Goal: Task Accomplishment & Management: Manage account settings

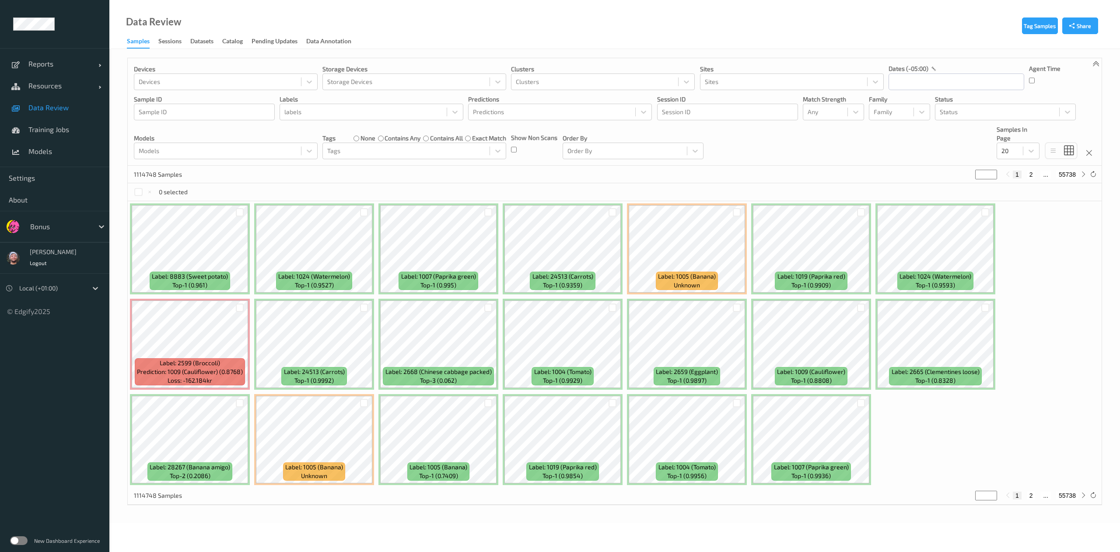
click at [329, 187] on div "0 selected" at bounding box center [615, 191] width 974 height 17
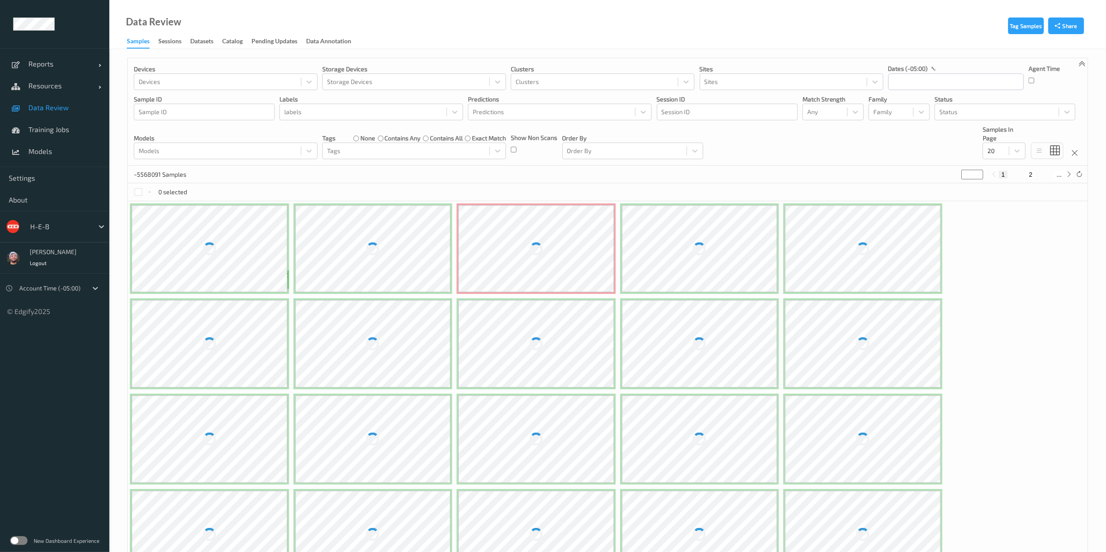
click at [34, 87] on span "Resources" at bounding box center [63, 85] width 70 height 9
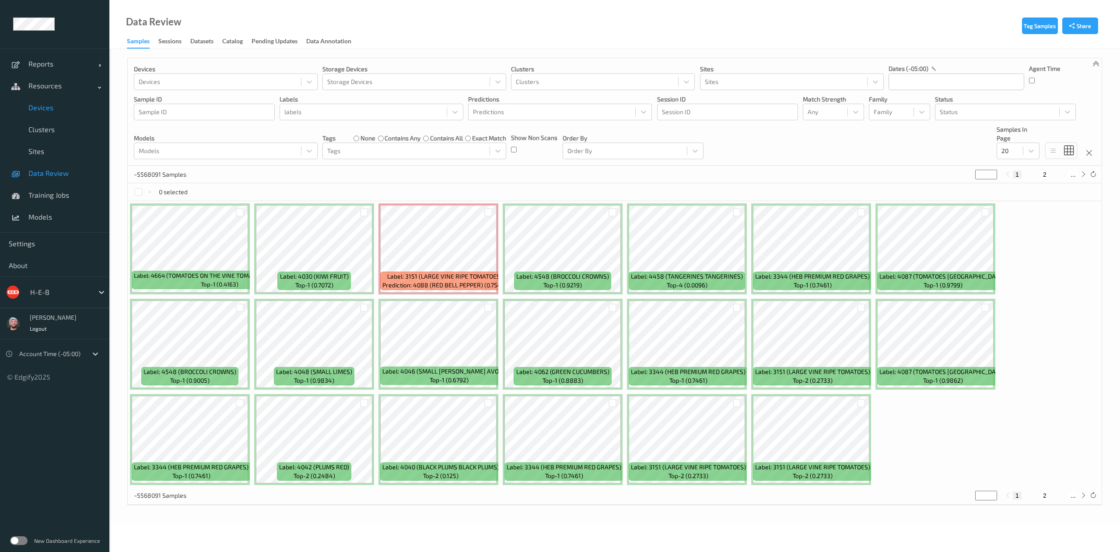
click at [51, 116] on link "Devices" at bounding box center [54, 108] width 109 height 22
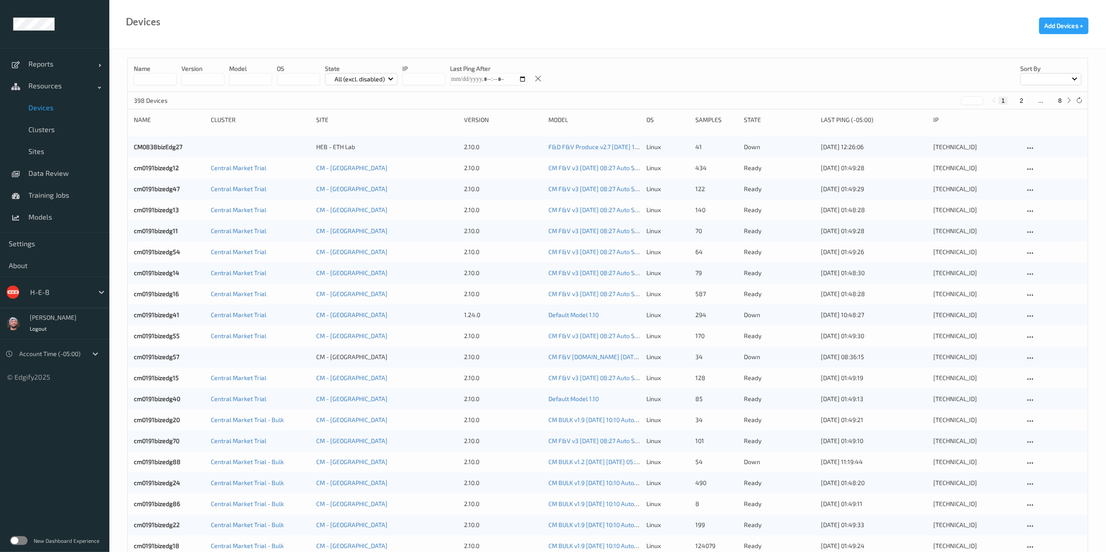
click at [1058, 101] on button "8" at bounding box center [1060, 101] width 9 height 8
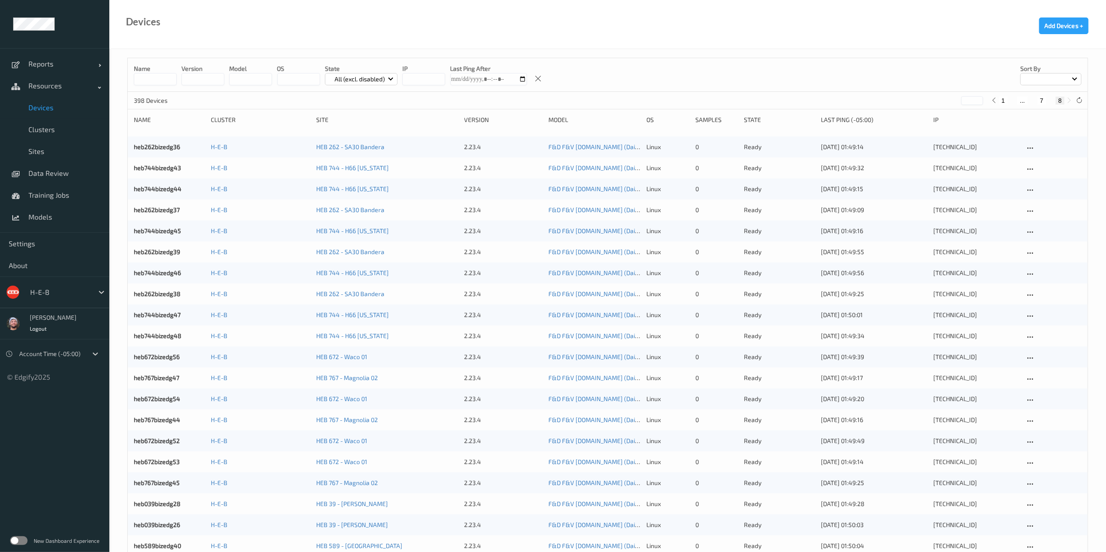
click at [1002, 100] on button "1" at bounding box center [1003, 101] width 9 height 8
type input "*"
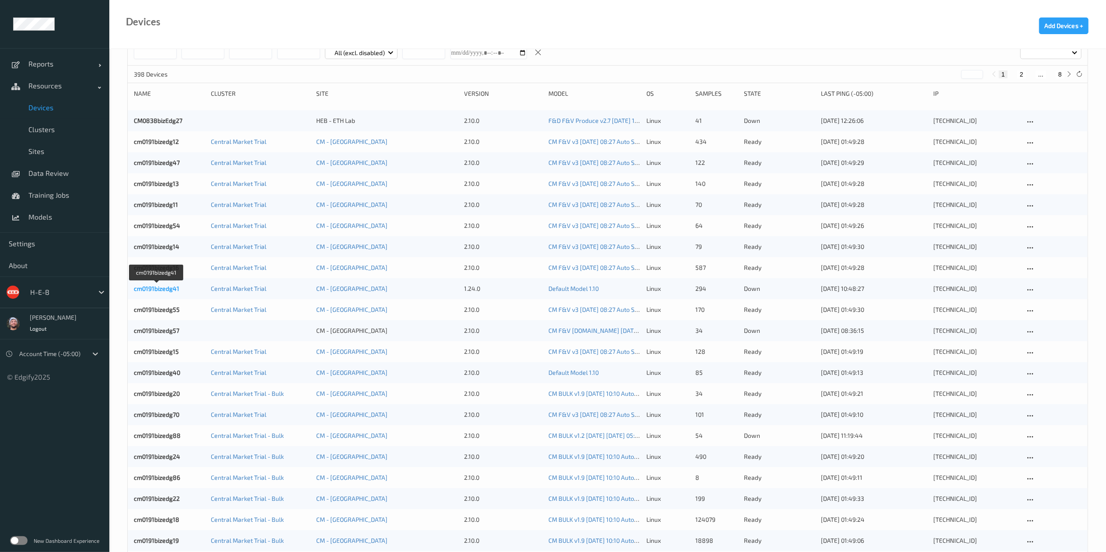
scroll to position [27, 0]
copy link "cm0191bizedg40"
drag, startPoint x: 177, startPoint y: 372, endPoint x: 113, endPoint y: 381, distance: 64.8
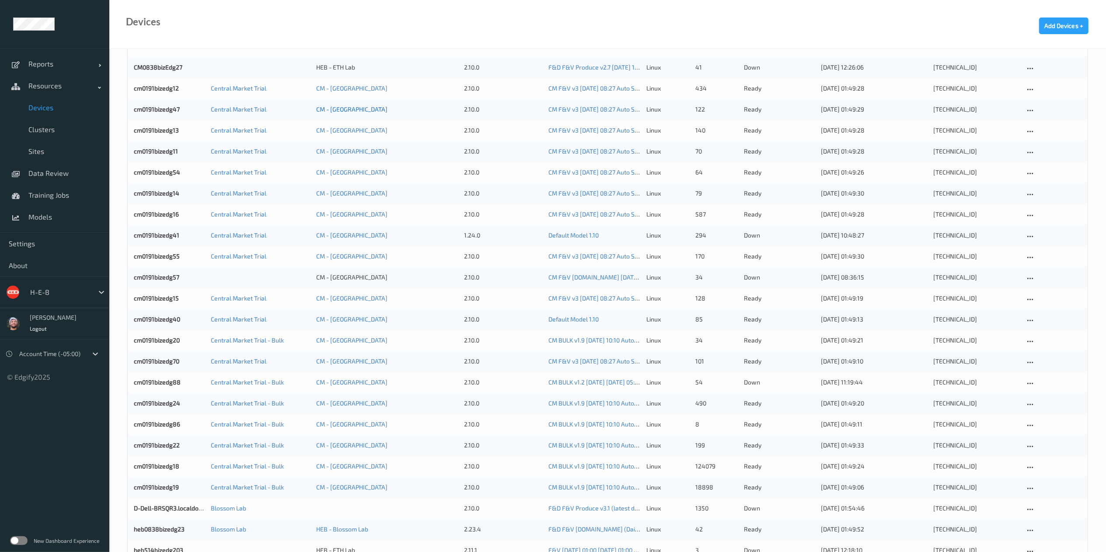
scroll to position [102, 0]
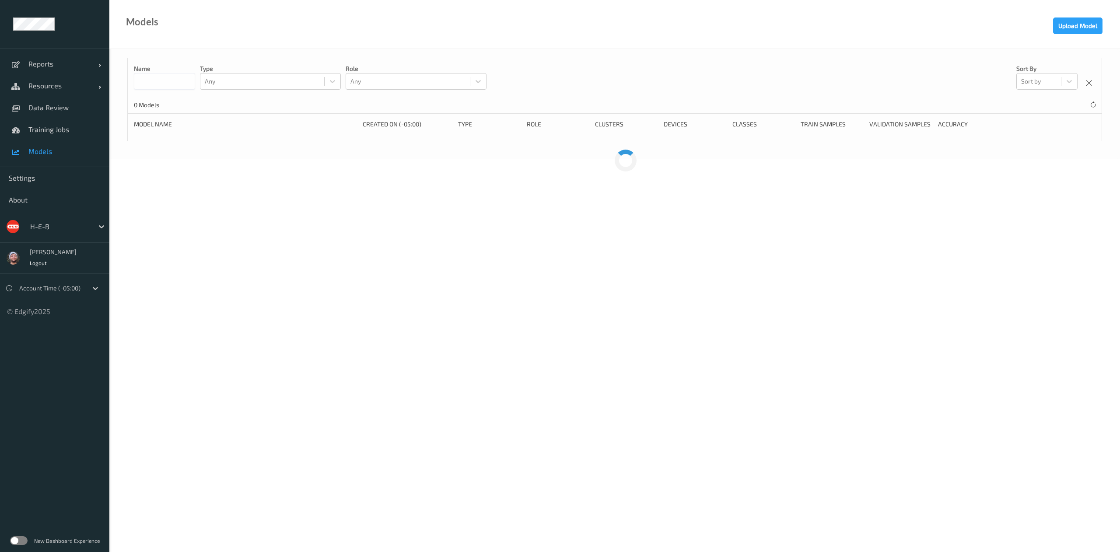
click at [166, 85] on input at bounding box center [164, 81] width 61 height 17
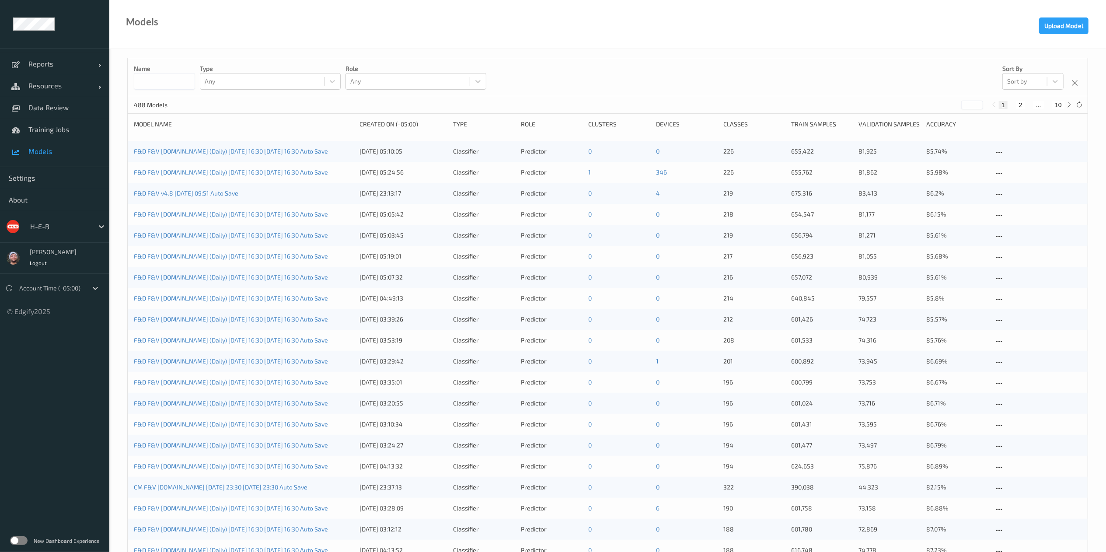
paste input "**********"
type input "**********"
click at [157, 87] on input at bounding box center [164, 81] width 61 height 17
type input "******"
click at [574, 70] on div "Name ****** Type Any Role Any Sort by Sort by" at bounding box center [608, 77] width 960 height 38
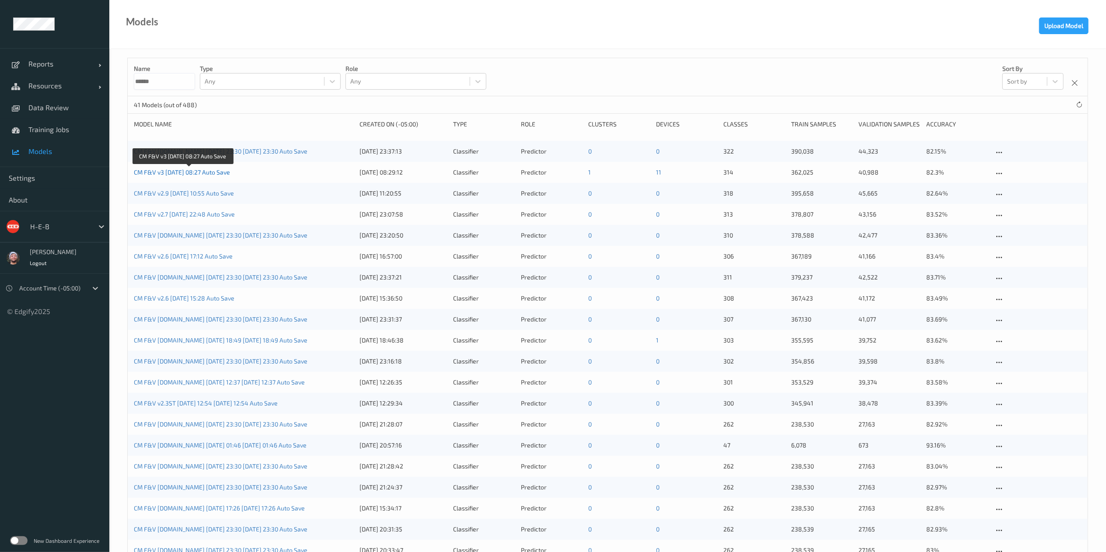
click at [193, 175] on link "CM F&V v3 [DATE] 08:27 Auto Save" at bounding box center [182, 171] width 96 height 7
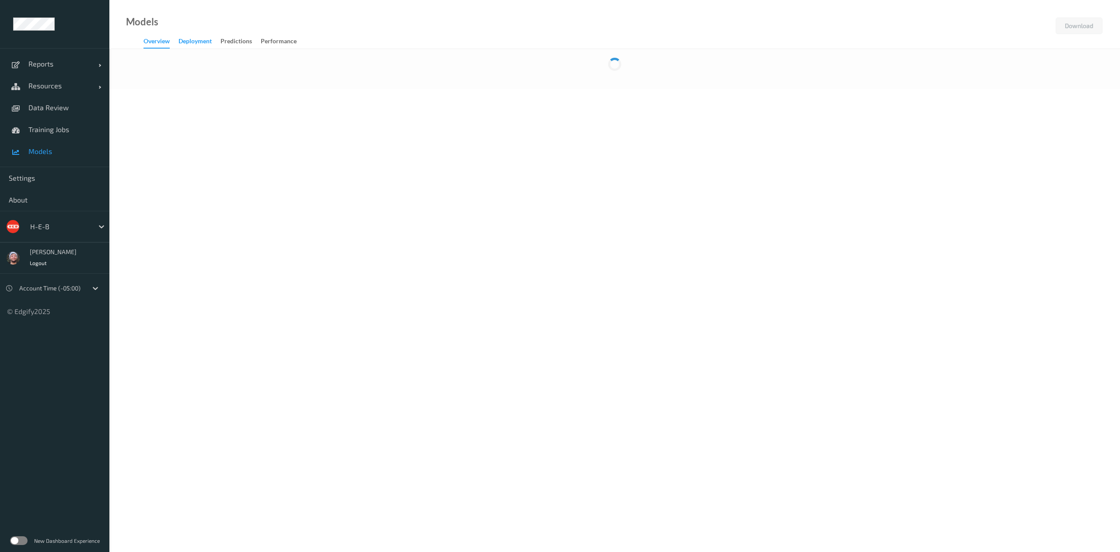
click at [210, 41] on div "Deployment" at bounding box center [194, 42] width 33 height 11
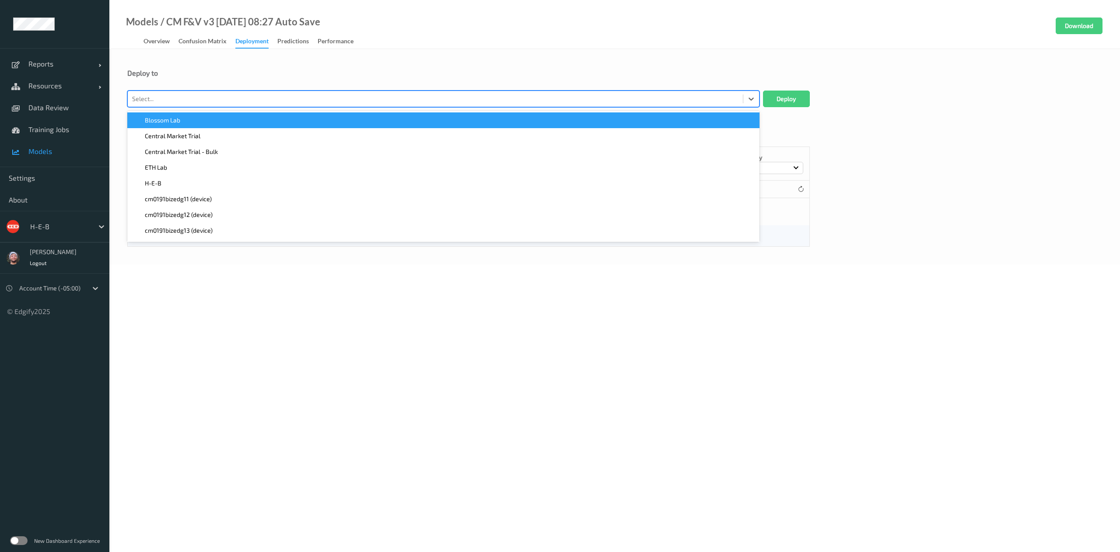
click at [426, 101] on div at bounding box center [435, 99] width 606 height 10
paste input "cm0191bizedg40"
type input "cm0191bizedg40"
click at [393, 117] on div "cm0191bizedg40 (device)" at bounding box center [444, 120] width 622 height 9
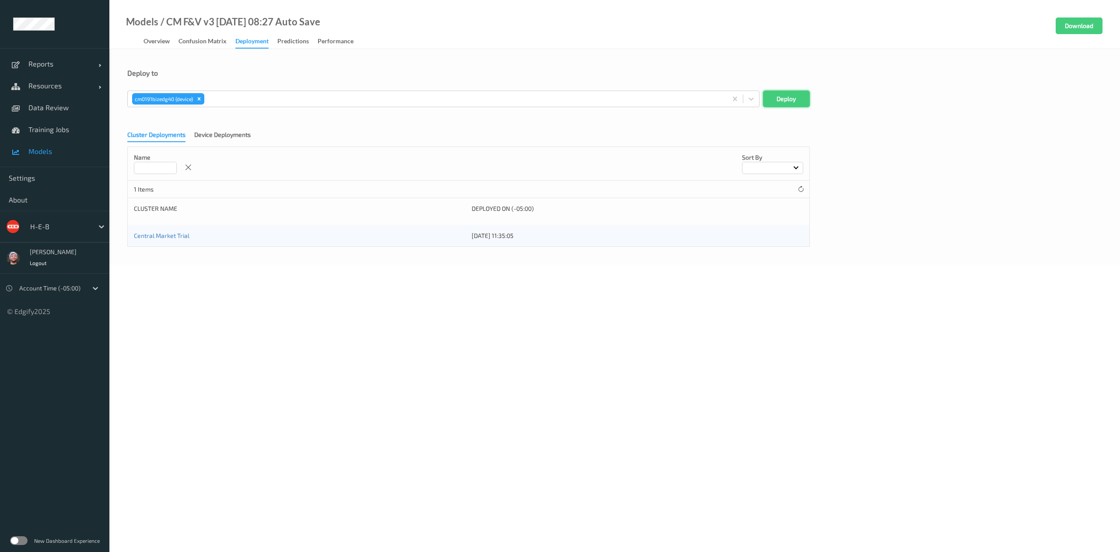
click at [793, 94] on button "Deploy" at bounding box center [786, 99] width 47 height 17
click at [67, 218] on div "H-E-B" at bounding box center [54, 226] width 109 height 31
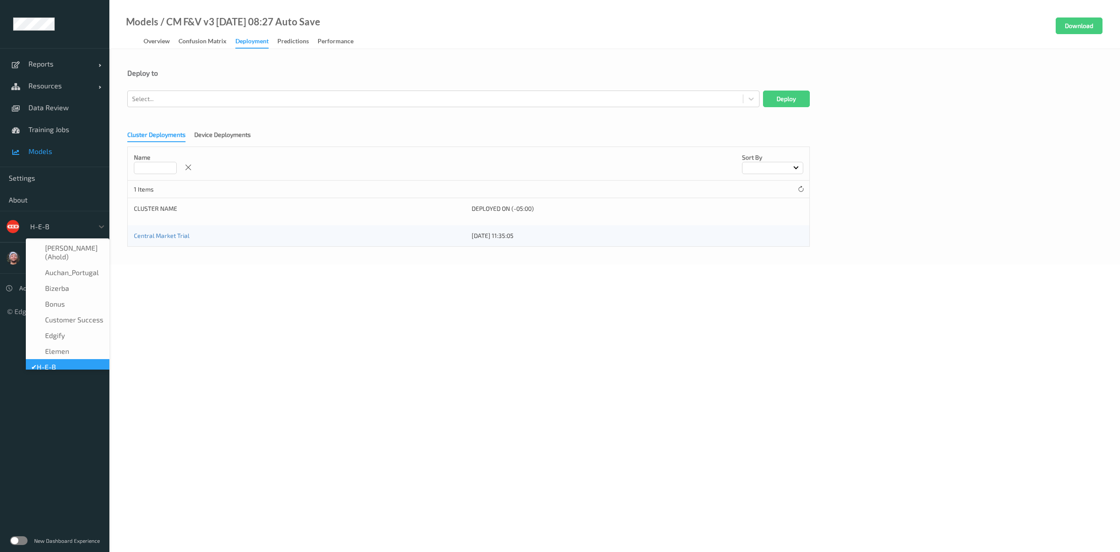
click at [79, 224] on div at bounding box center [59, 226] width 59 height 10
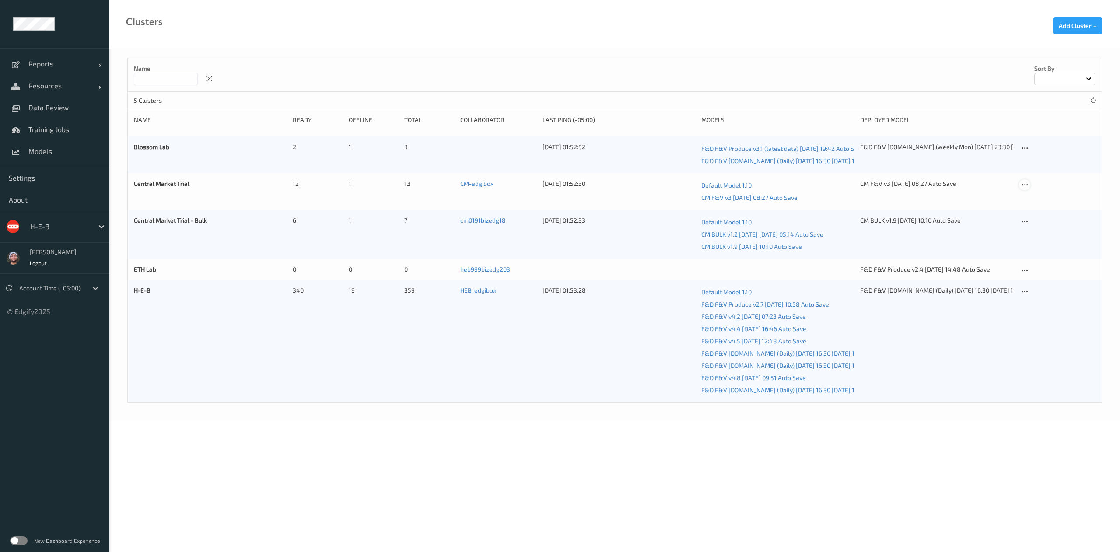
click at [1026, 180] on div at bounding box center [1024, 184] width 11 height 11
click at [1038, 200] on div "Edit Cluster" at bounding box center [1049, 199] width 28 height 8
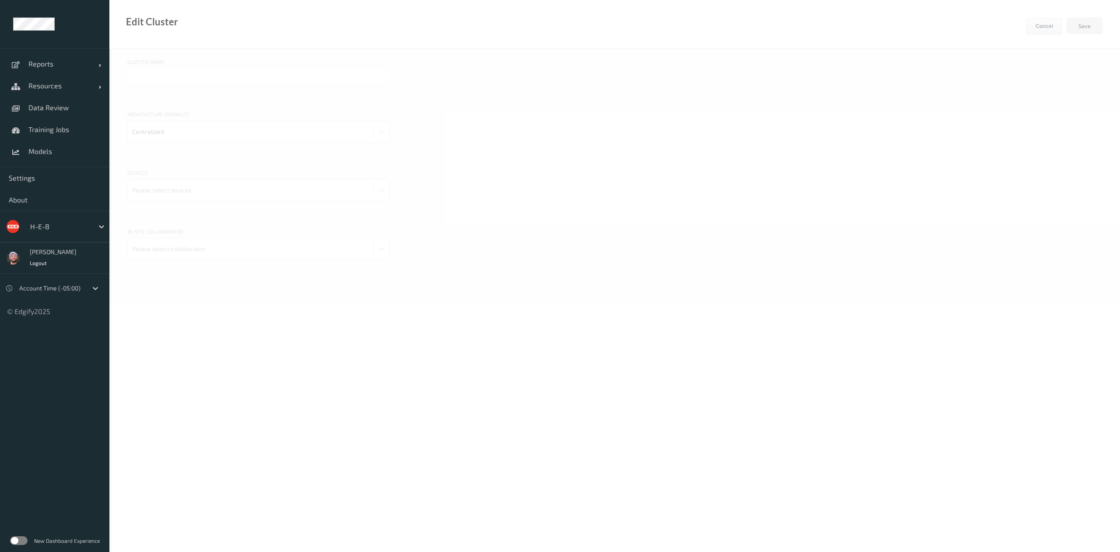
type input "Central Market Trial"
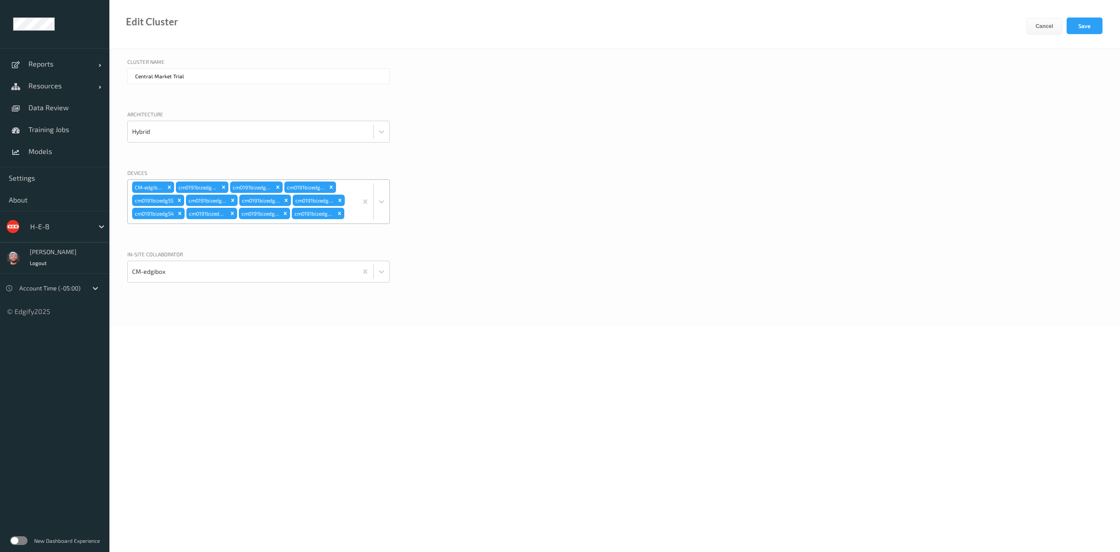
click at [342, 185] on div "CM-edgibox cm0191bizedg70 cm0191bizedg40 cm0191bizedg15 cm0191bizedg55 cm0191bi…" at bounding box center [243, 202] width 230 height 44
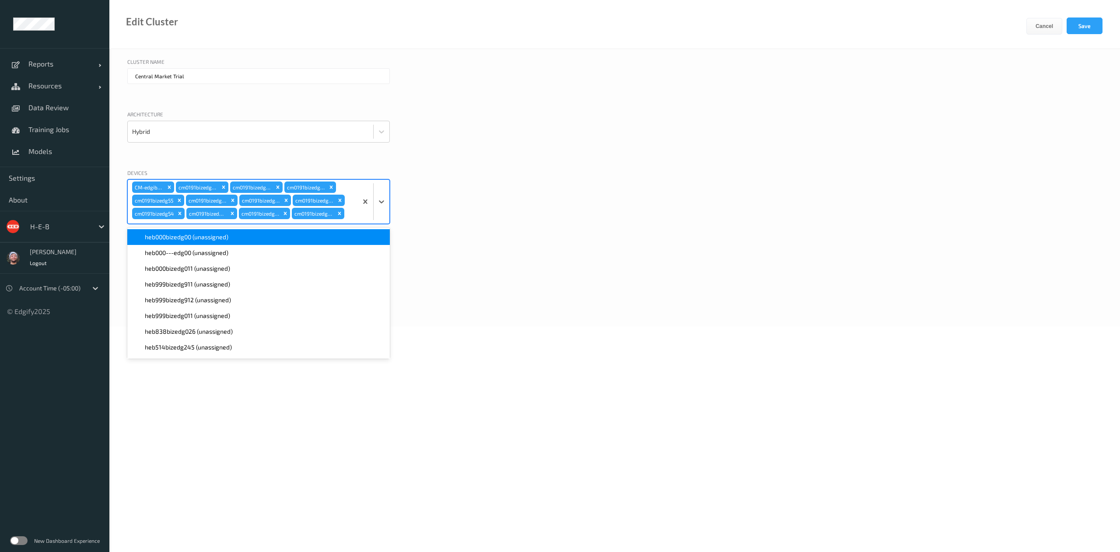
scroll to position [14, 0]
type input "57"
click at [277, 235] on div "cm0191bizedg57 (unassigned)" at bounding box center [259, 237] width 252 height 9
click at [729, 266] on div "In-site collaborator CM-edgibox" at bounding box center [614, 277] width 975 height 54
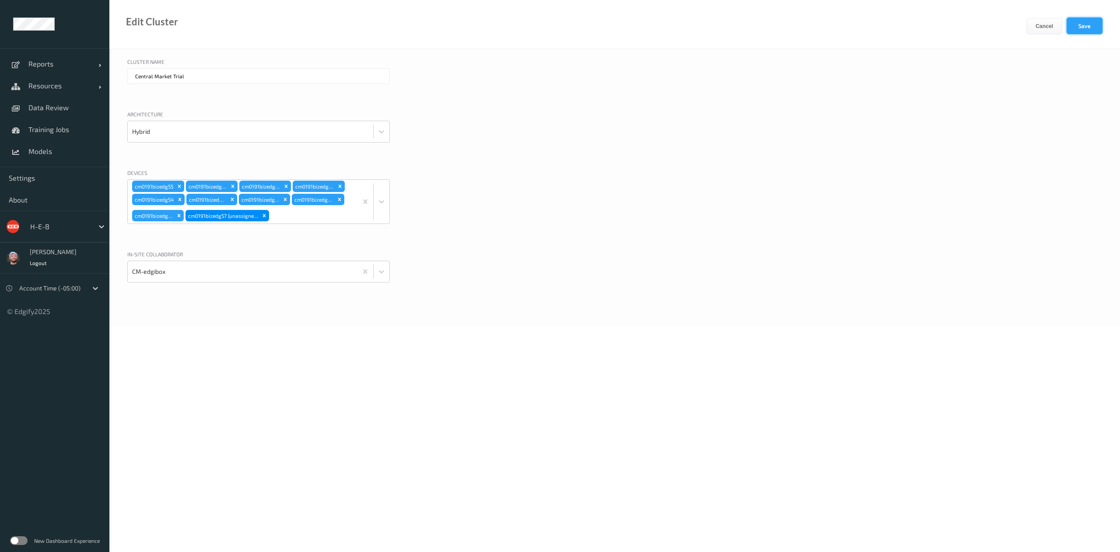
click at [1076, 28] on button "Save" at bounding box center [1085, 25] width 36 height 17
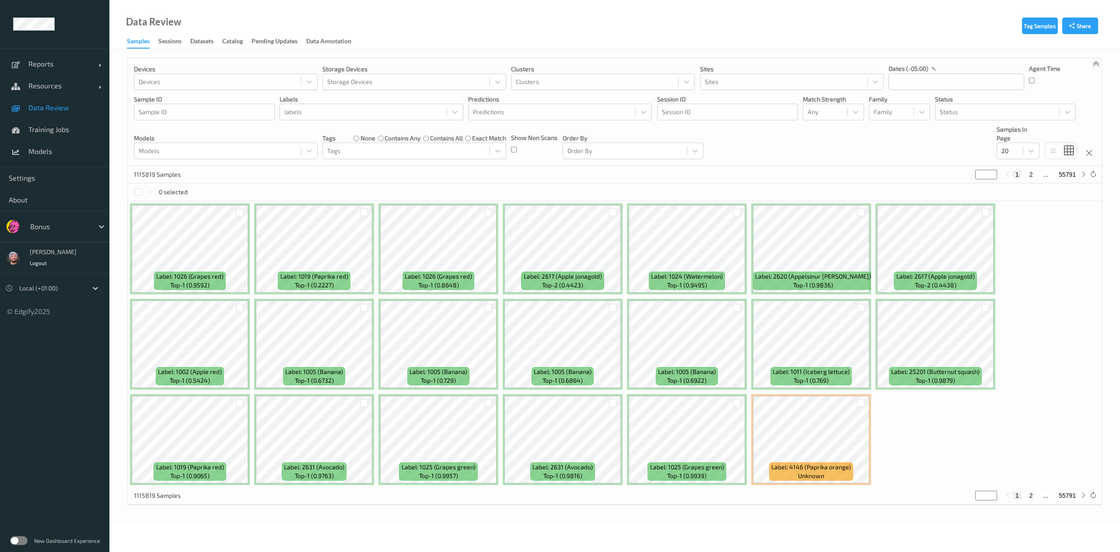
click at [480, 175] on div "1115819 Samples * 1 2 ... 55791" at bounding box center [615, 174] width 974 height 17
click at [948, 77] on input "text" at bounding box center [957, 81] width 136 height 17
click at [947, 202] on span "27" at bounding box center [944, 199] width 12 height 12
type input "27/08/2025 00:00 -> 27/08/2025 23:59"
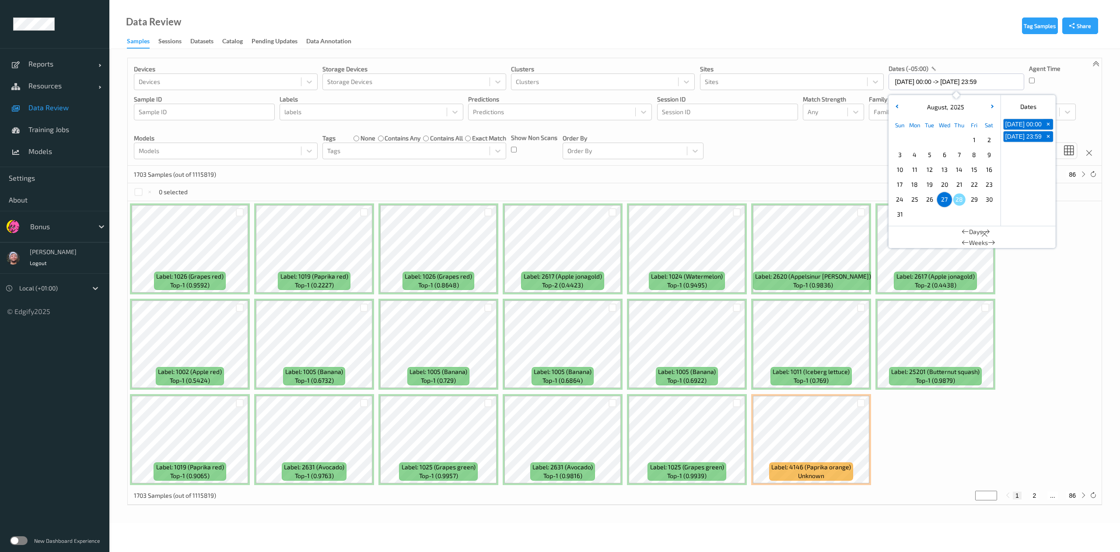
click at [459, 176] on div "1703 Samples (out of 1115819) * 1 2 ... 86" at bounding box center [615, 174] width 974 height 17
click at [800, 108] on div "Devices Devices Storage Devices Storage Devices Clusters Clusters Sites Sites d…" at bounding box center [615, 112] width 974 height 108
click at [829, 116] on div at bounding box center [825, 112] width 35 height 10
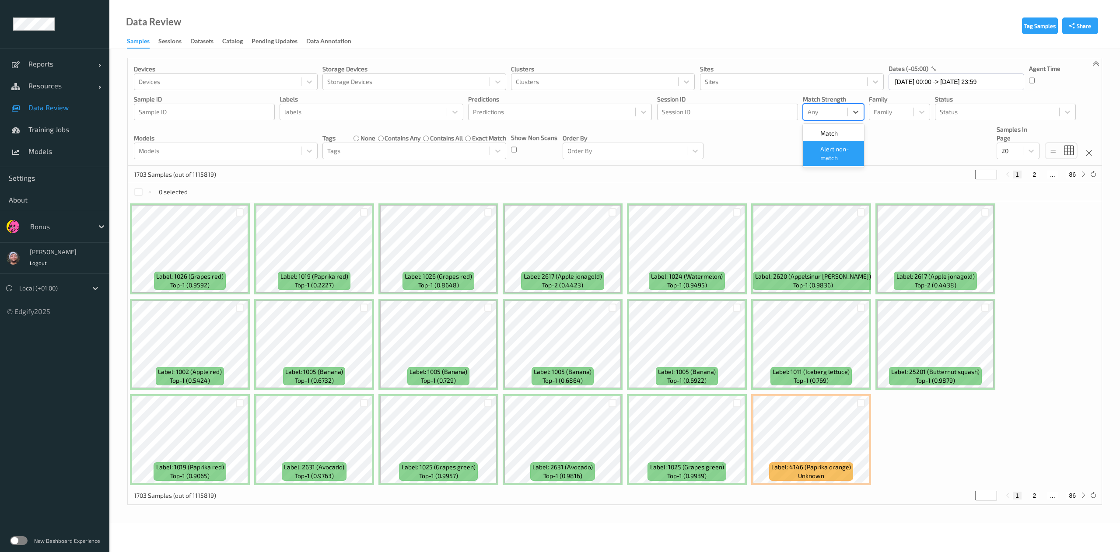
click at [836, 148] on span "Alert non-match" at bounding box center [839, 153] width 38 height 17
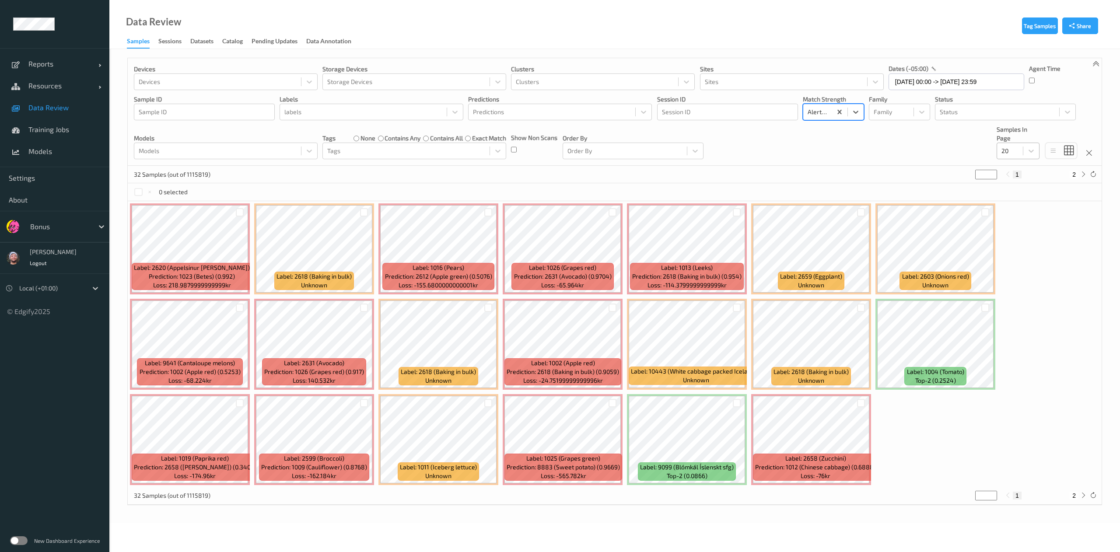
click at [1006, 150] on div at bounding box center [1009, 151] width 17 height 10
click at [1021, 234] on span "200" at bounding box center [1019, 235] width 10 height 9
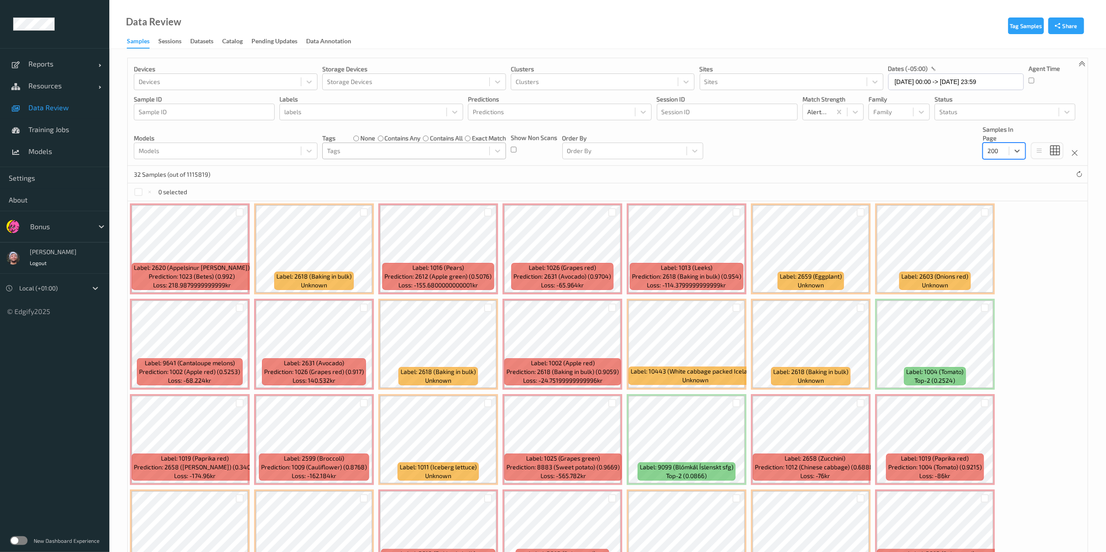
click at [419, 143] on div "Tags" at bounding box center [414, 151] width 184 height 17
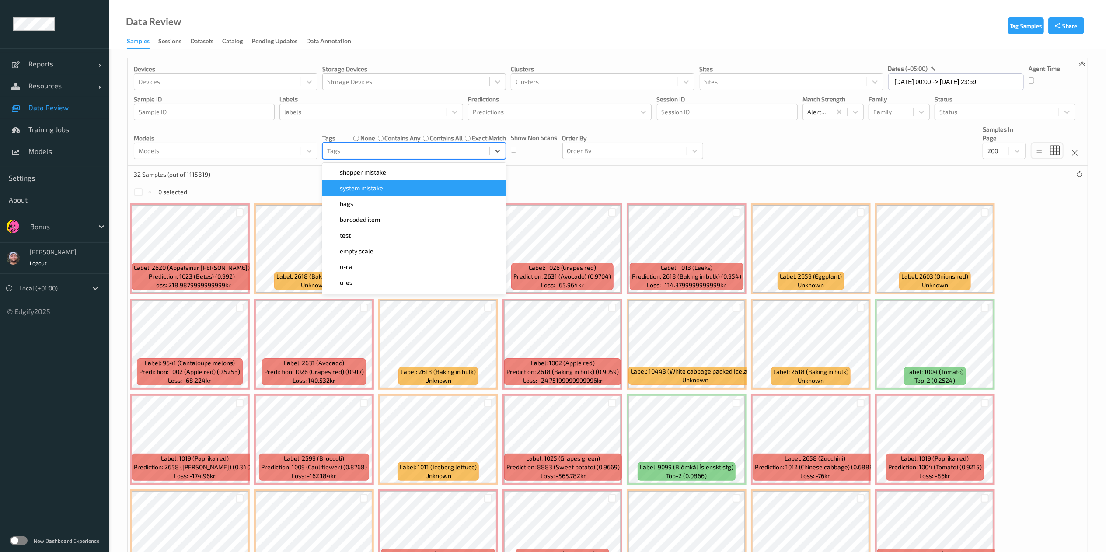
click at [587, 177] on div "32 Samples (out of 1115819)" at bounding box center [608, 174] width 960 height 17
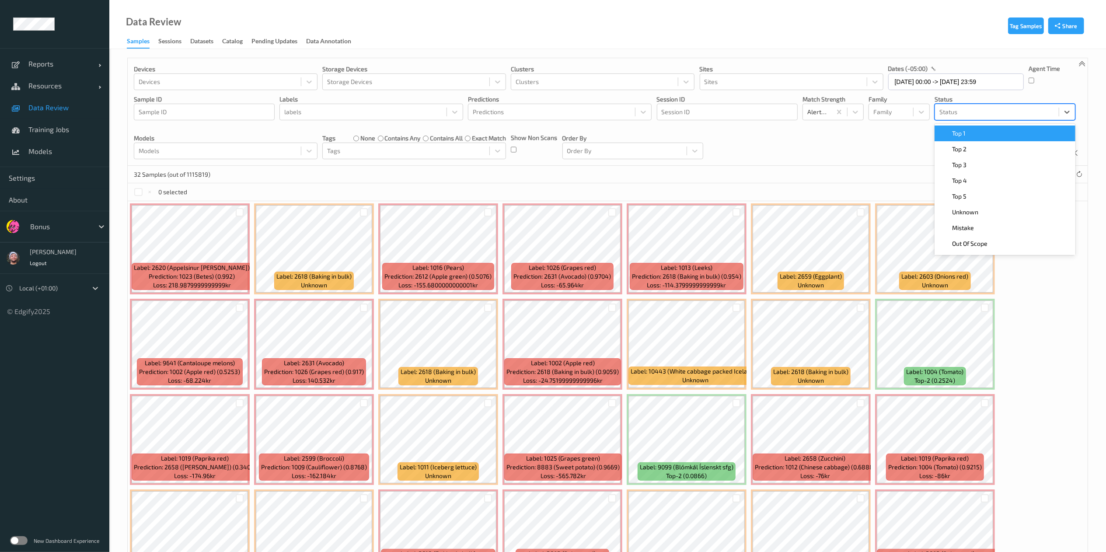
click at [947, 110] on div at bounding box center [997, 112] width 115 height 10
click at [958, 126] on div "Top 1" at bounding box center [1005, 134] width 141 height 16
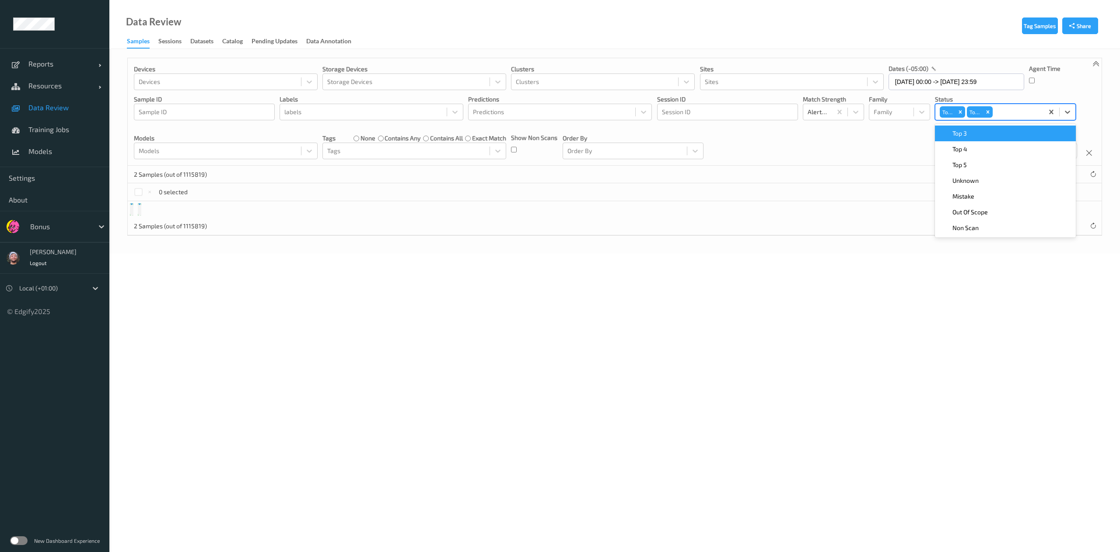
click at [958, 126] on div "Top 3" at bounding box center [1005, 134] width 141 height 16
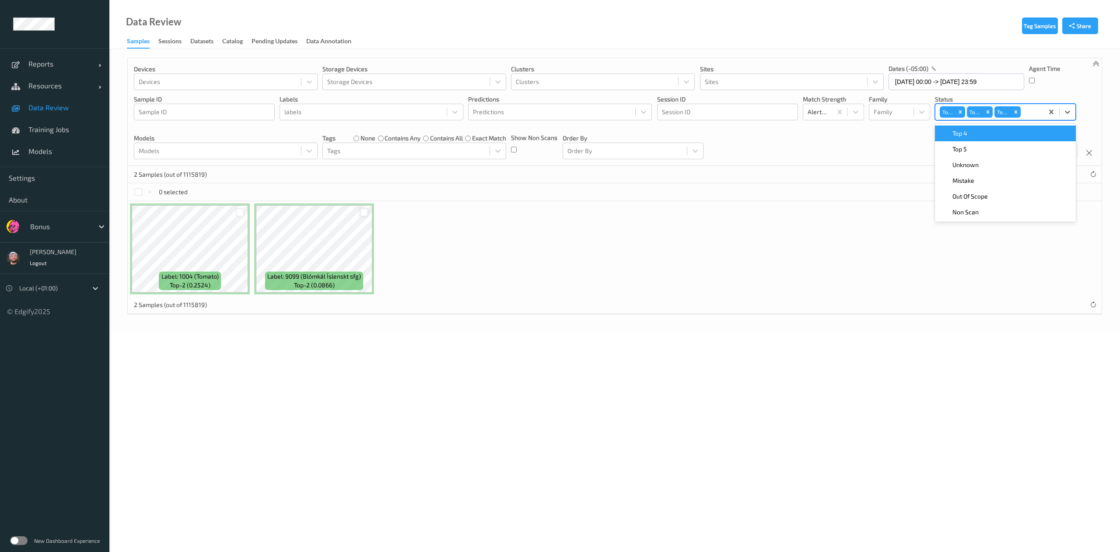
click at [364, 215] on div at bounding box center [364, 212] width 8 height 8
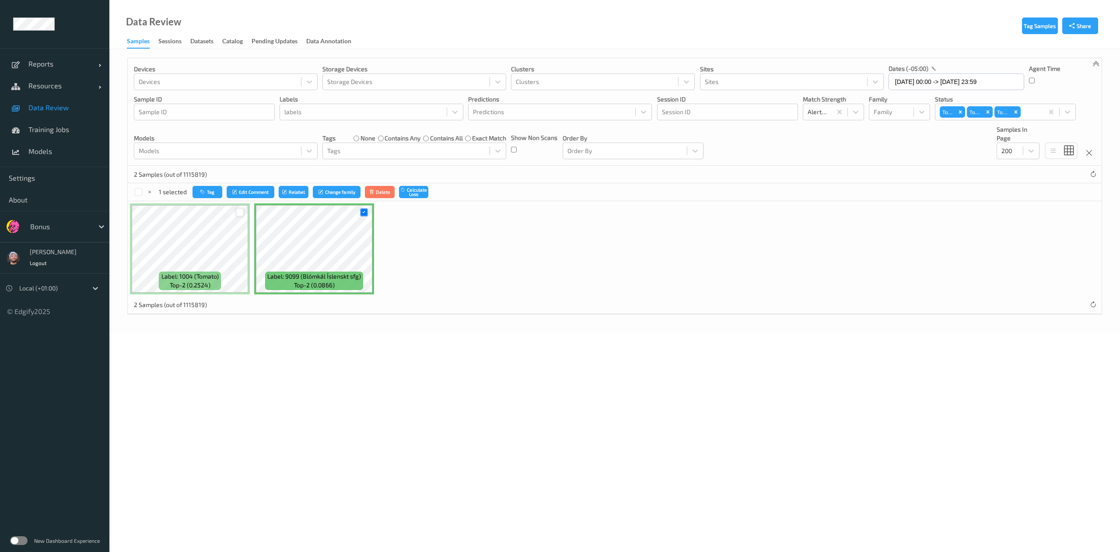
click at [236, 212] on div at bounding box center [240, 212] width 8 height 8
click at [206, 194] on icon "button" at bounding box center [204, 191] width 7 height 5
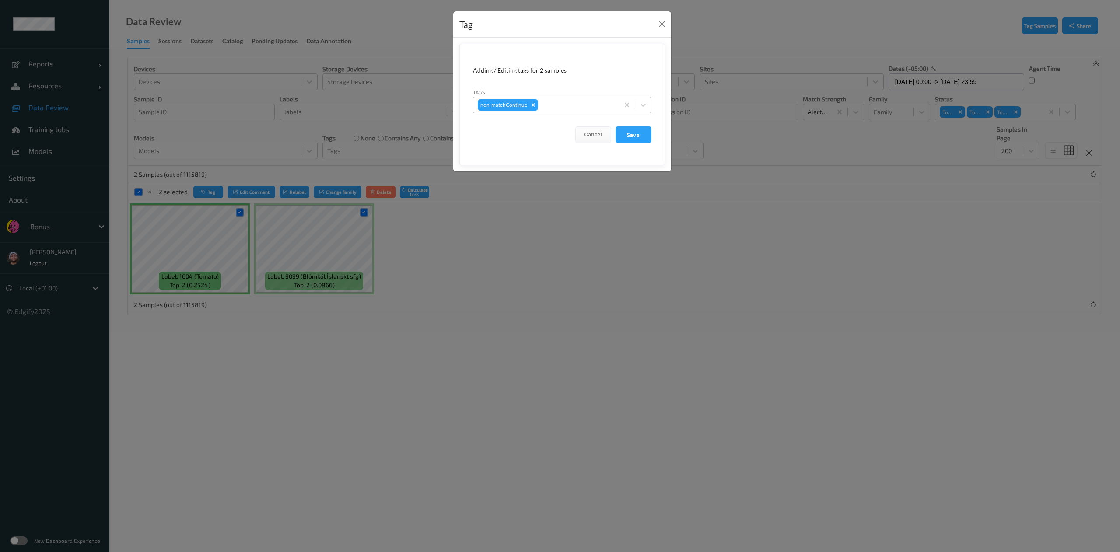
click at [564, 112] on div "non-matchContinue" at bounding box center [546, 105] width 146 height 15
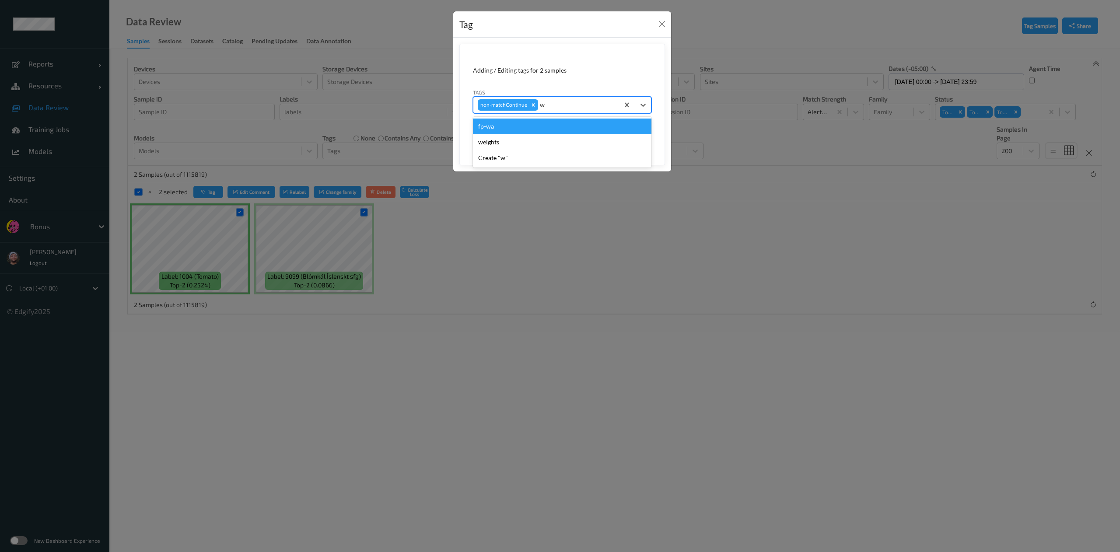
type input "wa"
click at [560, 129] on div "fp-wa" at bounding box center [562, 127] width 178 height 16
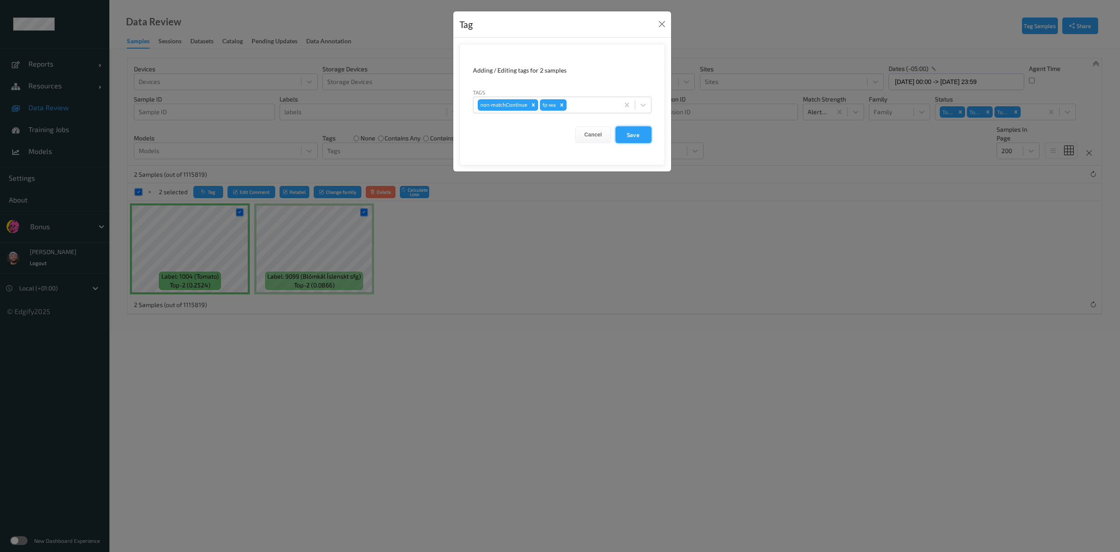
click at [630, 133] on button "Save" at bounding box center [634, 134] width 36 height 17
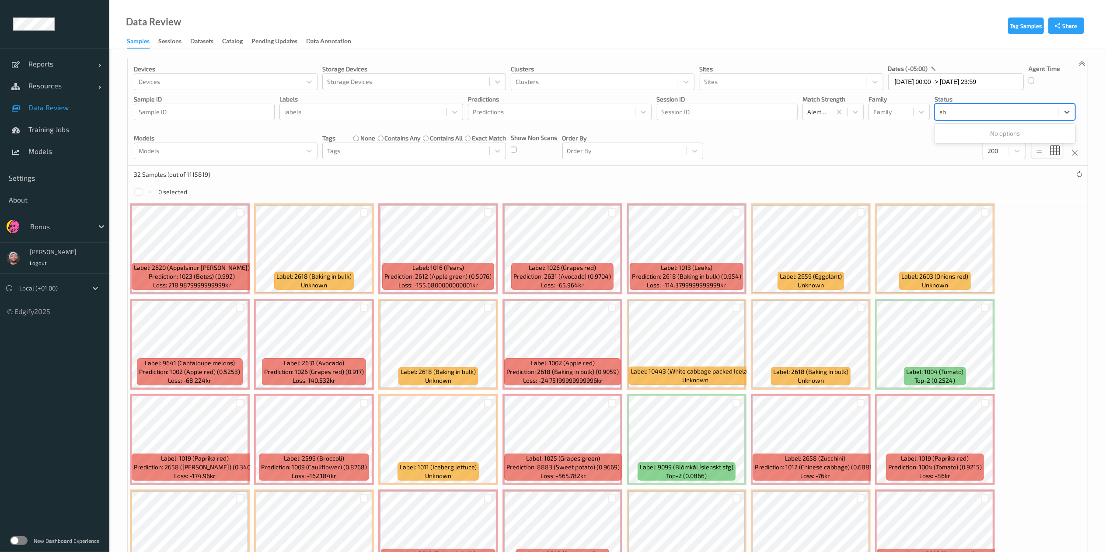
type input "s"
type input "mis"
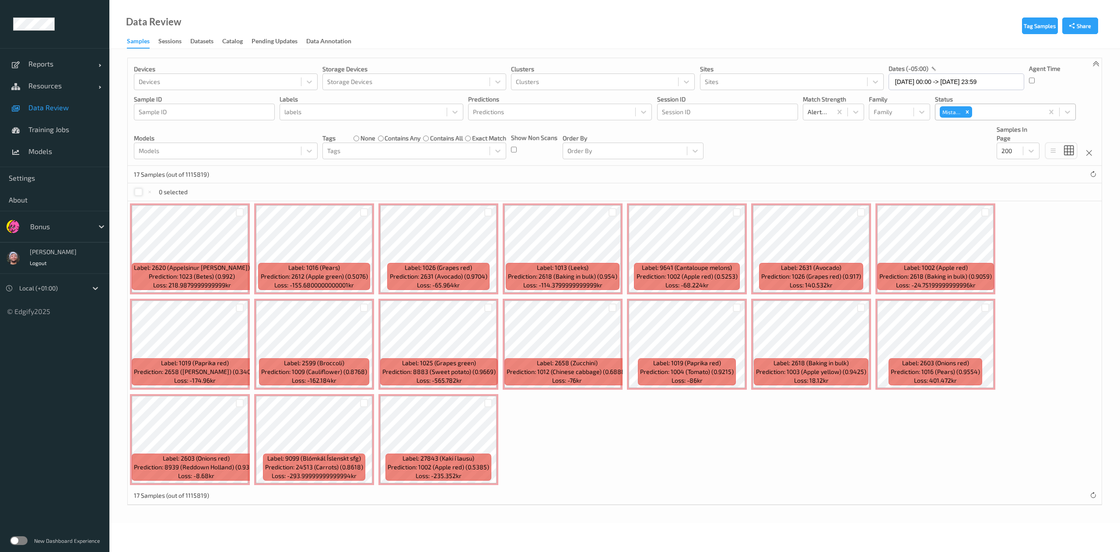
click at [137, 192] on div at bounding box center [138, 192] width 8 height 8
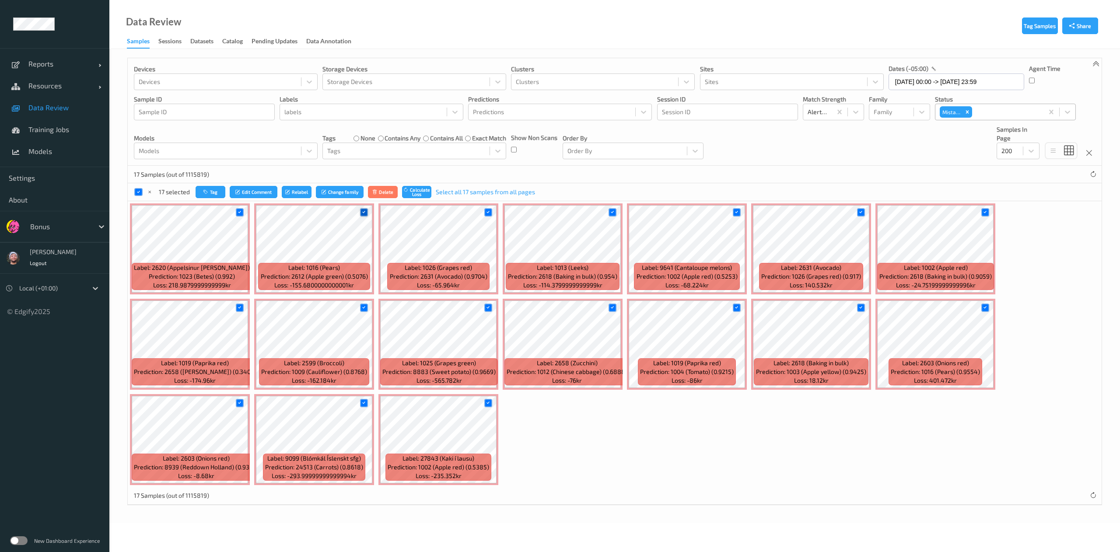
click at [366, 214] on icon at bounding box center [364, 213] width 6 height 6
click at [860, 308] on icon at bounding box center [861, 308] width 6 height 6
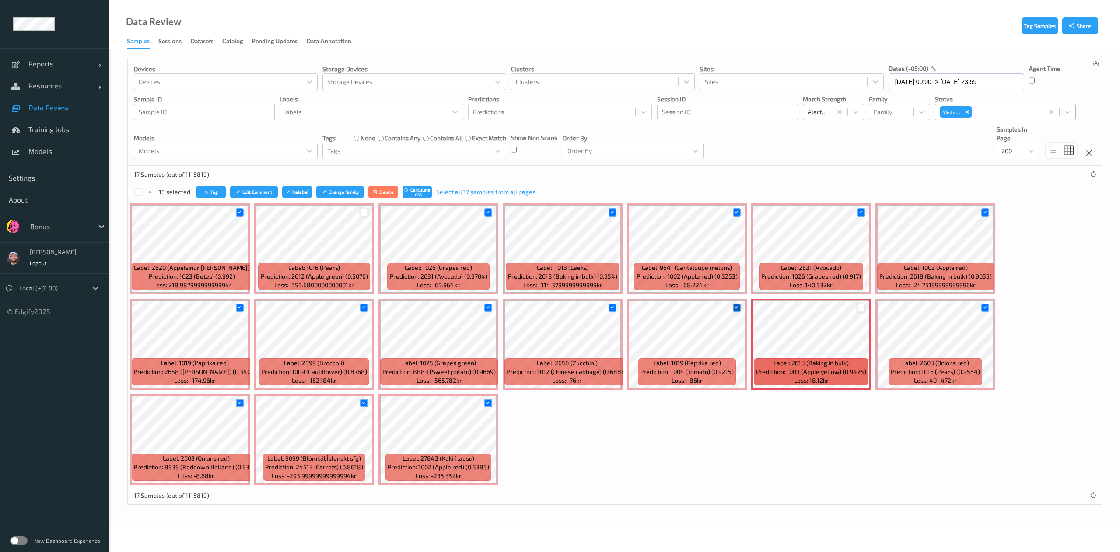
click at [734, 309] on icon at bounding box center [737, 308] width 6 height 6
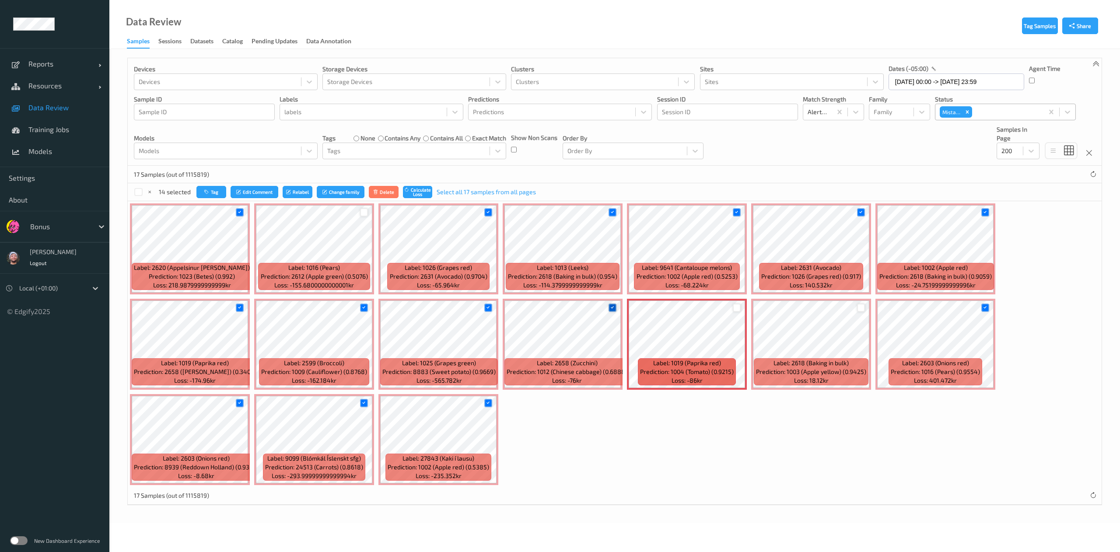
click at [612, 306] on icon at bounding box center [612, 308] width 6 height 6
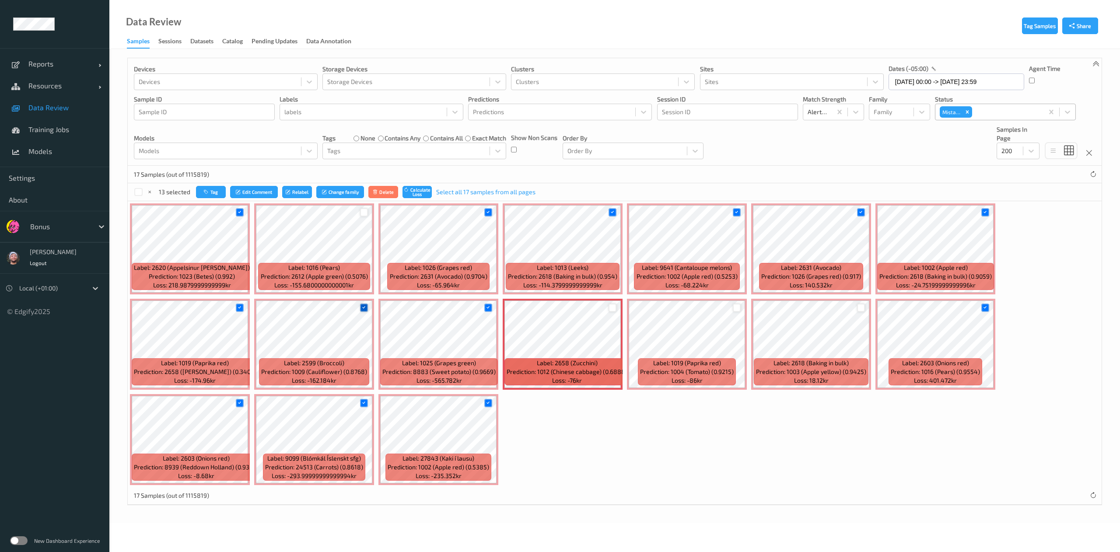
click at [363, 309] on icon at bounding box center [364, 308] width 6 height 6
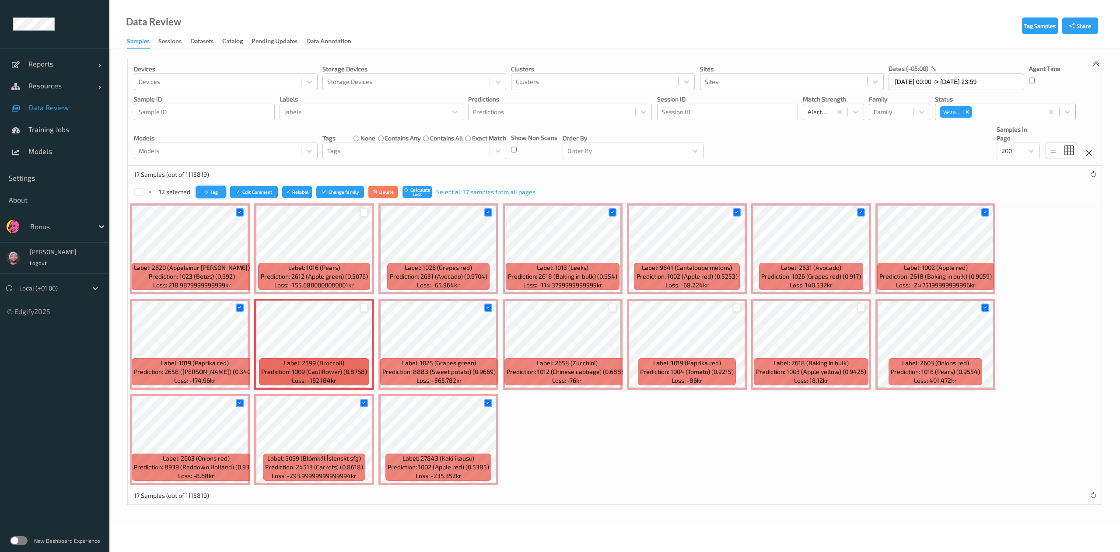
click at [210, 187] on button "Tag" at bounding box center [211, 192] width 30 height 13
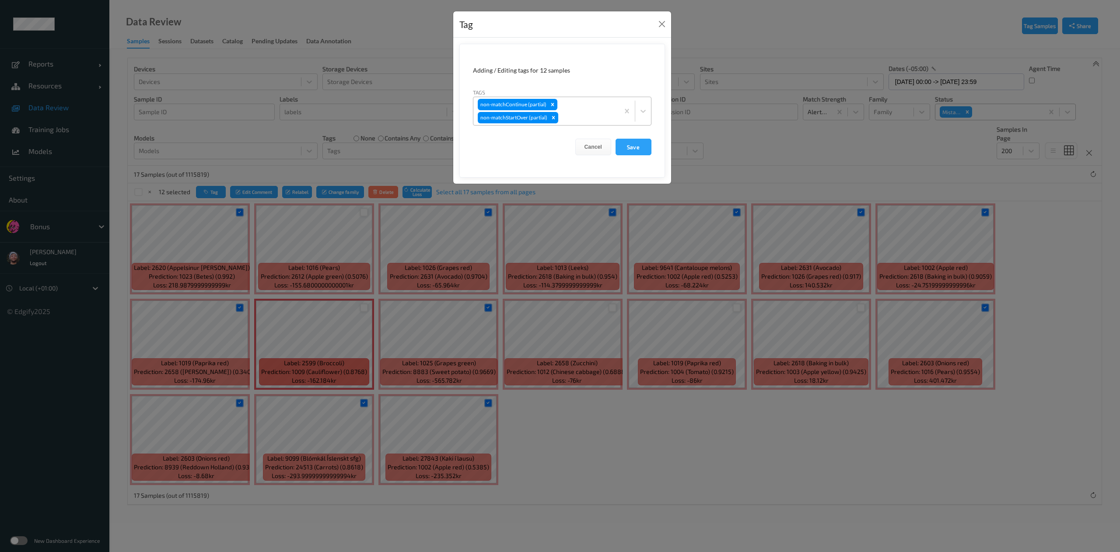
click at [606, 108] on div "non-matchContinue (partial) non-matchStartOver (partial)" at bounding box center [546, 111] width 146 height 28
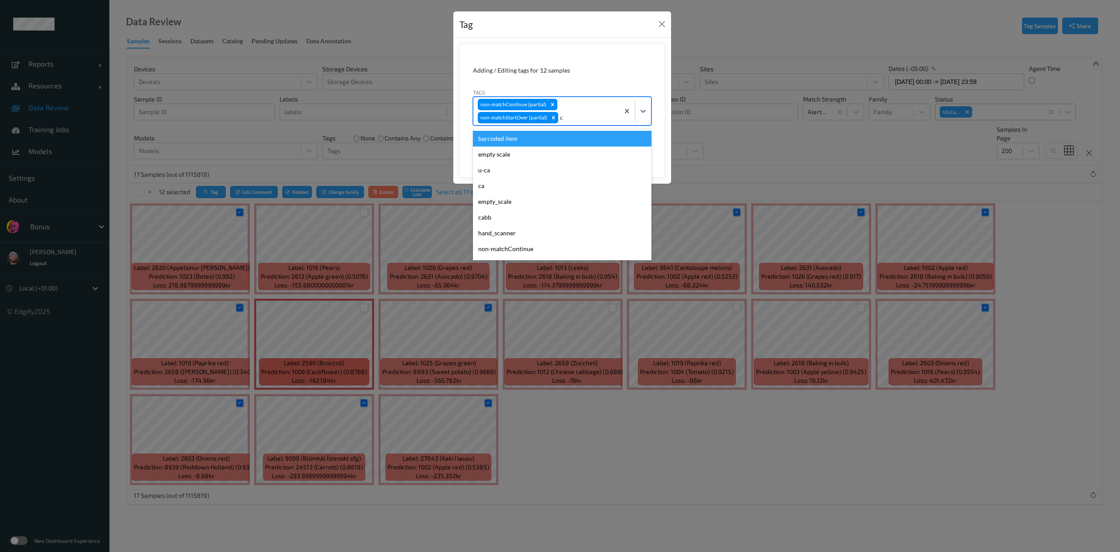
type input "ca"
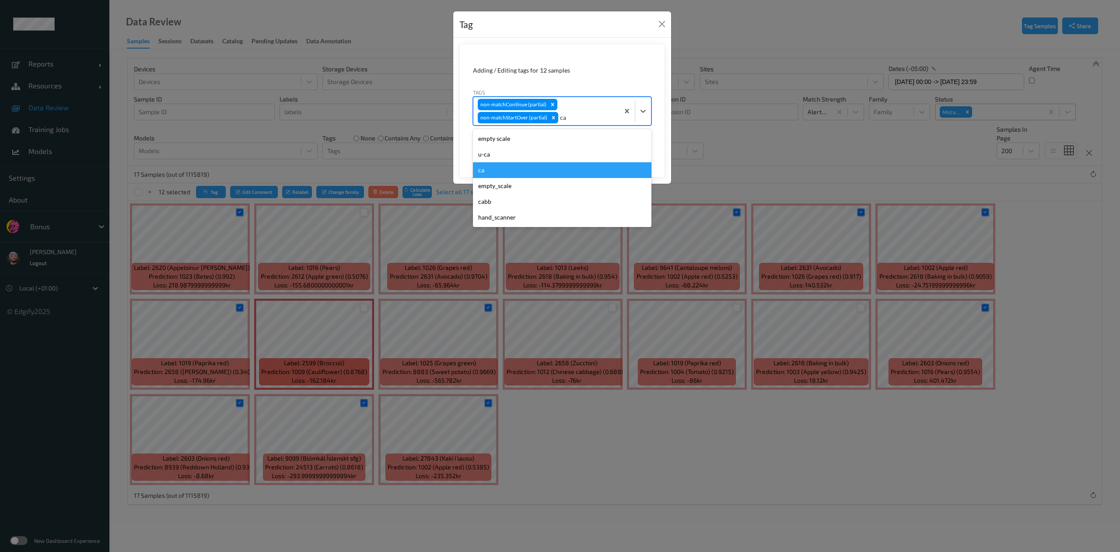
click at [521, 169] on div "ca" at bounding box center [562, 170] width 178 height 16
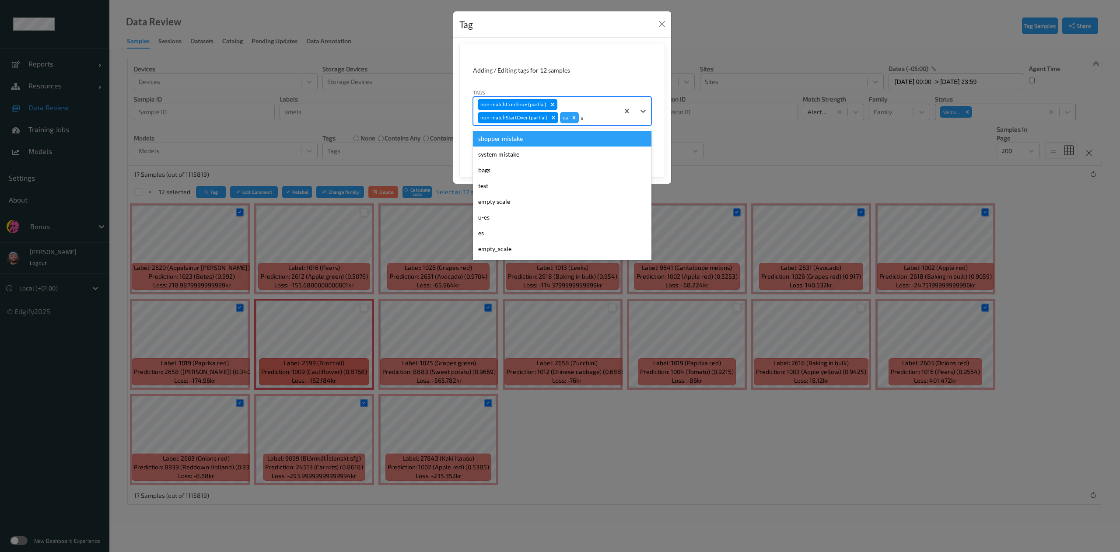
type input "sh"
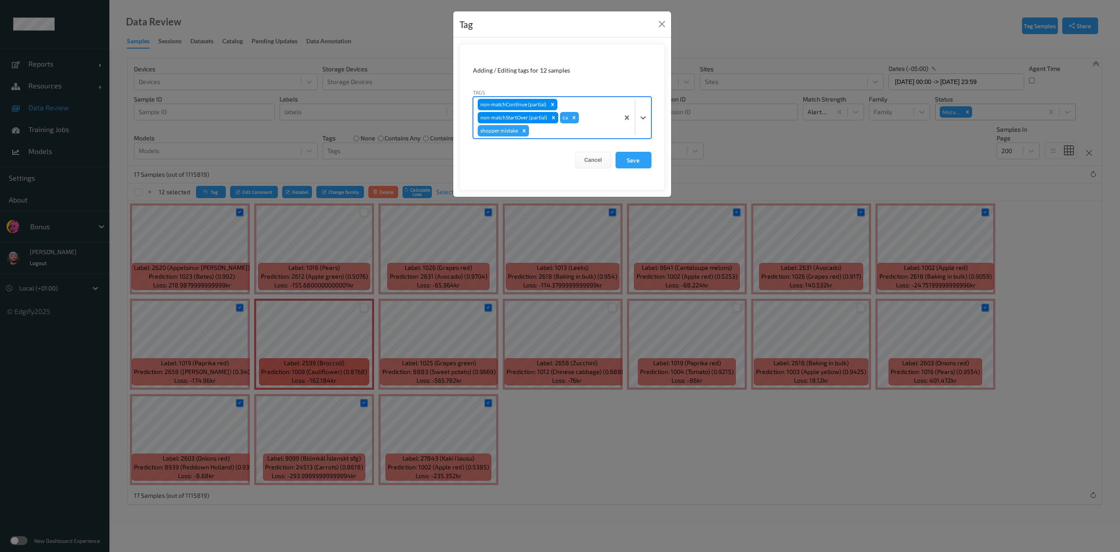
click at [616, 152] on button "Save" at bounding box center [634, 160] width 36 height 17
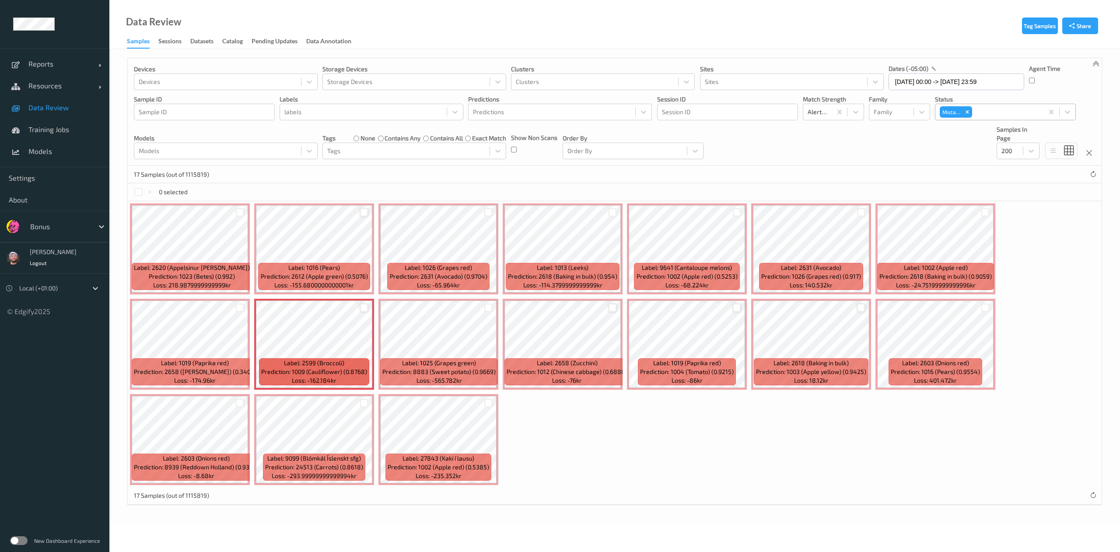
click at [364, 133] on div "Tags none contains any contains all exact match Tags" at bounding box center [414, 142] width 184 height 34
click at [368, 139] on label "none" at bounding box center [367, 138] width 15 height 9
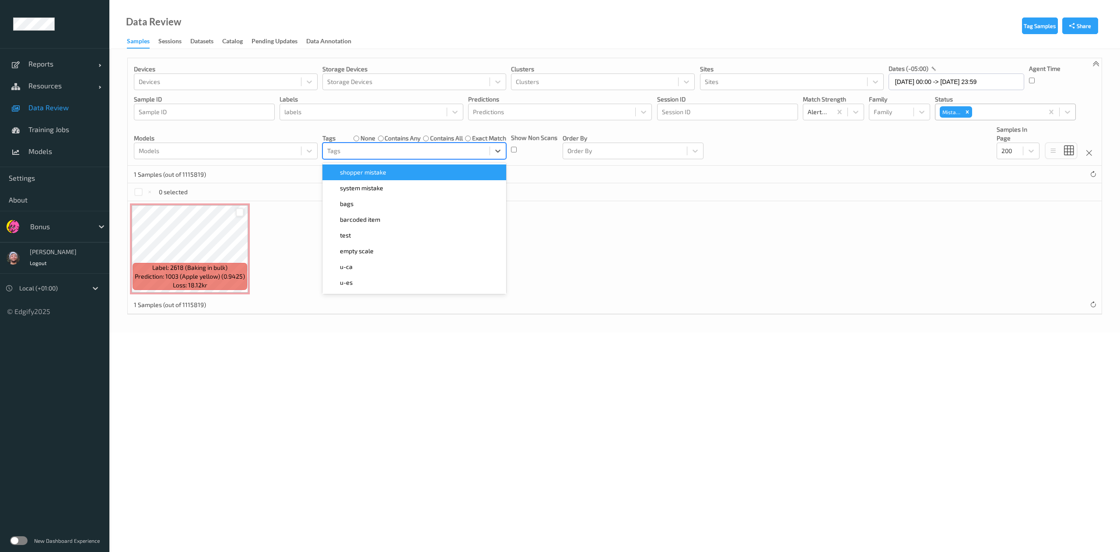
click at [377, 154] on div at bounding box center [406, 151] width 158 height 10
type input "ca"
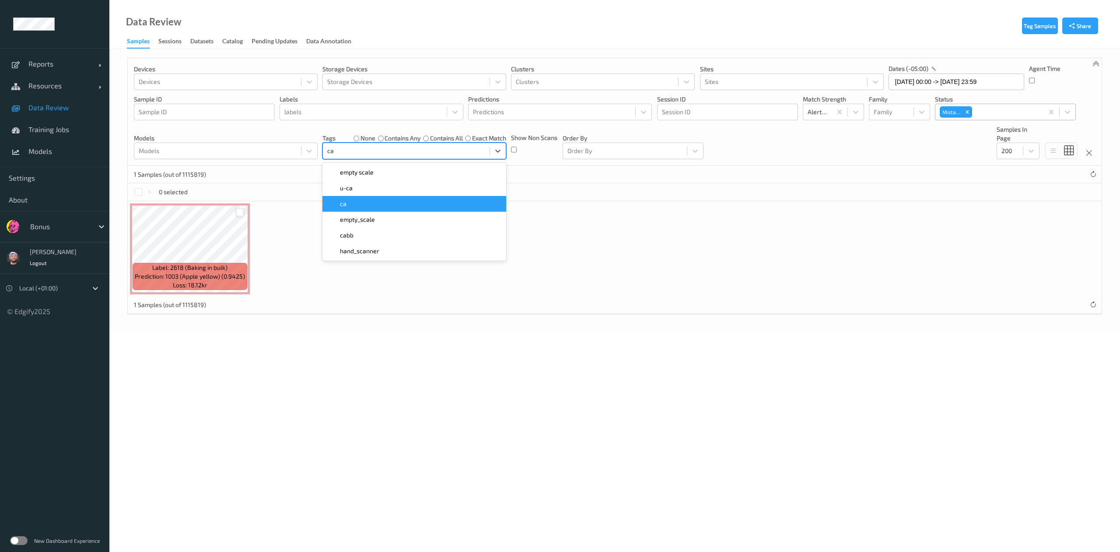
click at [387, 203] on div "ca" at bounding box center [414, 203] width 173 height 9
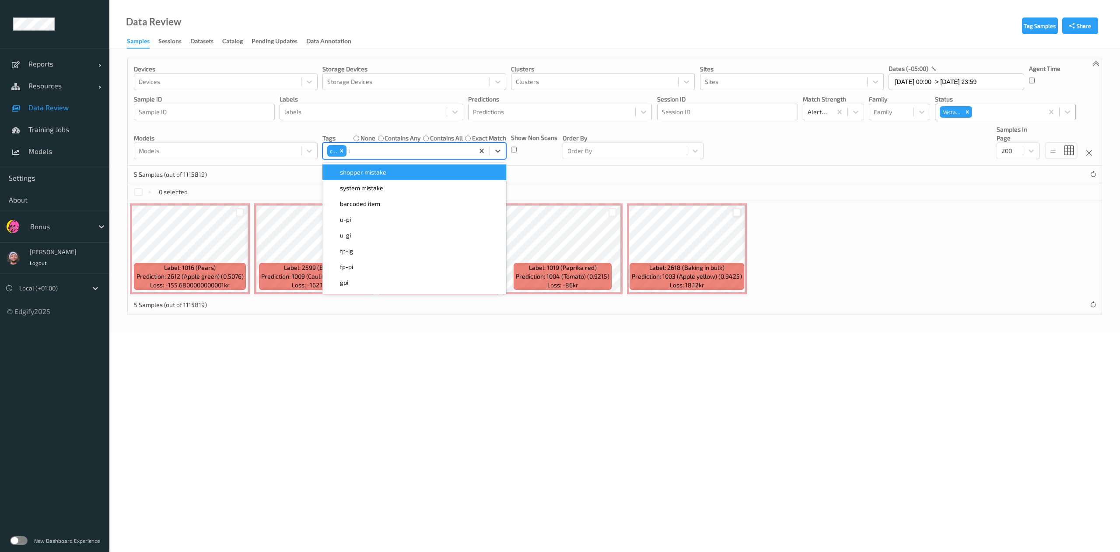
type input "ig"
type input "pi"
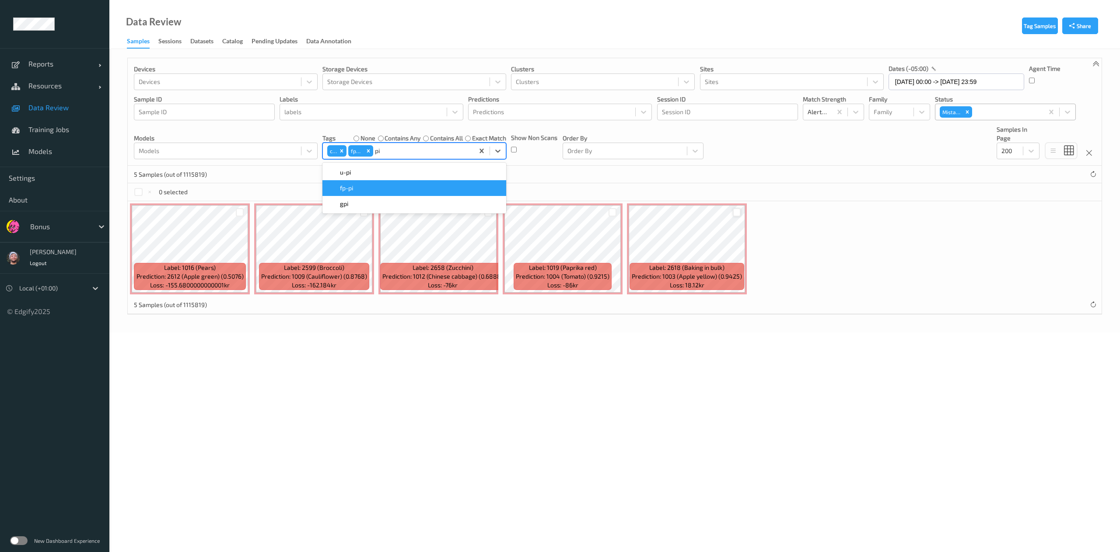
click at [421, 189] on div "fp-pi" at bounding box center [414, 188] width 173 height 9
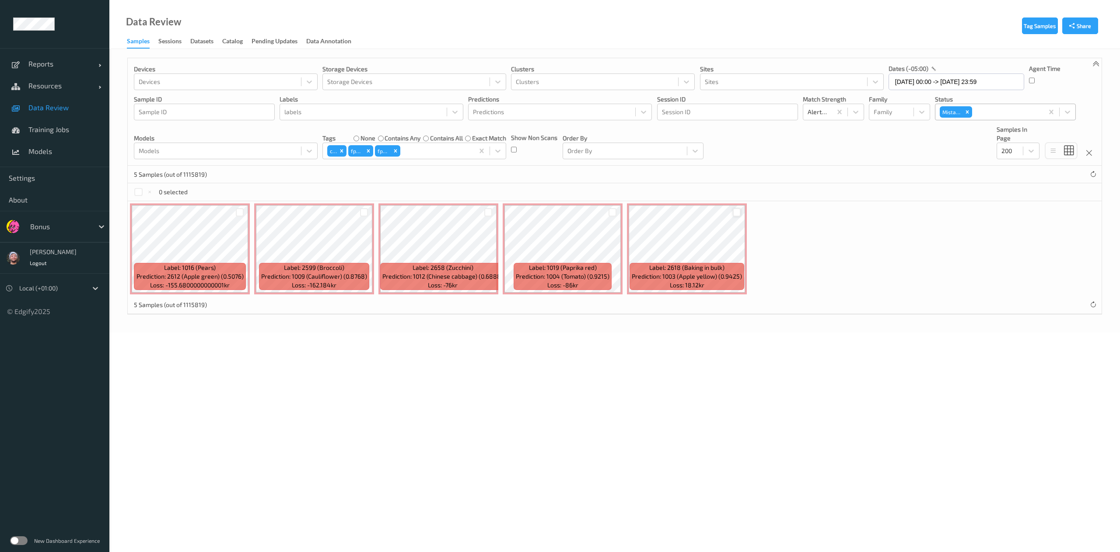
click at [402, 397] on body "Reports Default Report Customized Report Resources Devices Clusters Sites Data …" at bounding box center [560, 276] width 1120 height 552
click at [200, 264] on span "Label: 1016 (Pears)" at bounding box center [190, 267] width 52 height 9
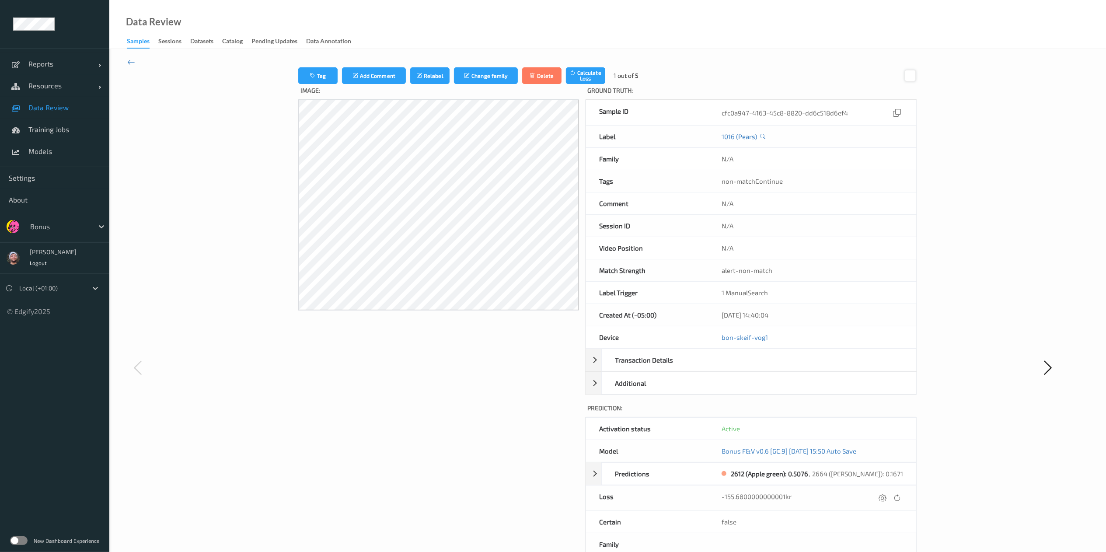
click at [905, 71] on div at bounding box center [911, 76] width 12 height 12
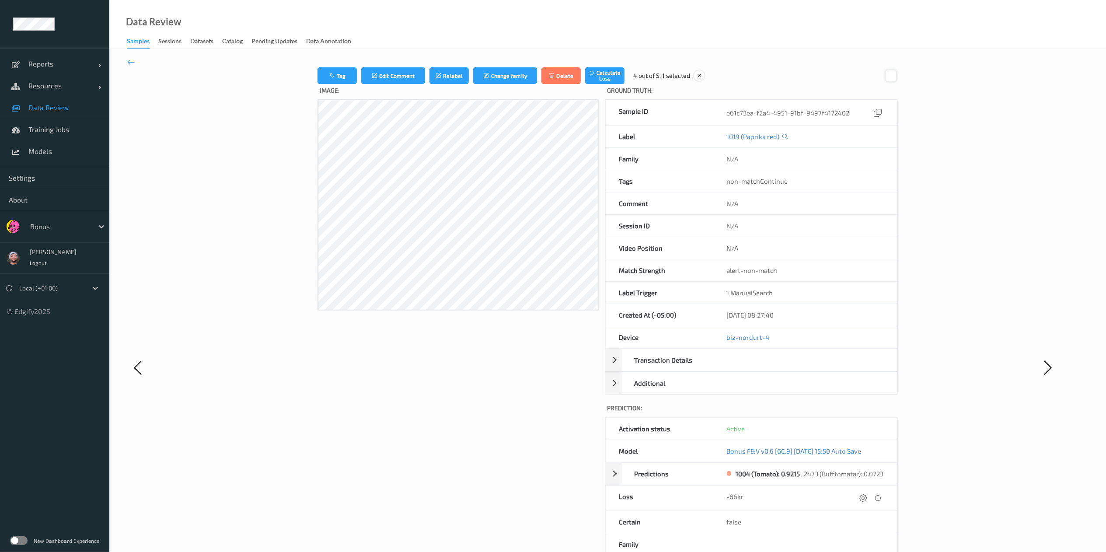
click at [888, 76] on div at bounding box center [891, 76] width 12 height 12
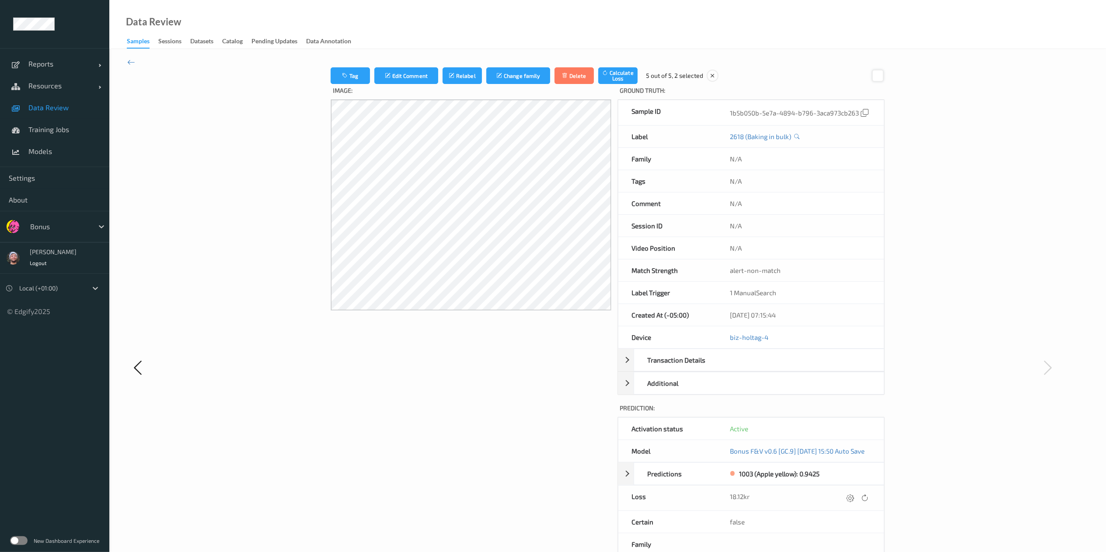
click at [884, 76] on div at bounding box center [878, 76] width 12 height 12
click at [331, 81] on button "Tag" at bounding box center [350, 75] width 39 height 17
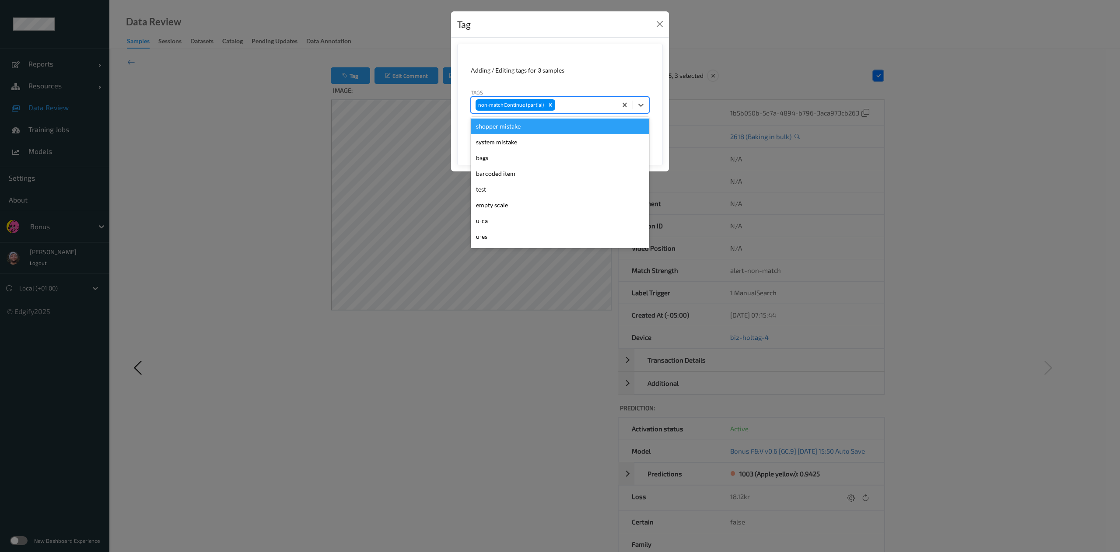
click at [587, 109] on div at bounding box center [585, 105] width 56 height 10
type input "ig"
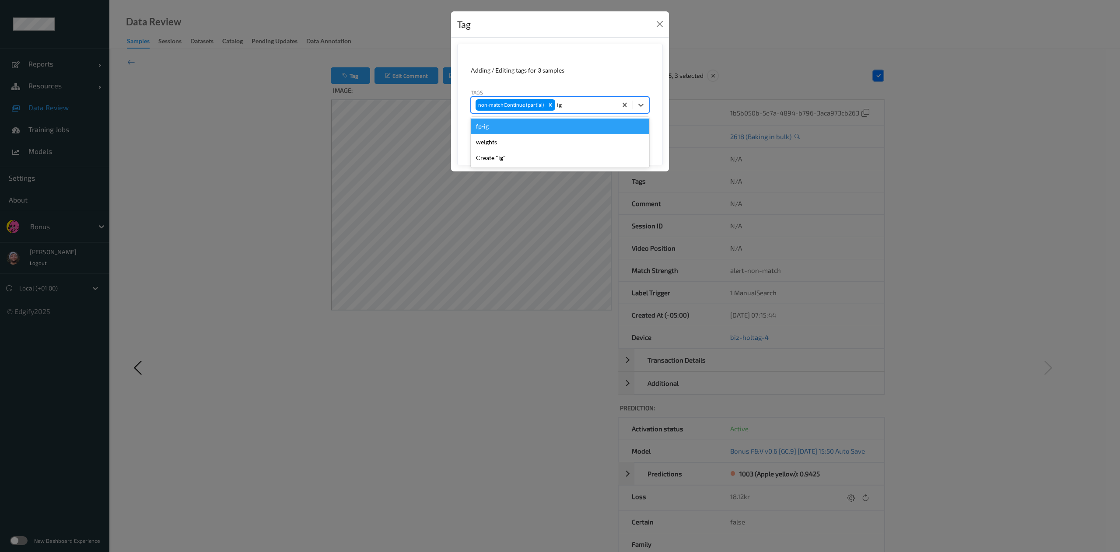
click at [583, 125] on div "fp-ig" at bounding box center [560, 127] width 178 height 16
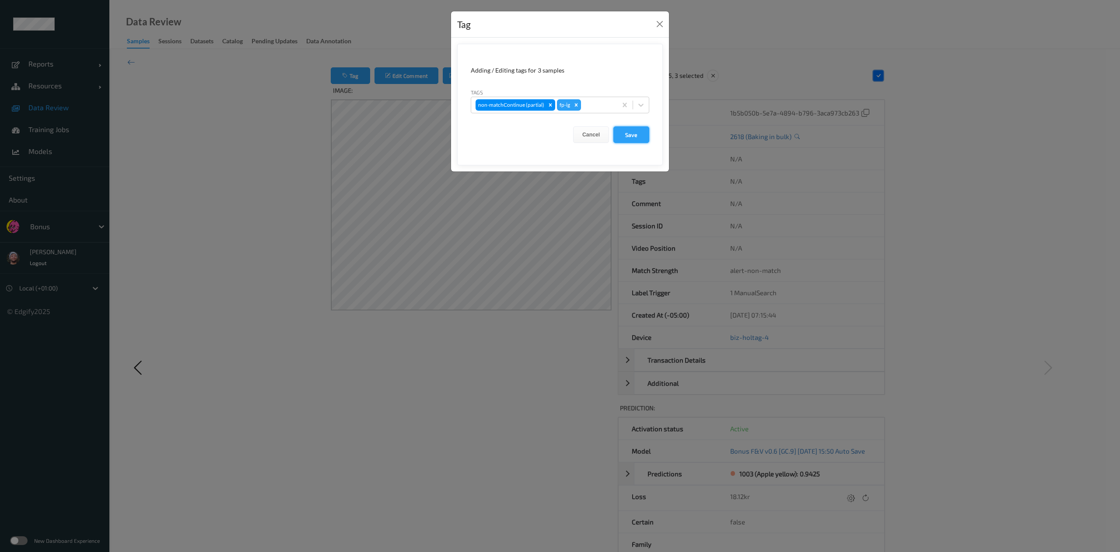
click at [615, 139] on button "Save" at bounding box center [631, 134] width 36 height 17
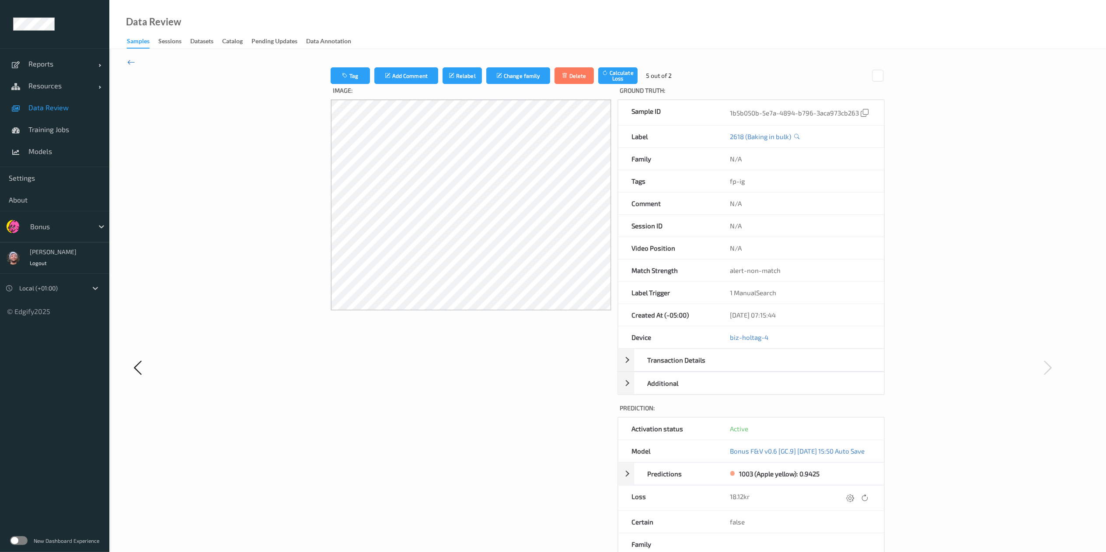
click at [132, 63] on icon at bounding box center [131, 62] width 8 height 10
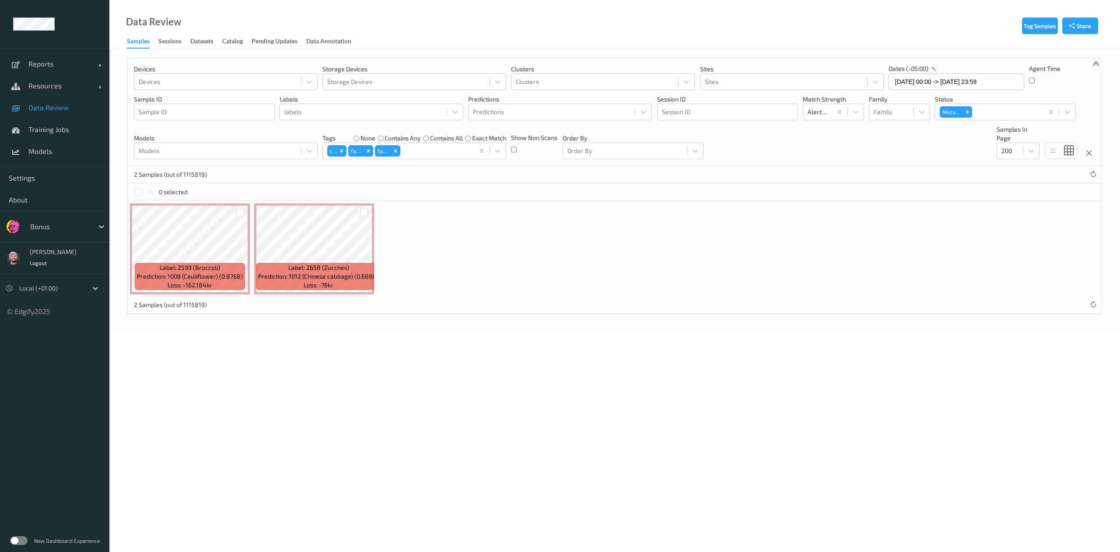
click at [137, 185] on div "0 selected" at bounding box center [615, 191] width 974 height 17
click at [137, 190] on div at bounding box center [138, 192] width 8 height 8
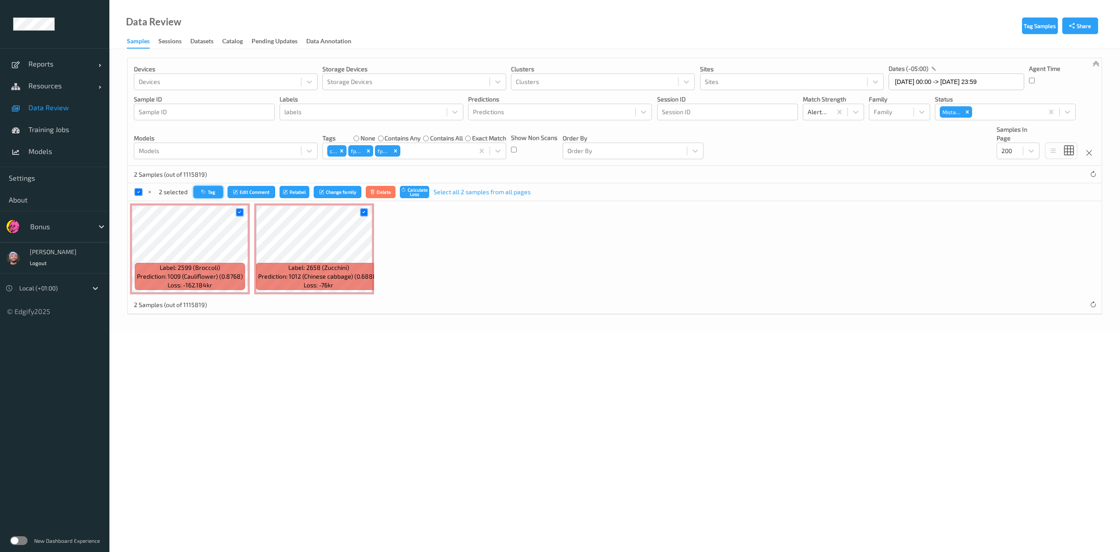
click at [198, 194] on button "Tag" at bounding box center [208, 192] width 30 height 13
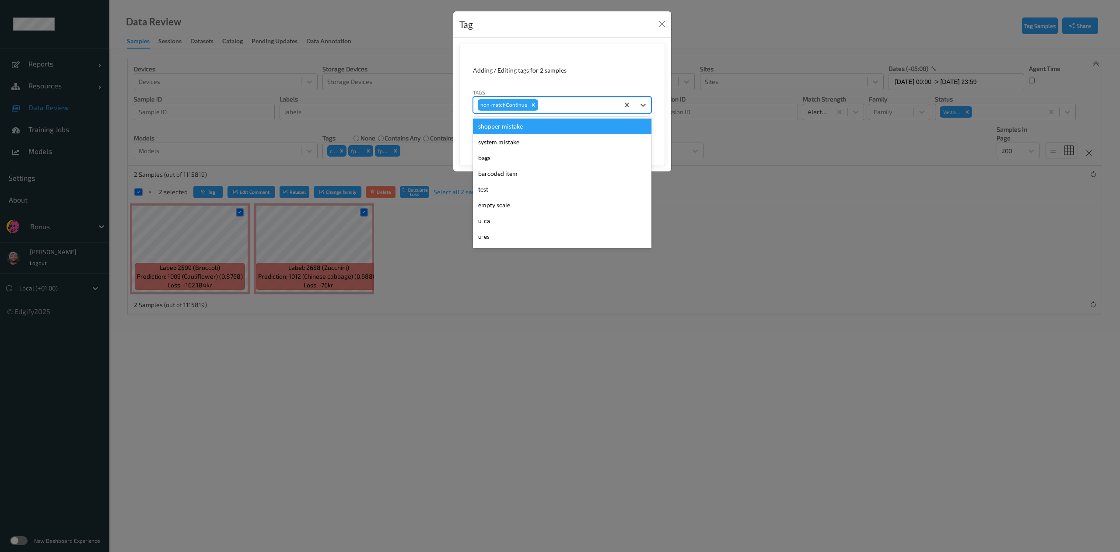
click at [591, 112] on div "non-matchContinue" at bounding box center [546, 105] width 146 height 15
type input "pi"
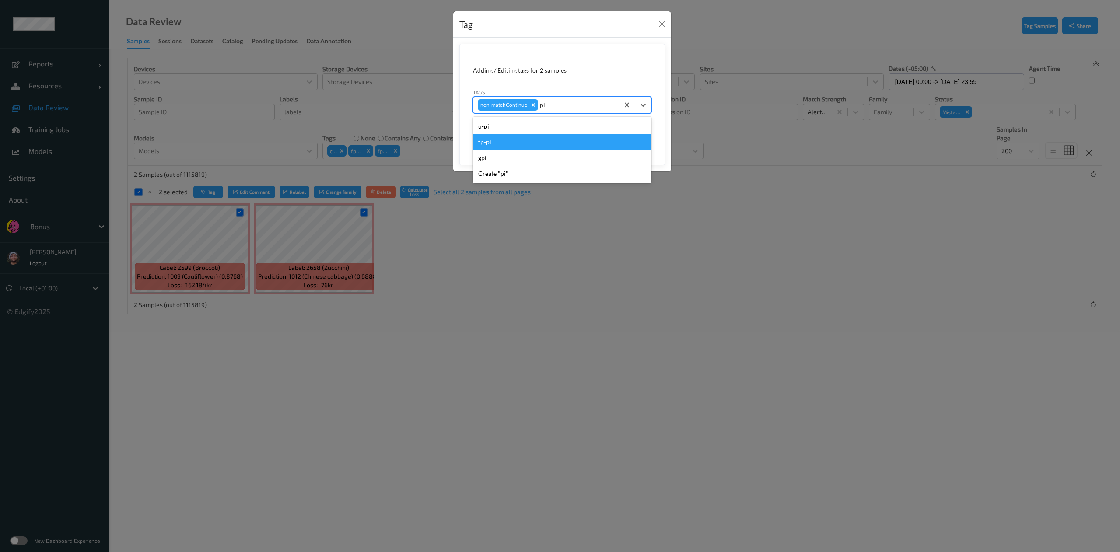
click at [580, 141] on div "fp-pi" at bounding box center [562, 142] width 178 height 16
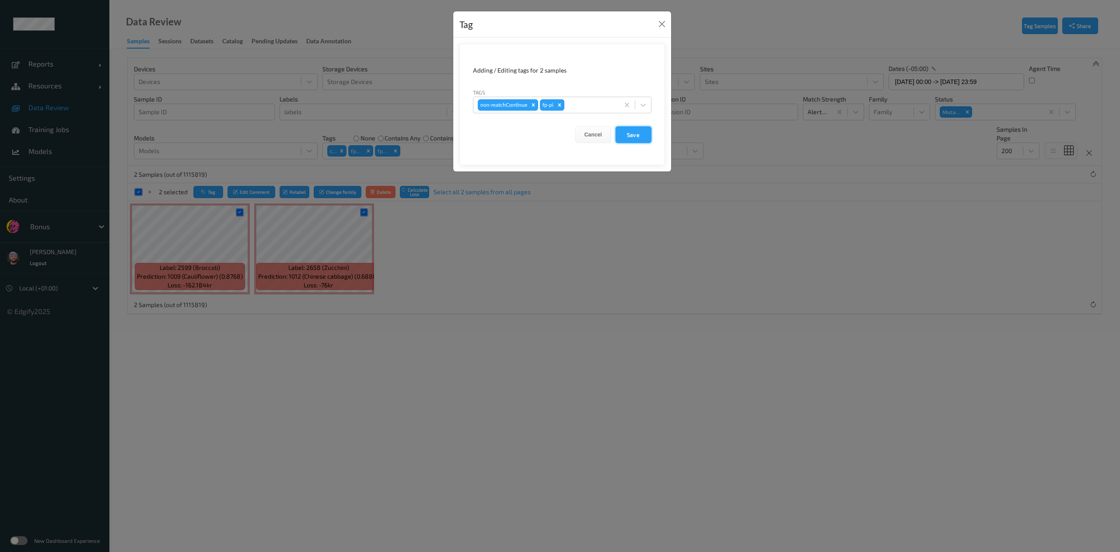
click at [617, 136] on button "Save" at bounding box center [634, 134] width 36 height 17
click at [632, 138] on button "Save" at bounding box center [634, 134] width 36 height 17
click at [661, 22] on button "Close" at bounding box center [662, 24] width 12 height 12
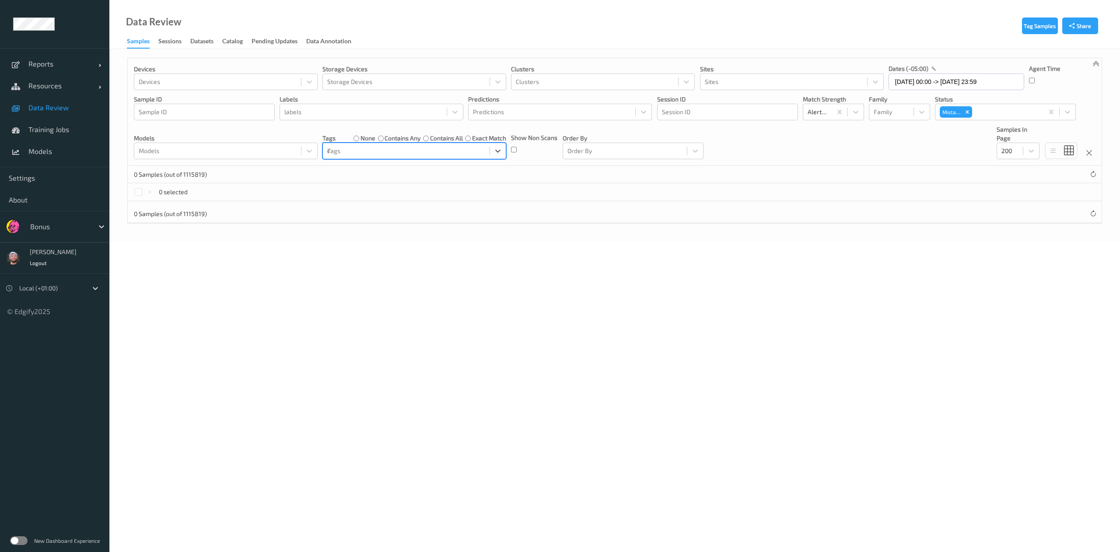
type input "ca"
click at [415, 188] on div "u-ca" at bounding box center [414, 188] width 173 height 9
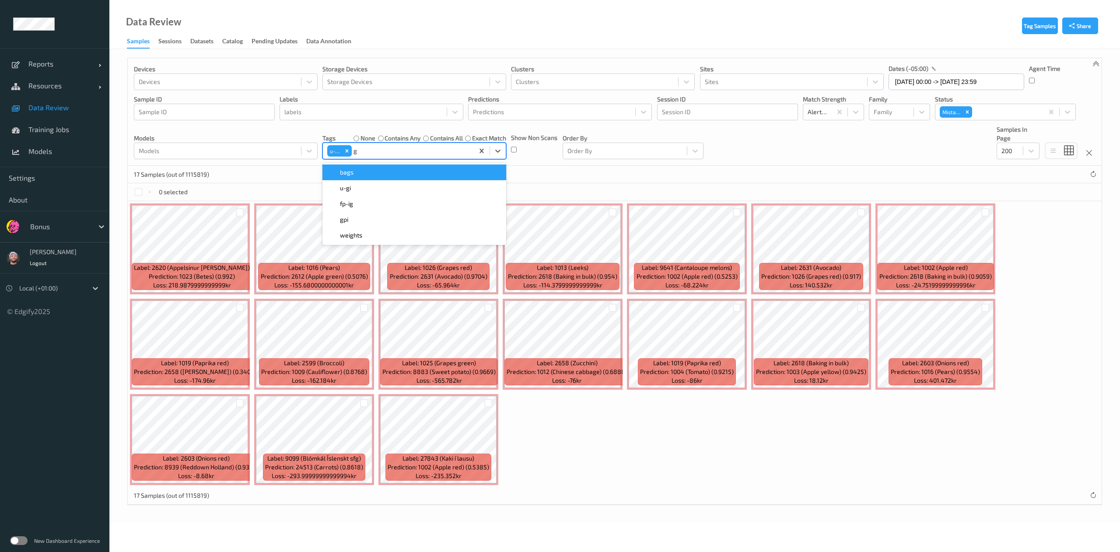
type input "gi"
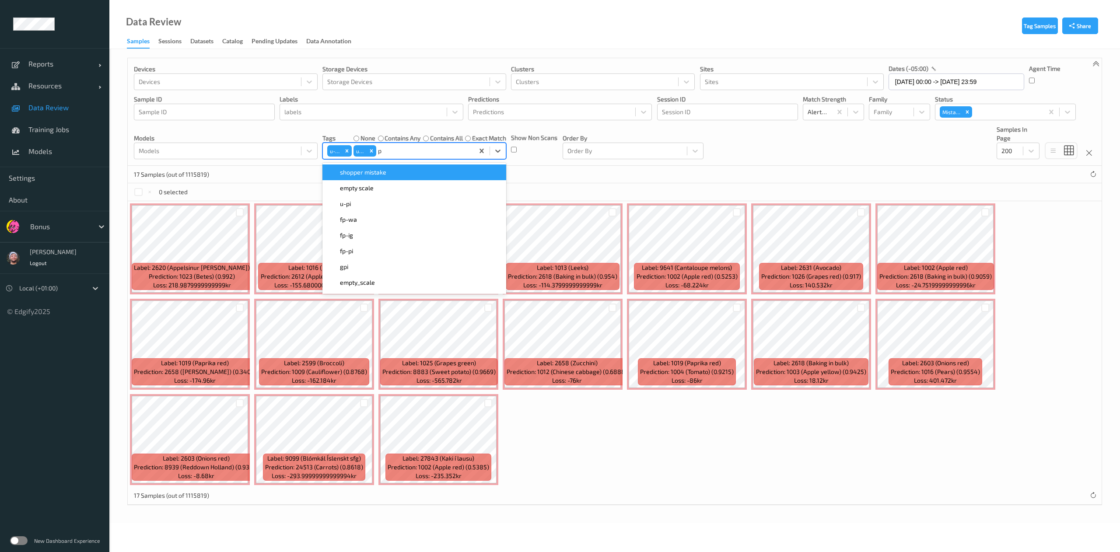
type input "pi"
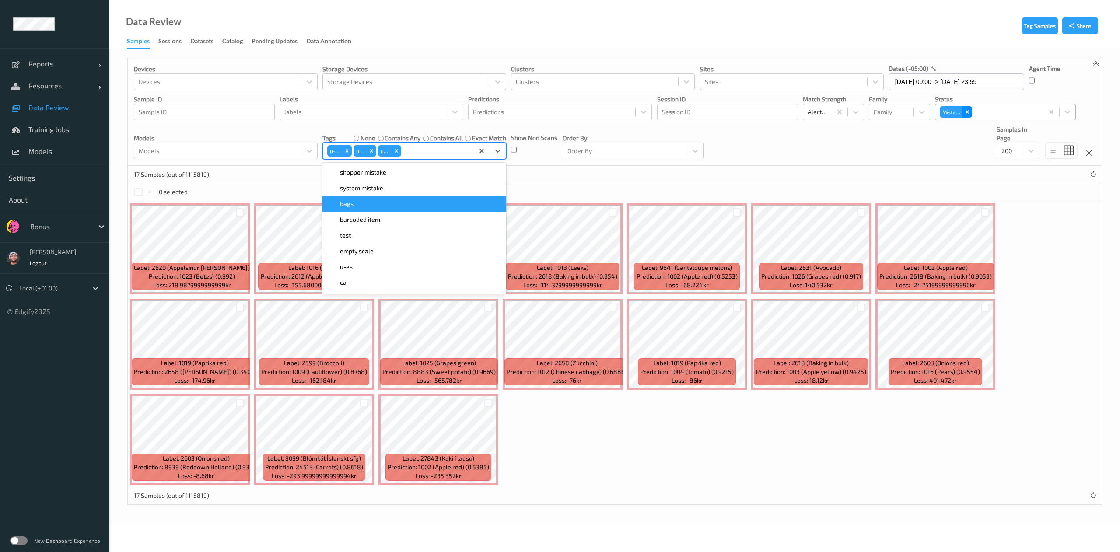
click at [969, 115] on icon "Remove Mistake" at bounding box center [967, 112] width 6 height 6
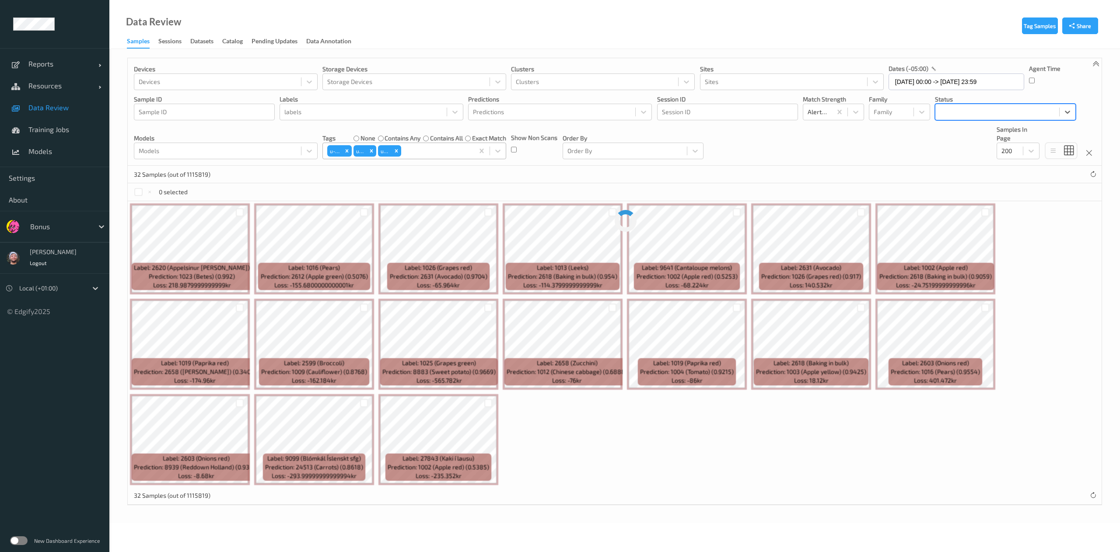
type input "p"
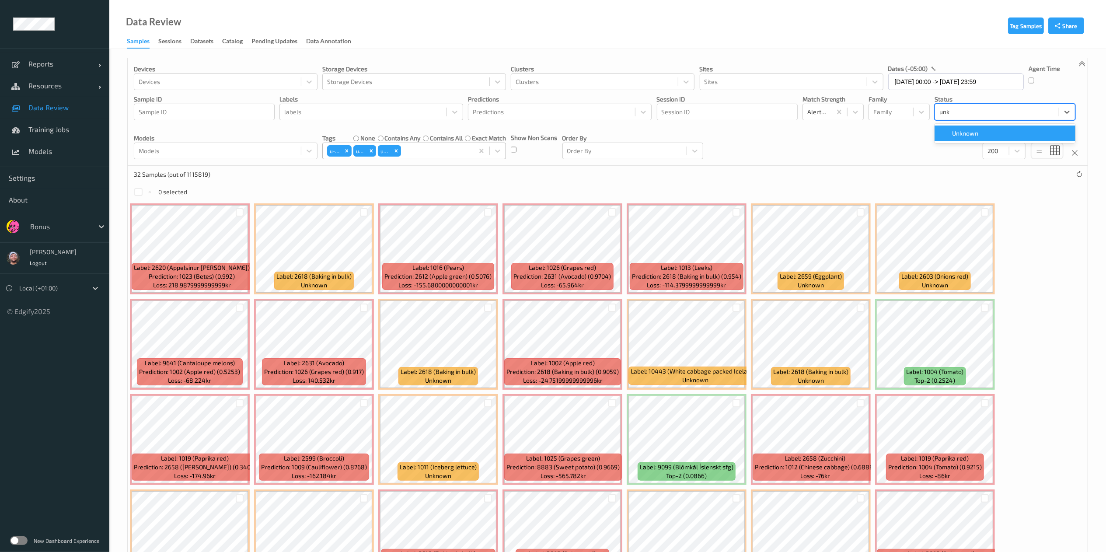
type input "unkn"
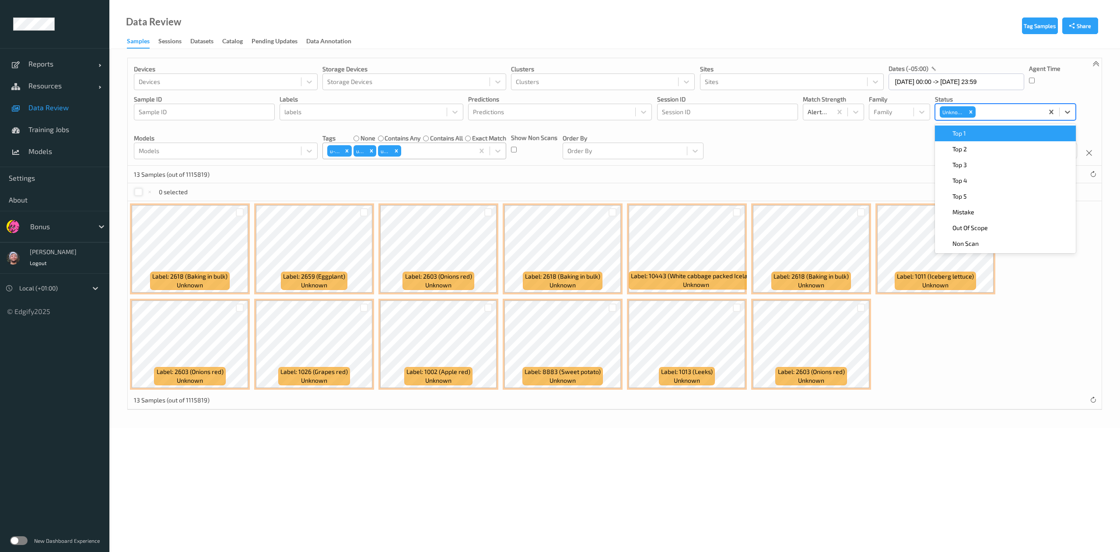
click at [135, 194] on div at bounding box center [138, 192] width 8 height 8
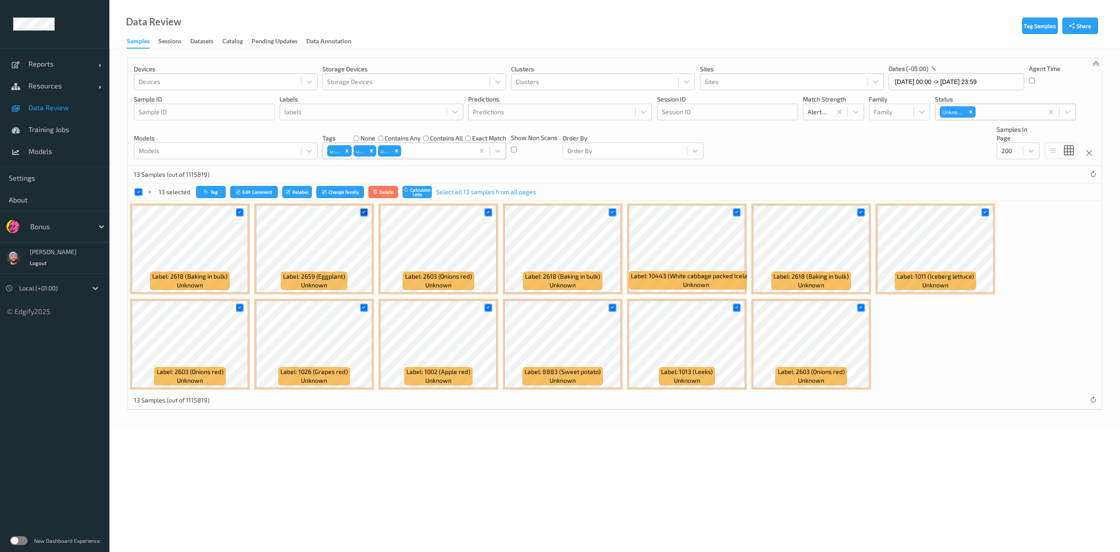
click at [366, 215] on icon at bounding box center [364, 213] width 6 height 6
click at [614, 309] on icon at bounding box center [612, 308] width 6 height 6
click at [737, 215] on icon at bounding box center [737, 213] width 6 height 6
click at [364, 309] on icon at bounding box center [364, 308] width 6 height 6
click at [214, 187] on button "Tag" at bounding box center [208, 192] width 30 height 13
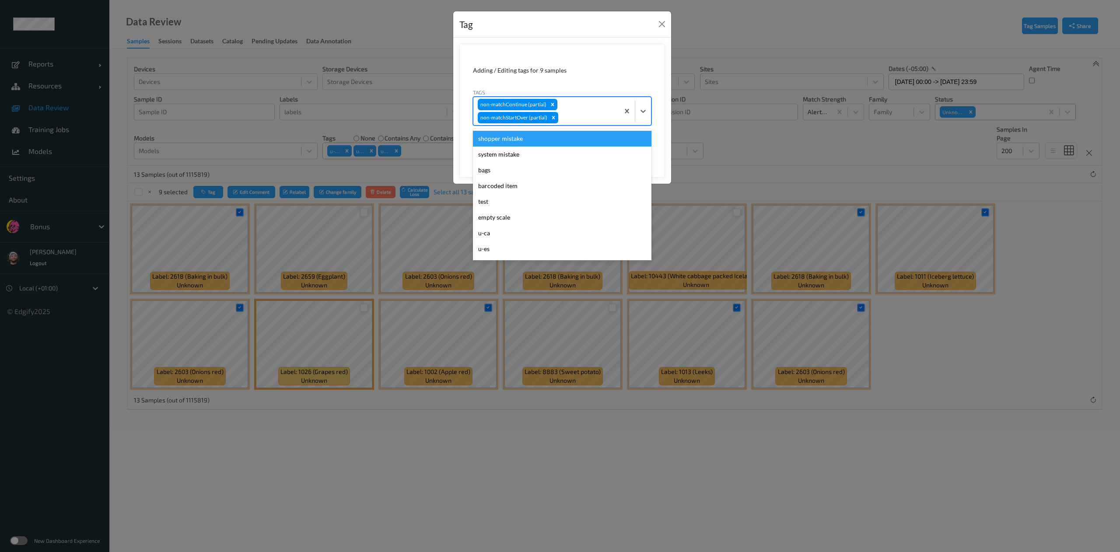
click at [575, 108] on div "non-matchContinue (partial) non-matchStartOver (partial)" at bounding box center [546, 111] width 146 height 28
type input "ca"
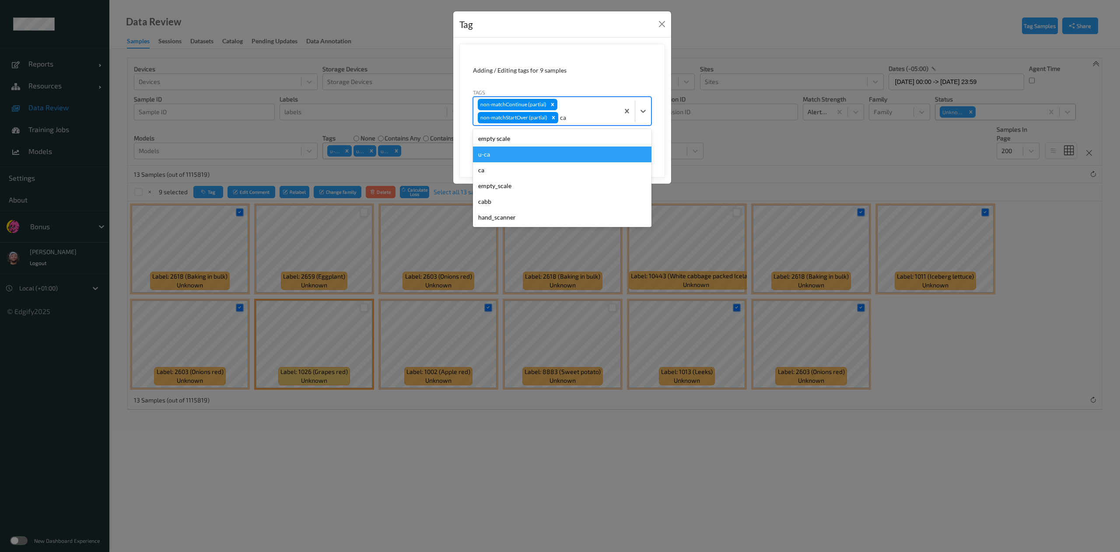
click at [514, 152] on div "u-ca" at bounding box center [562, 155] width 178 height 16
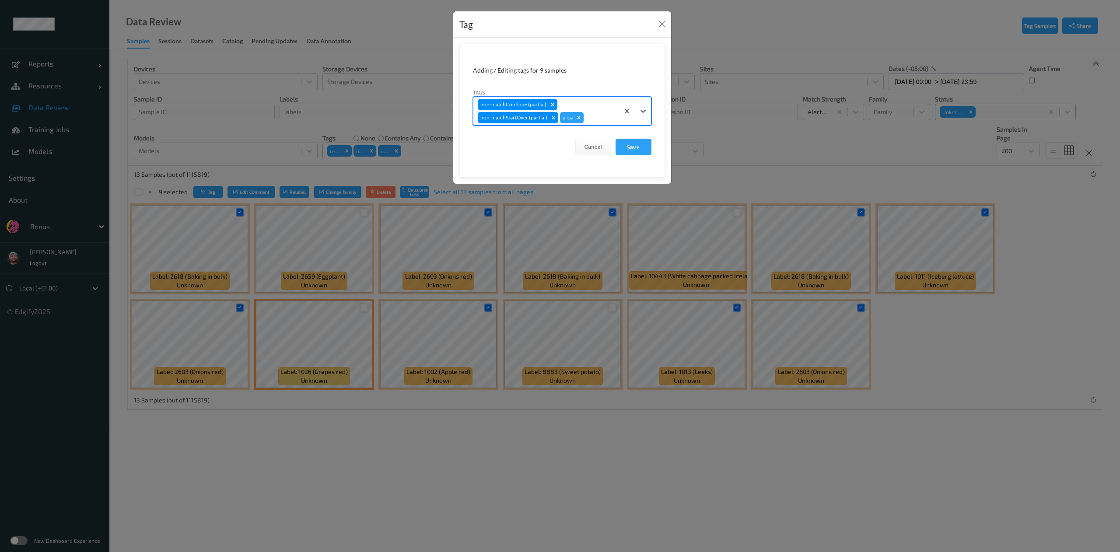
type input "s"
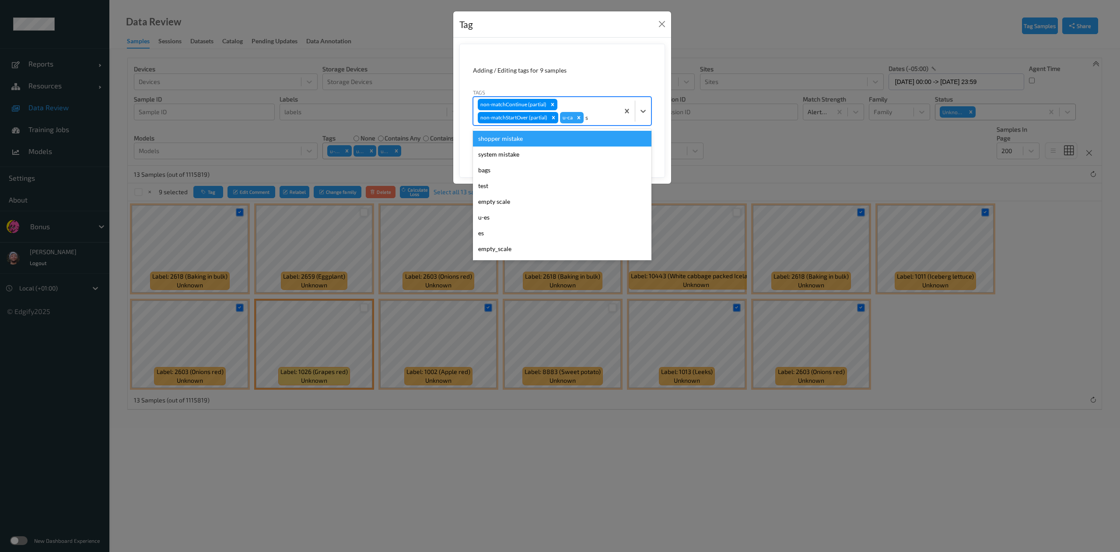
click at [540, 142] on div "shopper mistake" at bounding box center [562, 139] width 178 height 16
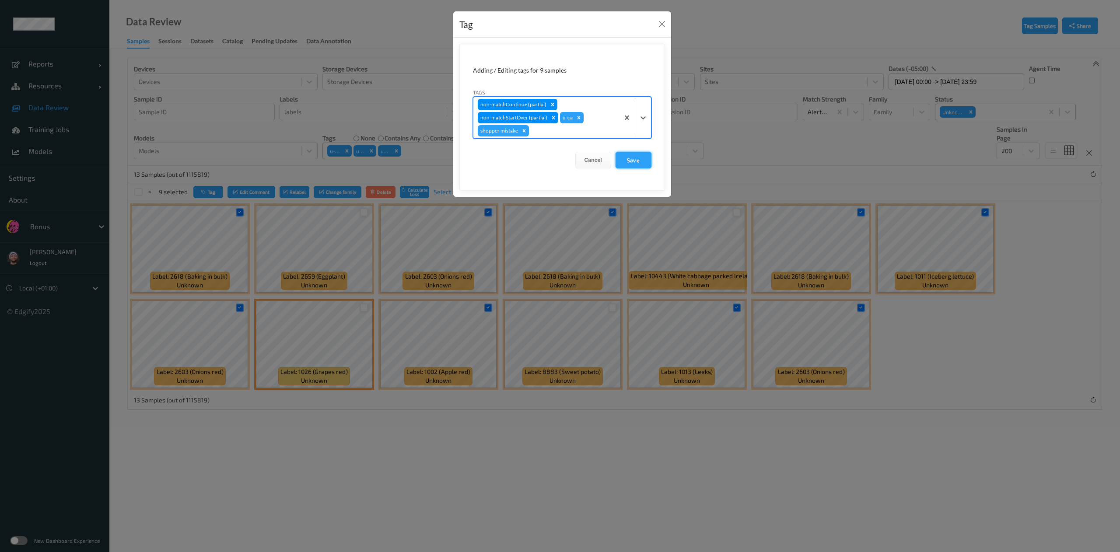
click at [623, 158] on button "Save" at bounding box center [634, 160] width 36 height 17
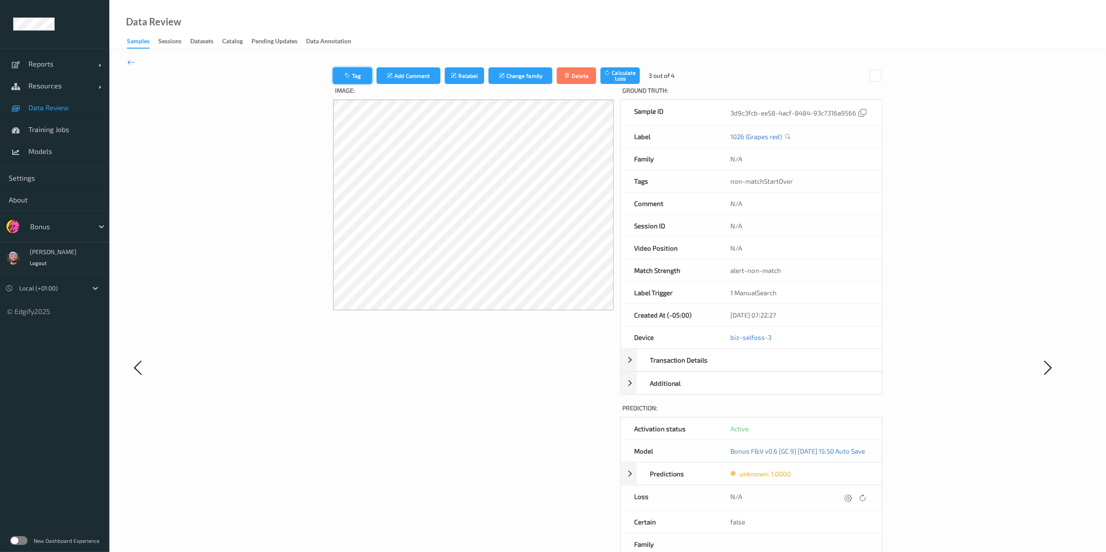
click at [345, 77] on button "Tag" at bounding box center [352, 75] width 39 height 17
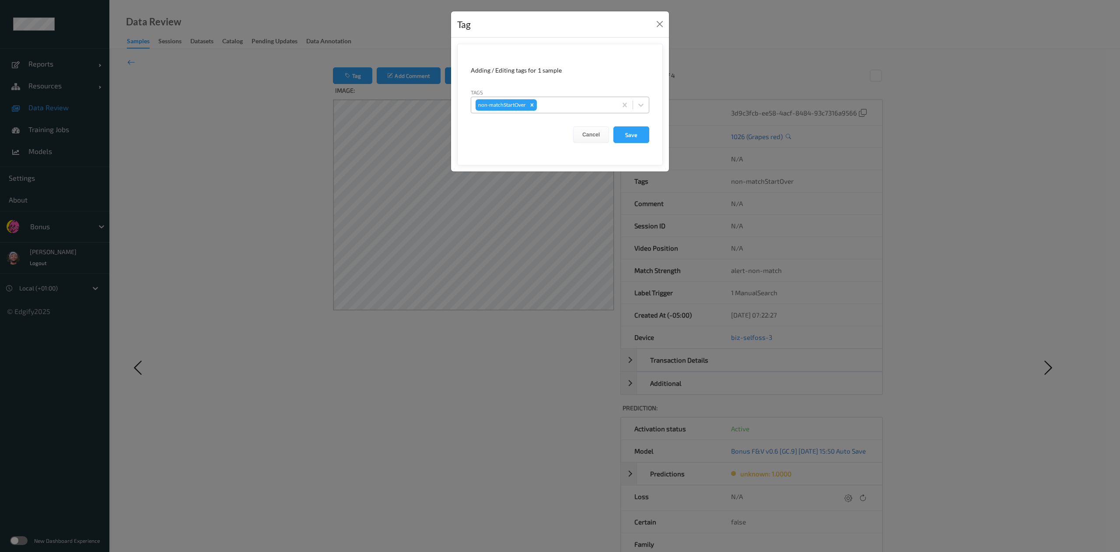
click at [560, 101] on div at bounding box center [576, 105] width 74 height 10
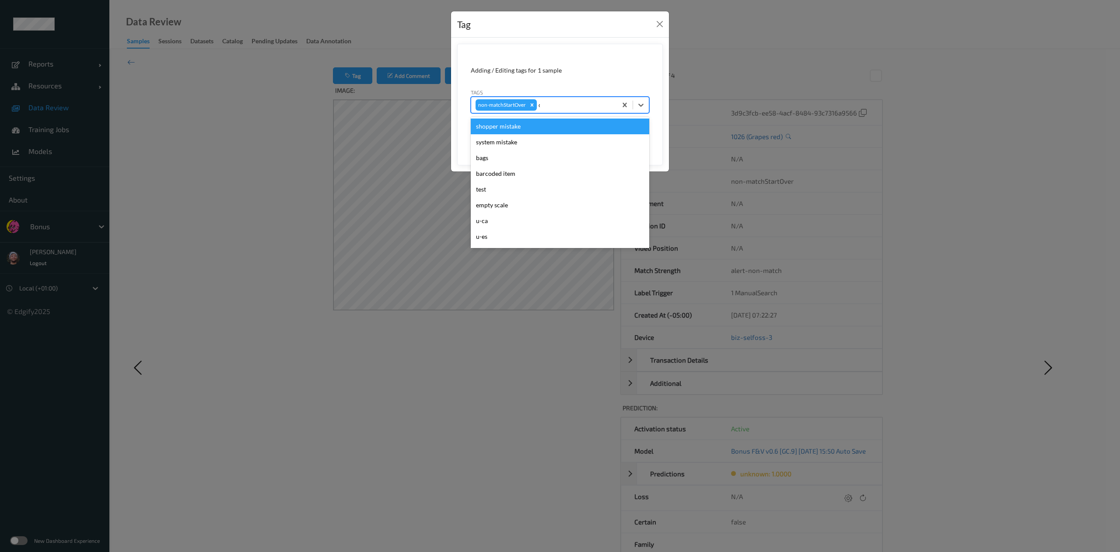
type input "ca"
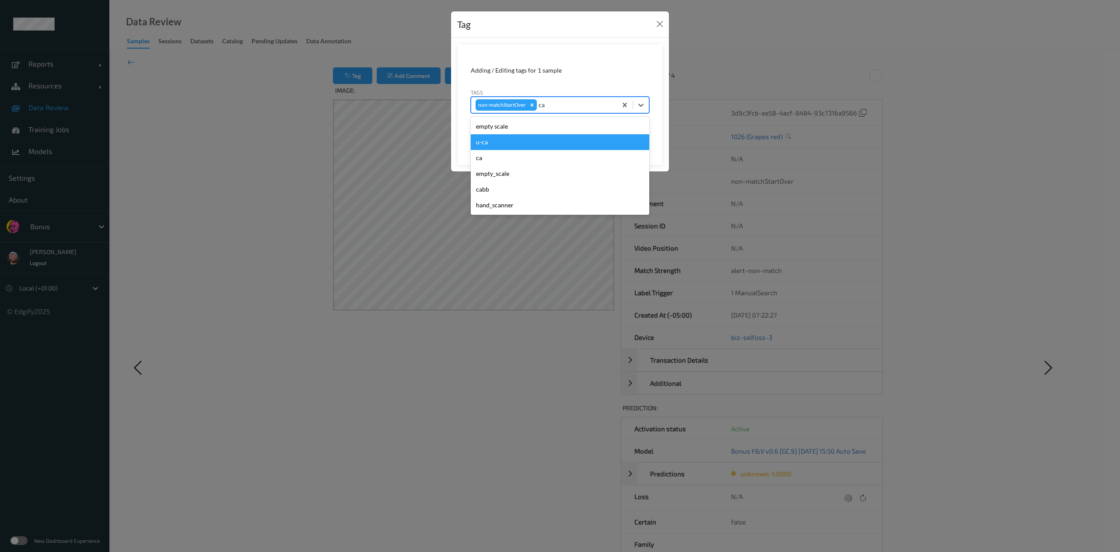
click at [506, 138] on div "u-ca" at bounding box center [560, 142] width 178 height 16
type input "s"
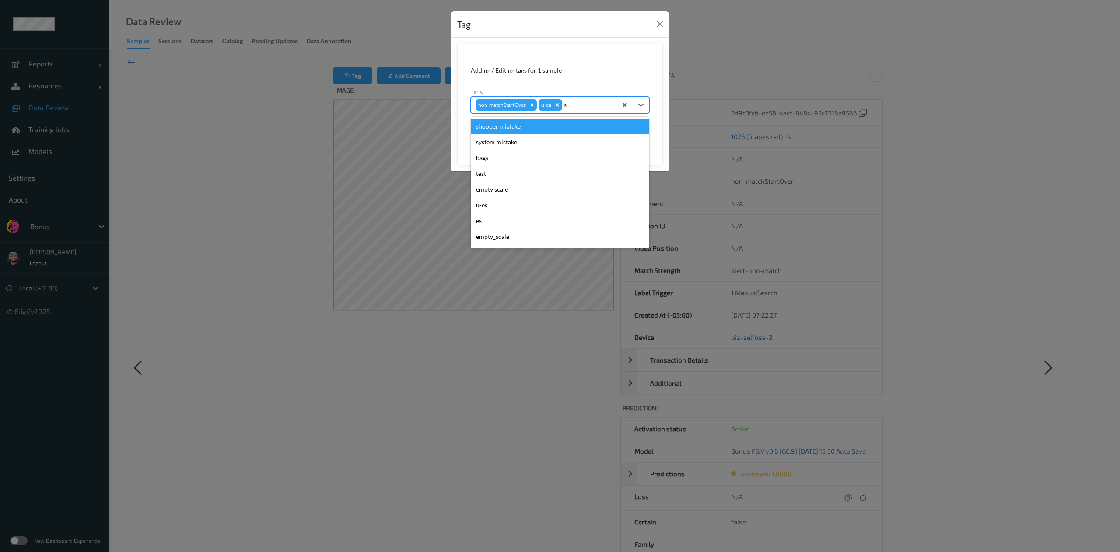
click at [543, 127] on div "shopper mistake" at bounding box center [560, 127] width 178 height 16
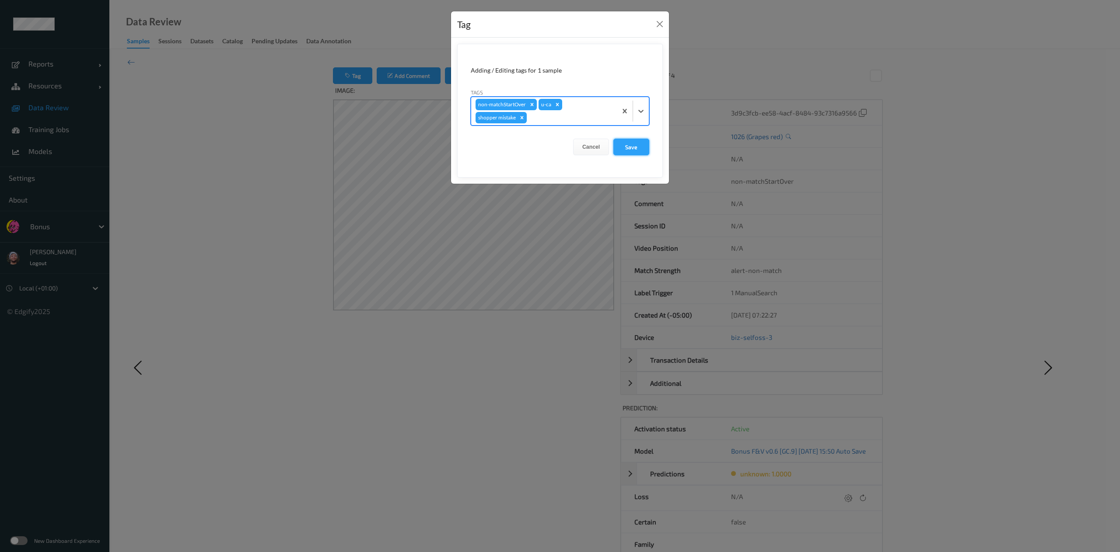
click at [632, 152] on button "Save" at bounding box center [631, 147] width 36 height 17
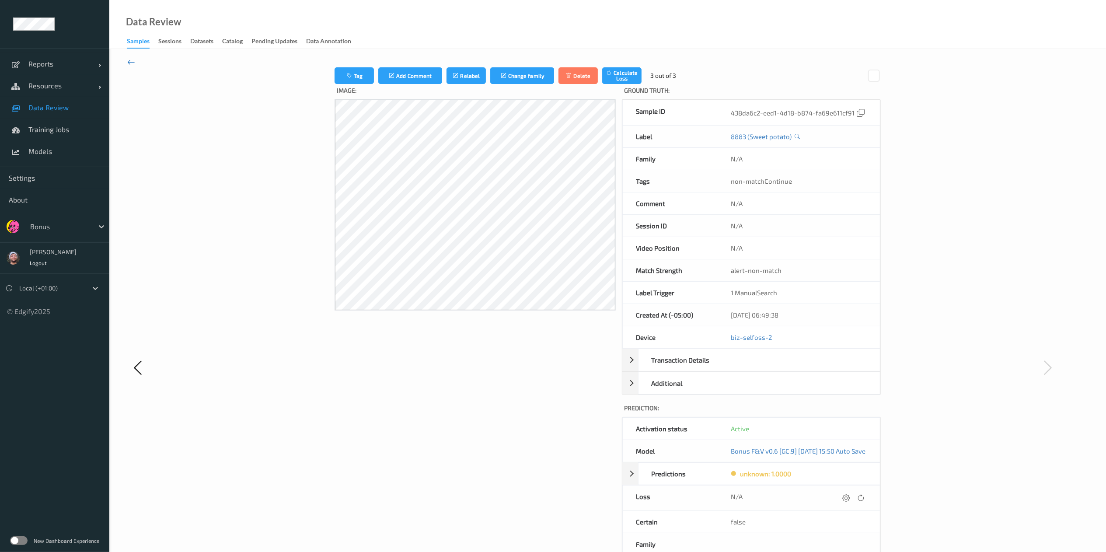
click at [129, 59] on icon at bounding box center [131, 62] width 8 height 10
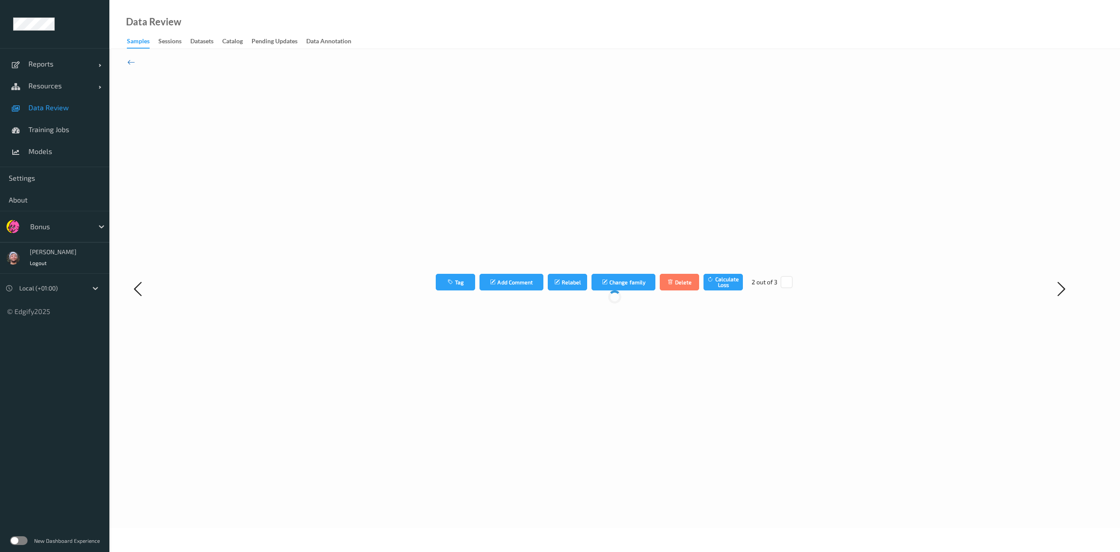
click at [132, 62] on icon at bounding box center [131, 62] width 8 height 10
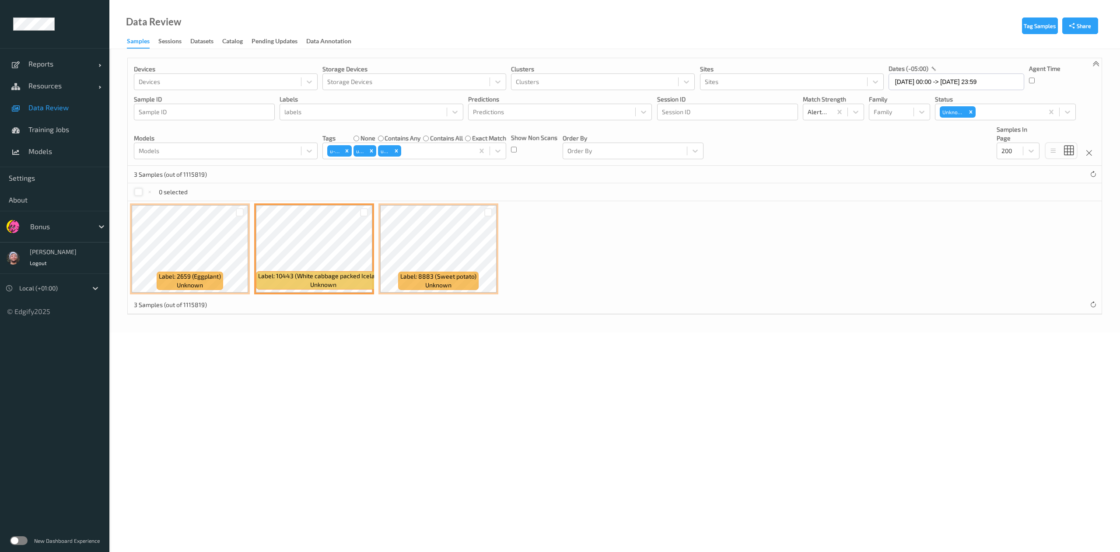
click at [136, 194] on div at bounding box center [138, 192] width 8 height 8
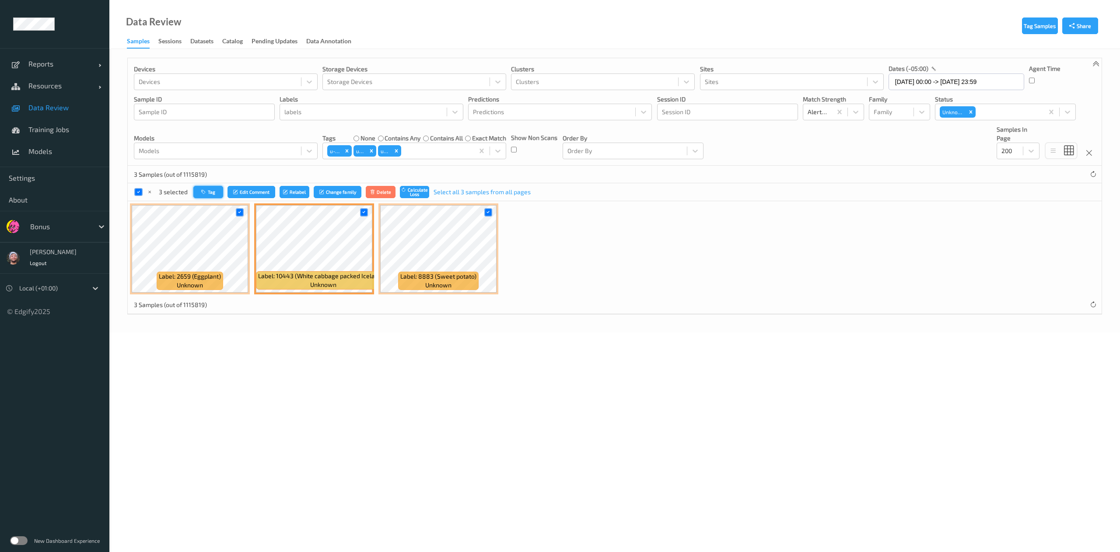
click at [214, 191] on button "Tag" at bounding box center [208, 192] width 30 height 13
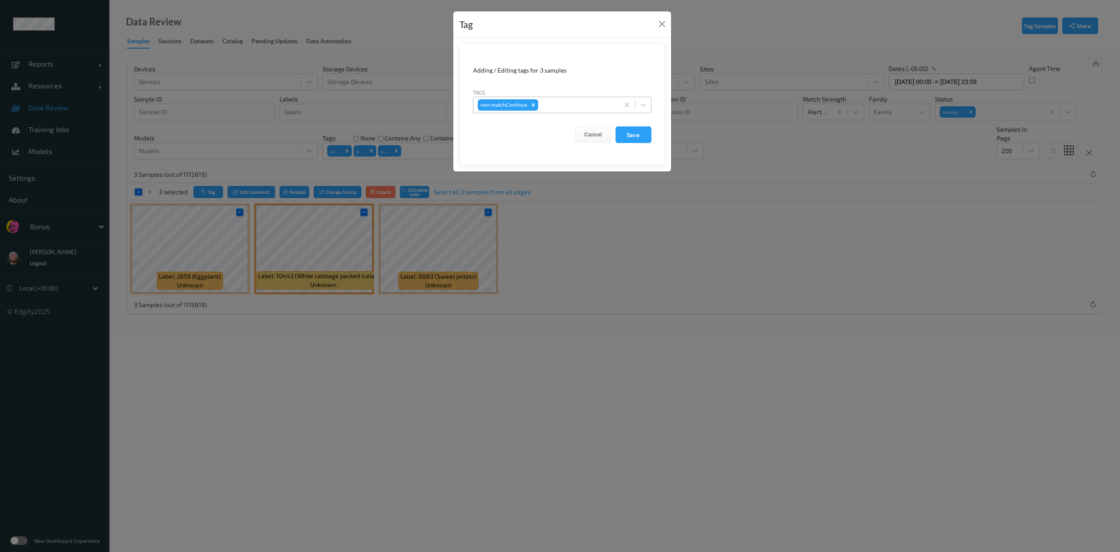
click at [551, 106] on div at bounding box center [577, 105] width 75 height 10
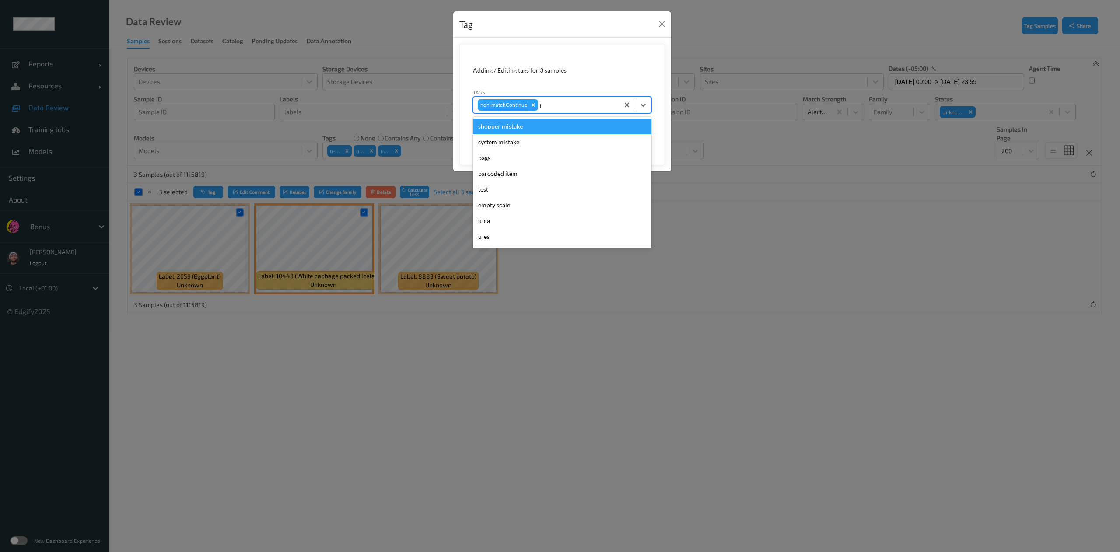
type input "pi"
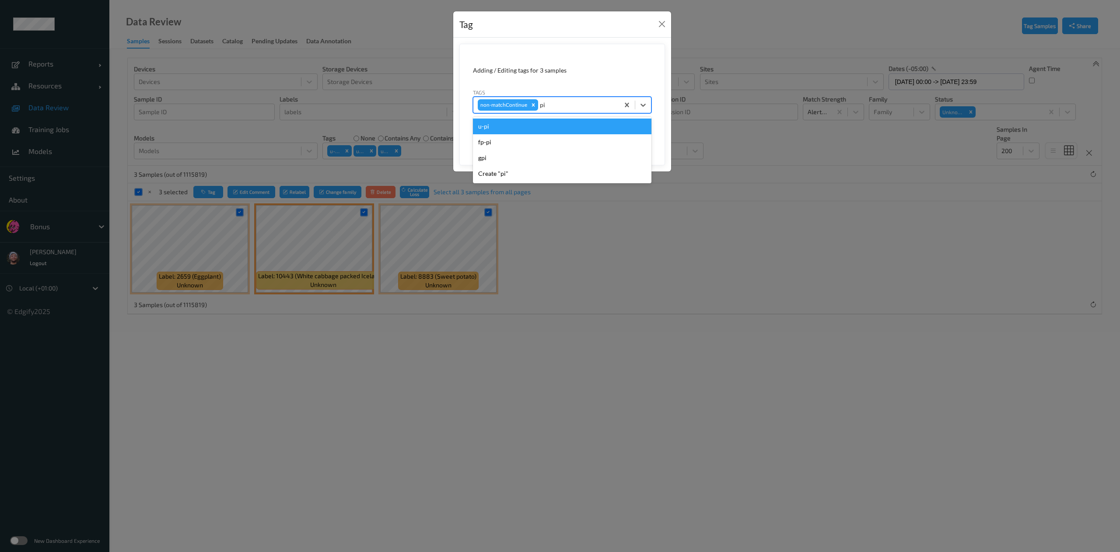
click at [565, 122] on div "u-pi" at bounding box center [562, 127] width 178 height 16
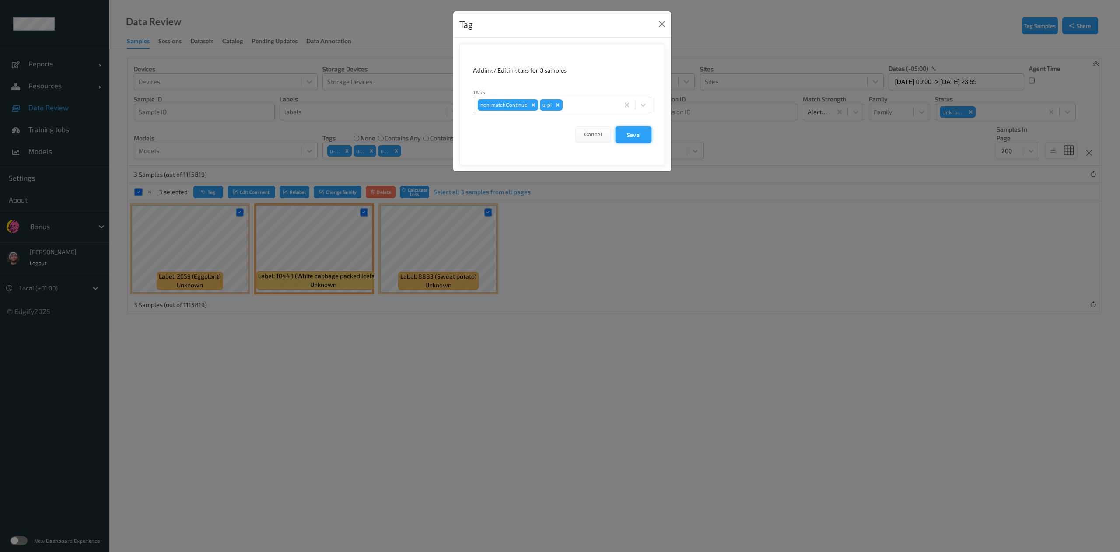
click at [644, 138] on button "Save" at bounding box center [634, 134] width 36 height 17
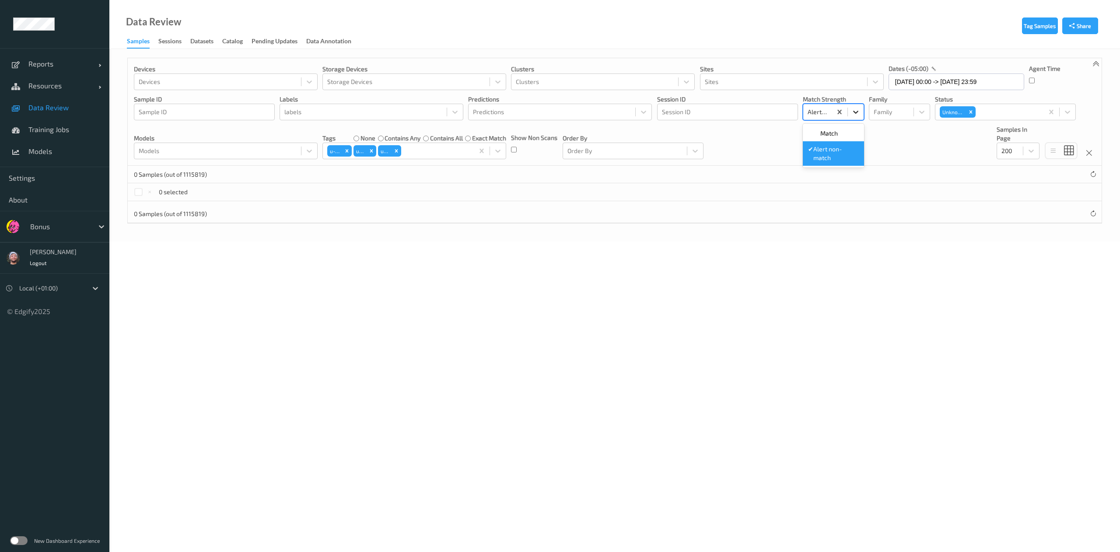
click at [853, 112] on icon at bounding box center [855, 112] width 5 height 3
click at [397, 138] on label "contains any" at bounding box center [403, 138] width 36 height 9
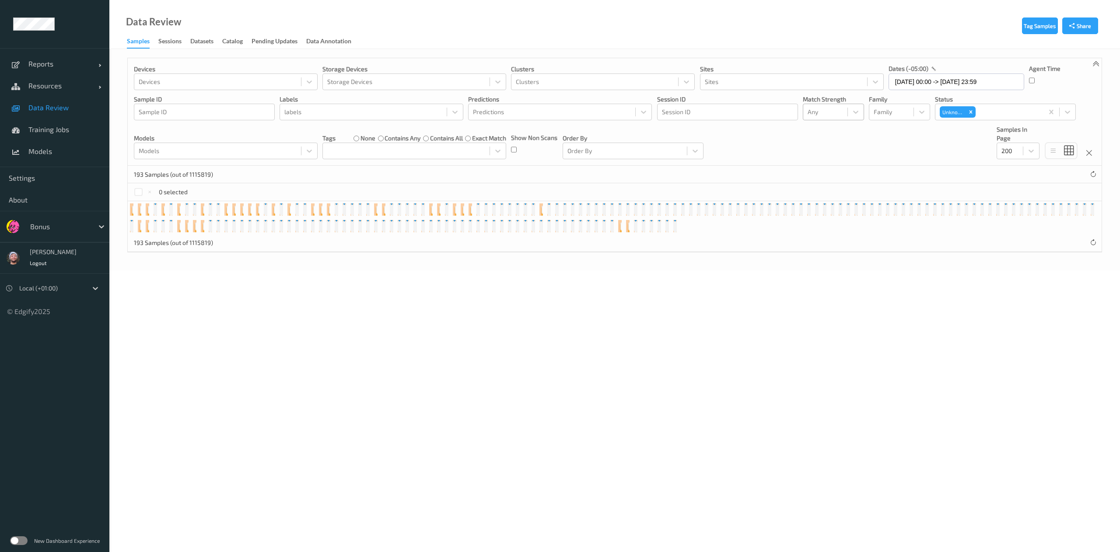
click at [835, 111] on div at bounding box center [825, 112] width 35 height 10
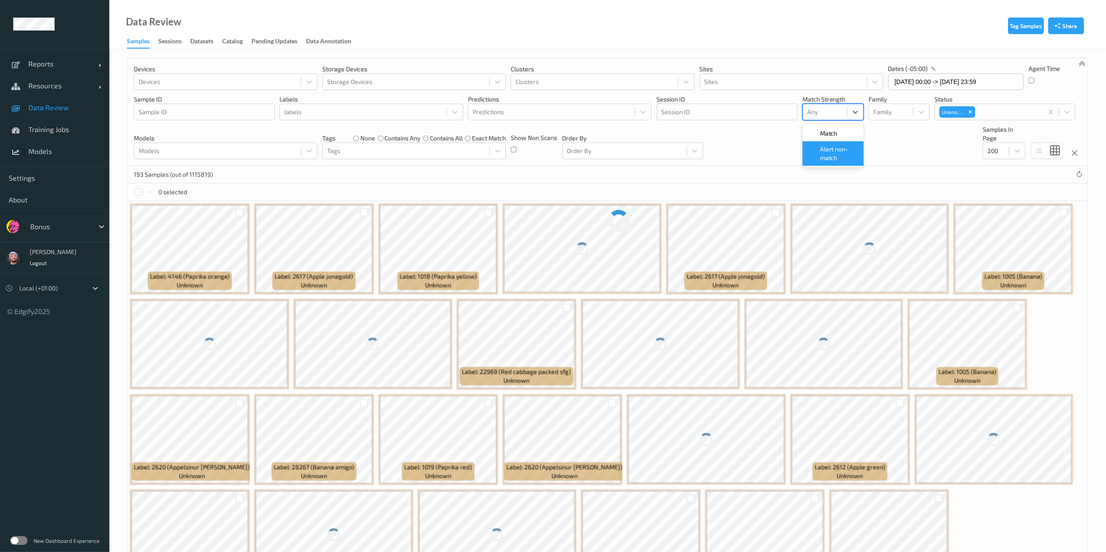
click at [843, 157] on span "Alert non-match" at bounding box center [839, 153] width 38 height 17
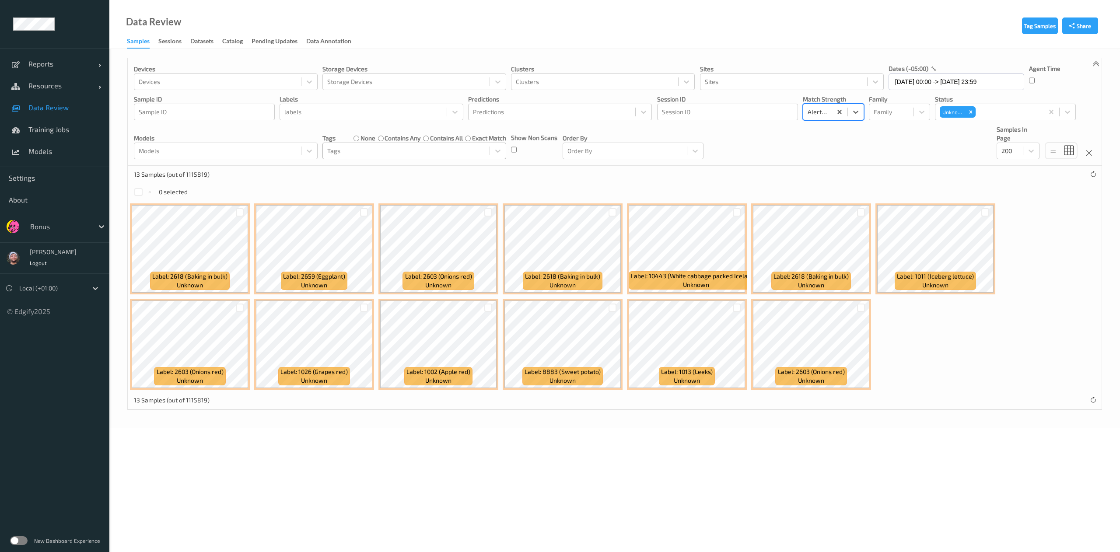
click at [381, 154] on div at bounding box center [406, 151] width 158 height 10
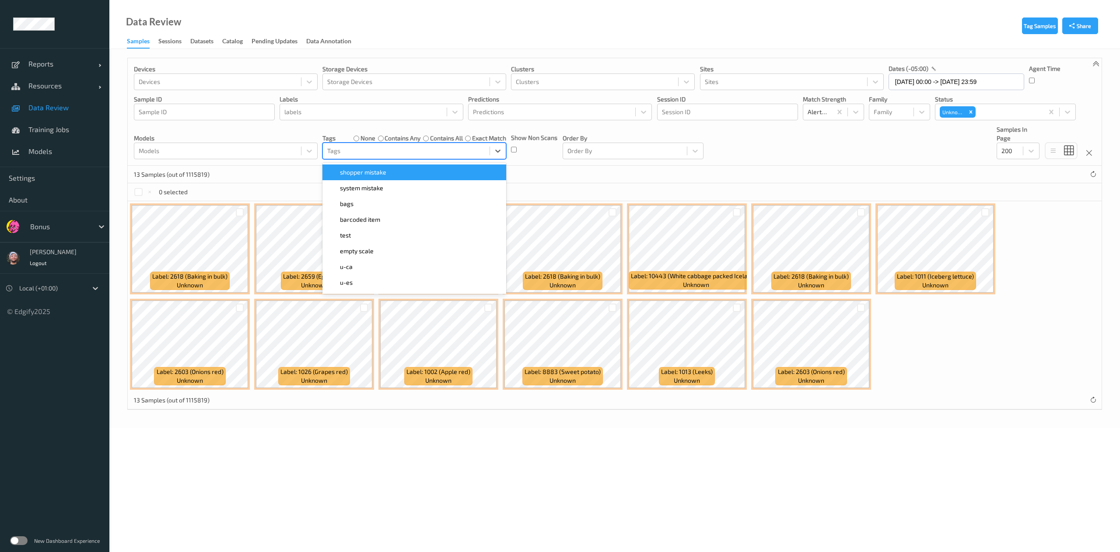
click at [391, 169] on div "shopper mistake" at bounding box center [414, 172] width 173 height 9
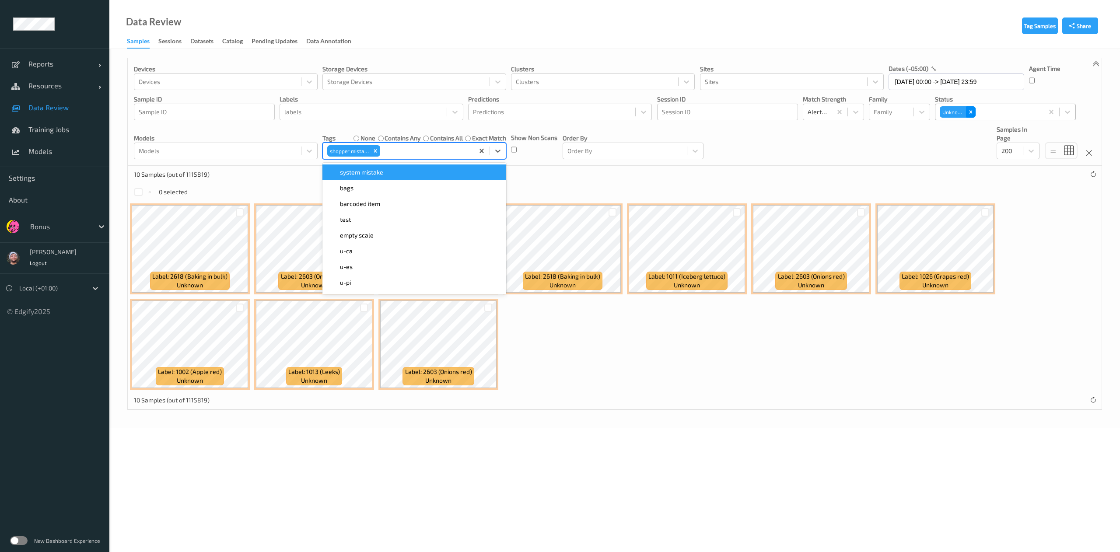
click at [969, 110] on icon "Remove Unknown" at bounding box center [971, 112] width 6 height 6
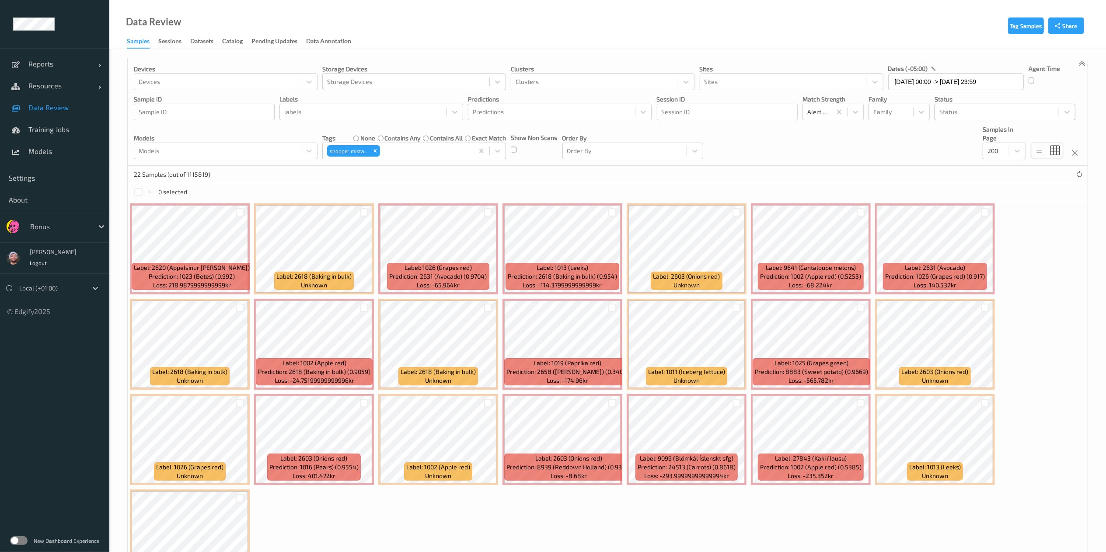
click at [756, 178] on div "22 Samples (out of 1115819)" at bounding box center [608, 174] width 960 height 17
click at [374, 155] on div "Remove shopper mistake" at bounding box center [376, 150] width 10 height 11
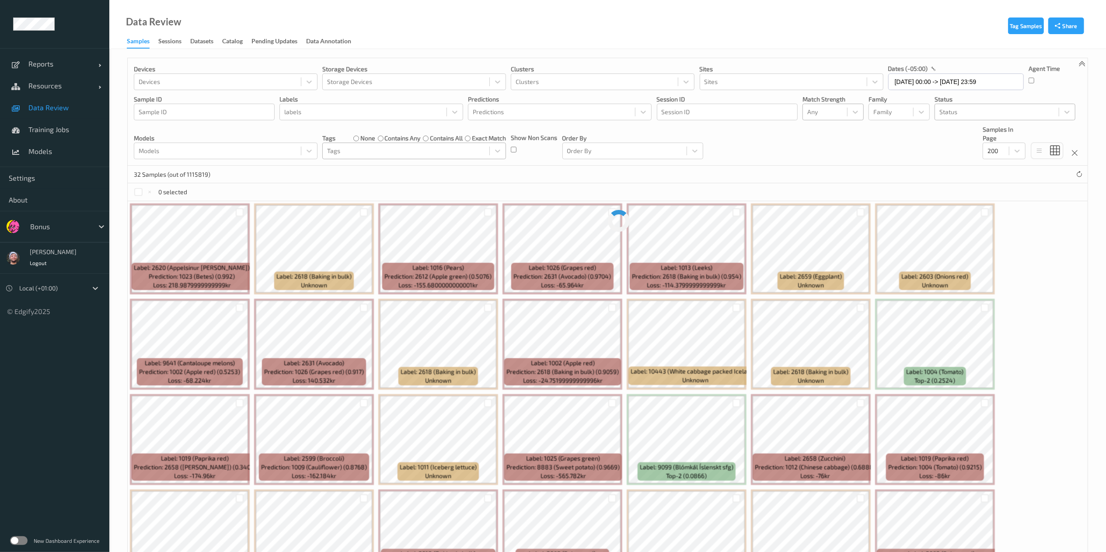
click at [669, 183] on div "32 Samples (out of 1115819)" at bounding box center [608, 174] width 960 height 17
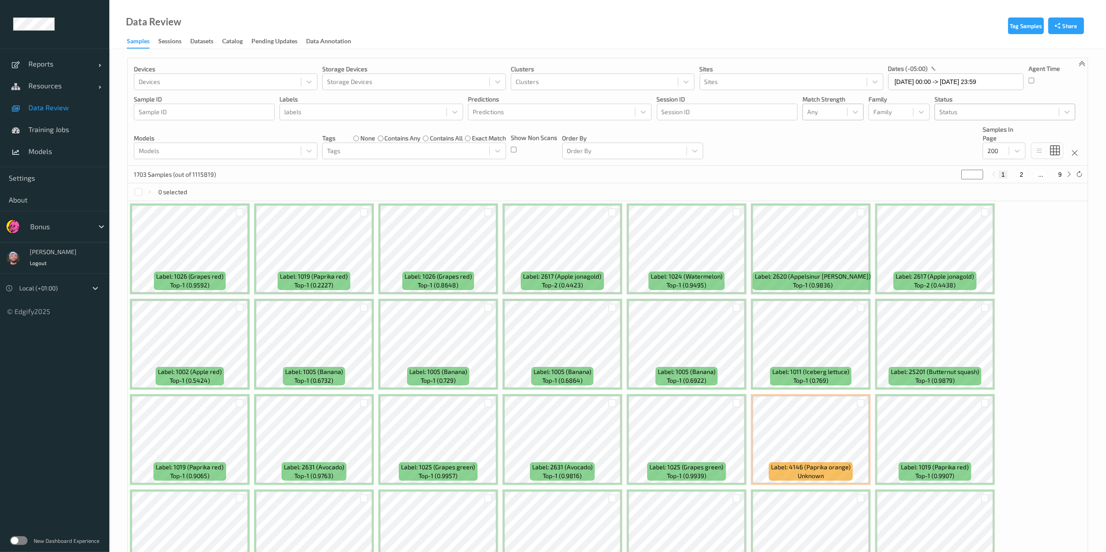
click at [296, 190] on div "0 selected" at bounding box center [608, 191] width 960 height 17
click at [366, 215] on div at bounding box center [364, 212] width 8 height 8
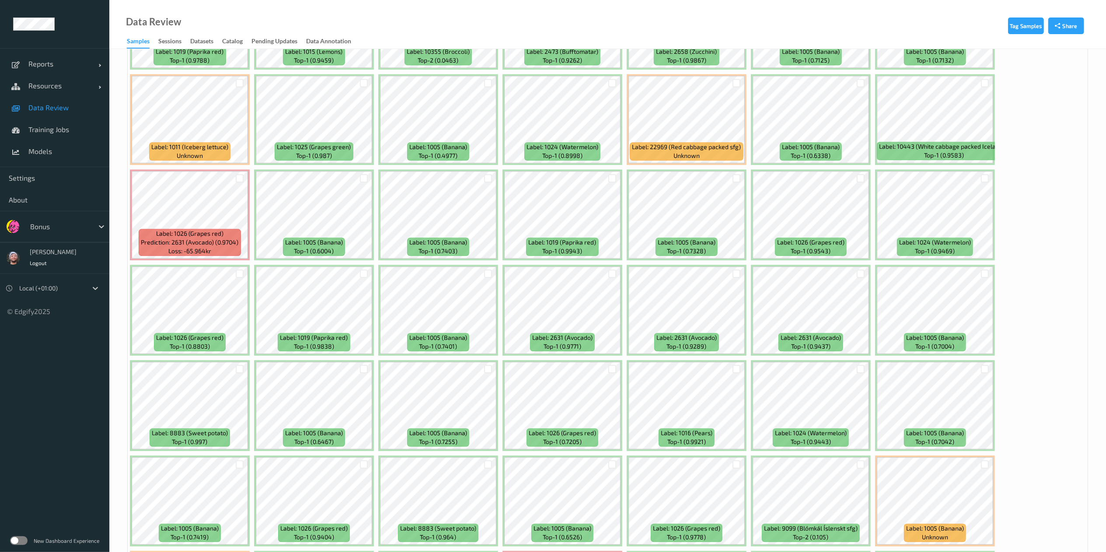
scroll to position [1943, 0]
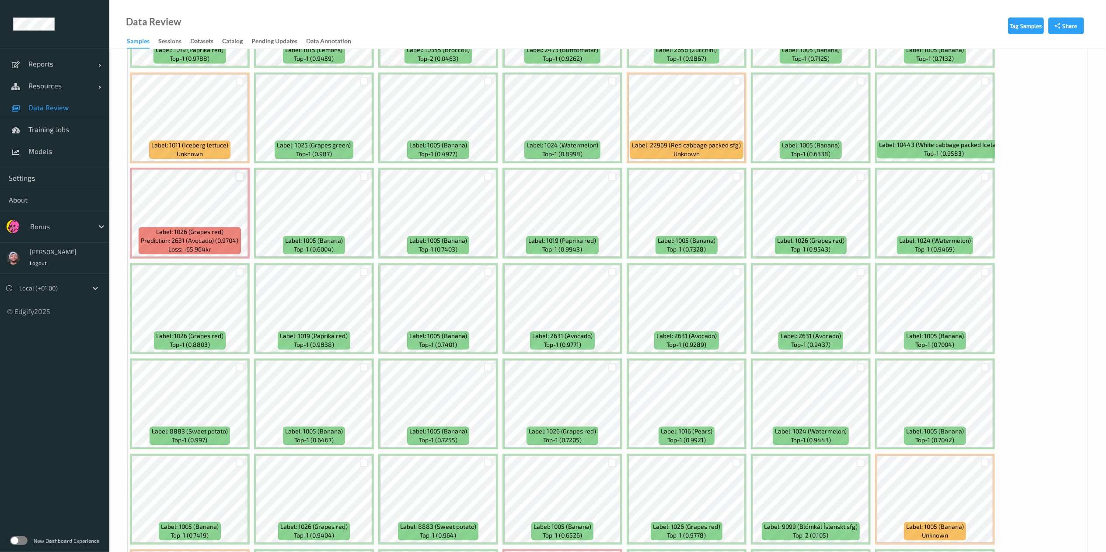
click at [237, 175] on div at bounding box center [240, 176] width 8 height 8
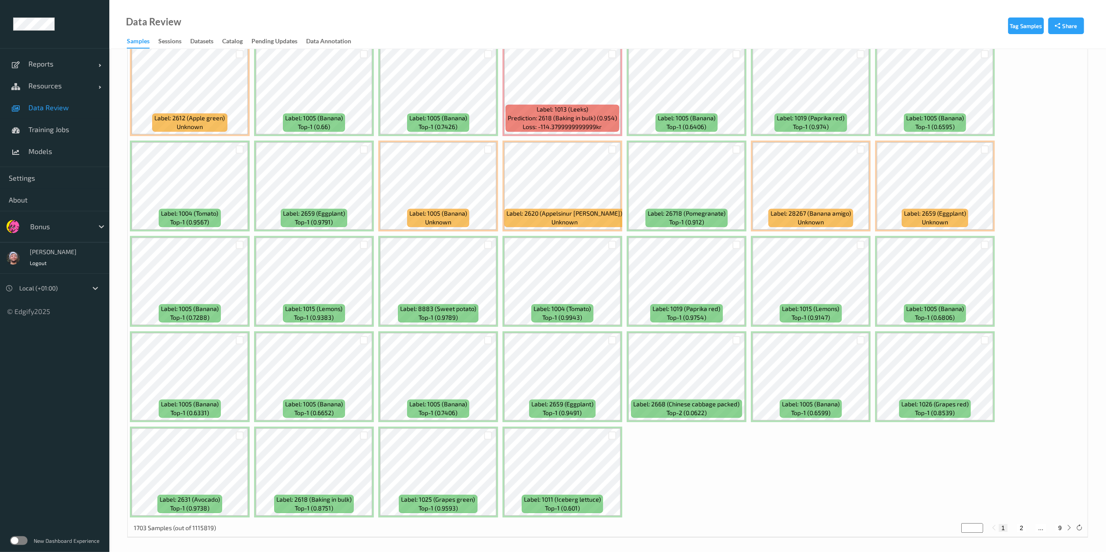
scroll to position [2449, 0]
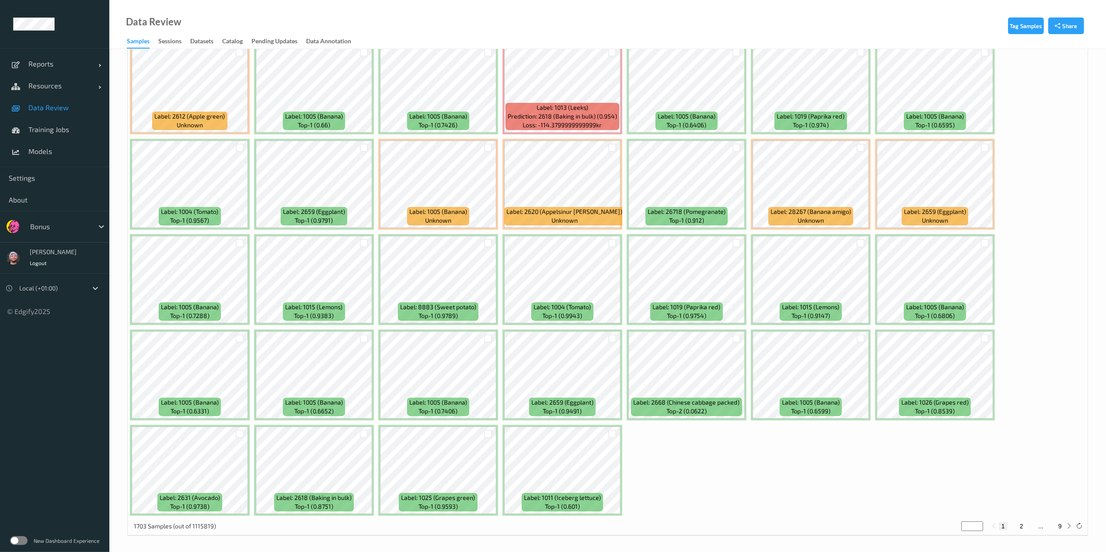
click at [1023, 526] on button "2" at bounding box center [1022, 526] width 9 height 8
type input "*"
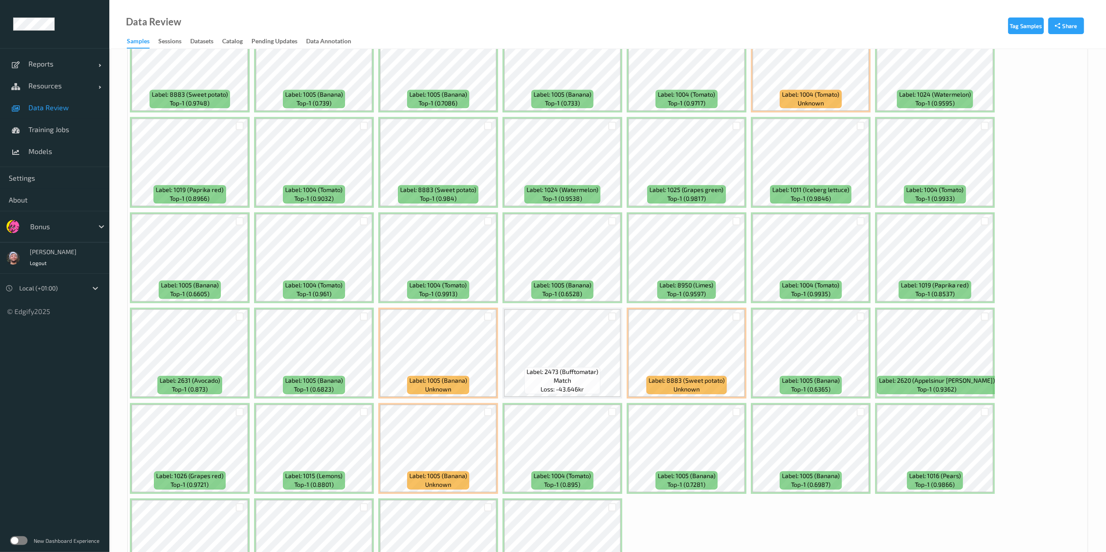
scroll to position [2452, 0]
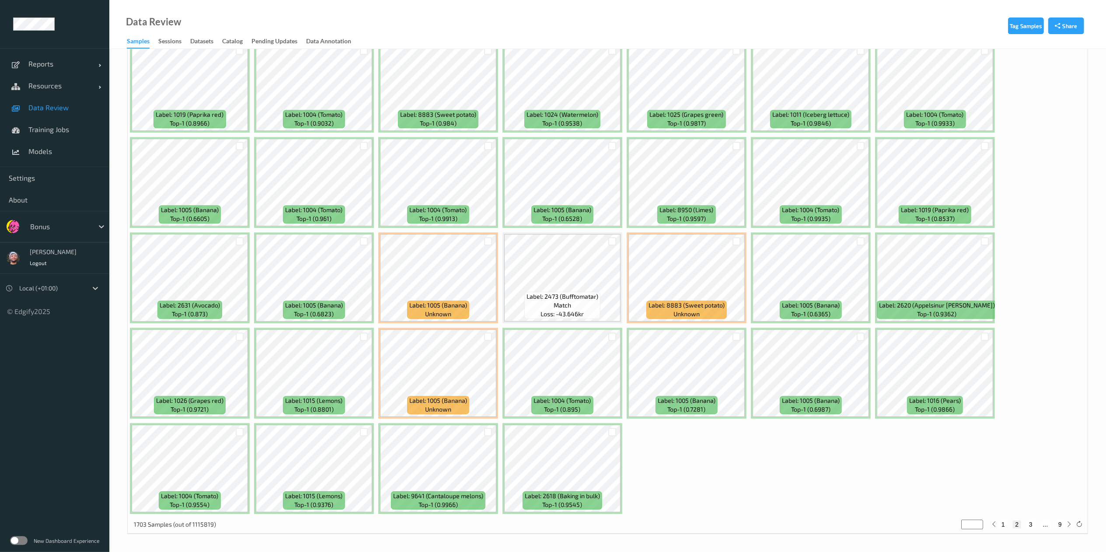
click at [1033, 518] on div "1703 Samples (out of 1115819) * 1 2 3 ... 9" at bounding box center [608, 524] width 960 height 17
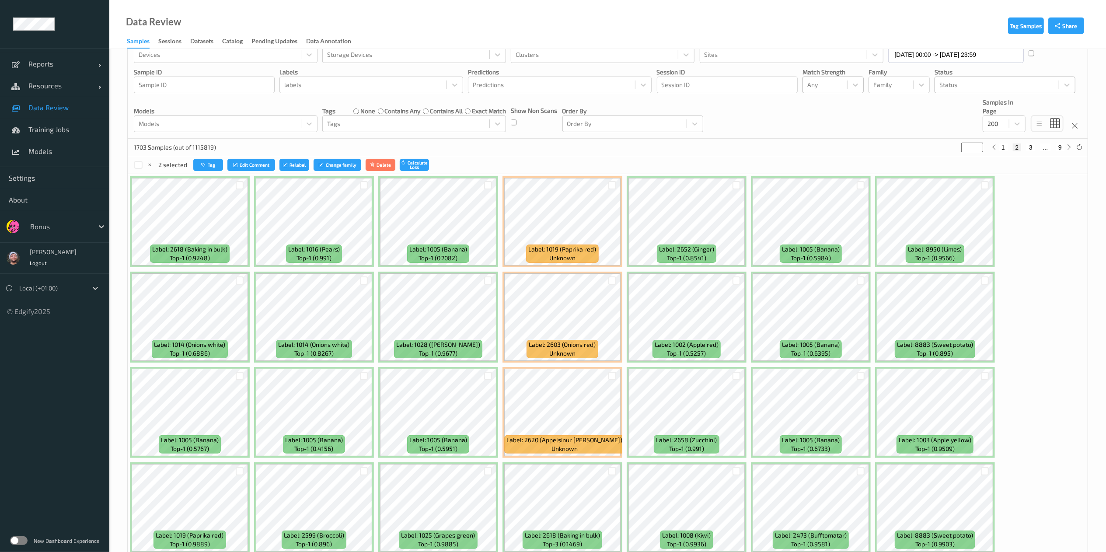
scroll to position [13, 0]
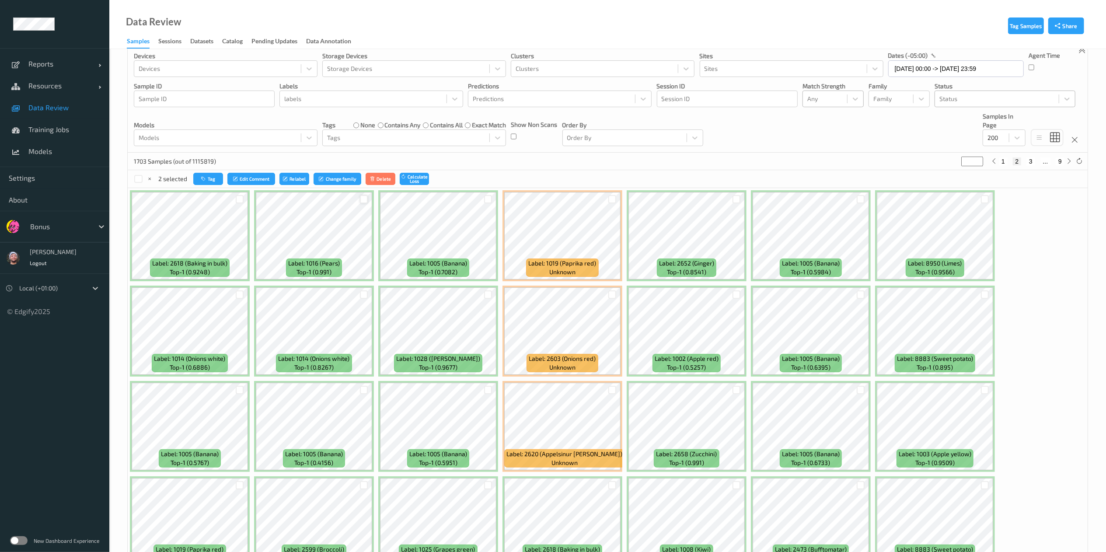
click at [360, 197] on div at bounding box center [364, 199] width 8 height 8
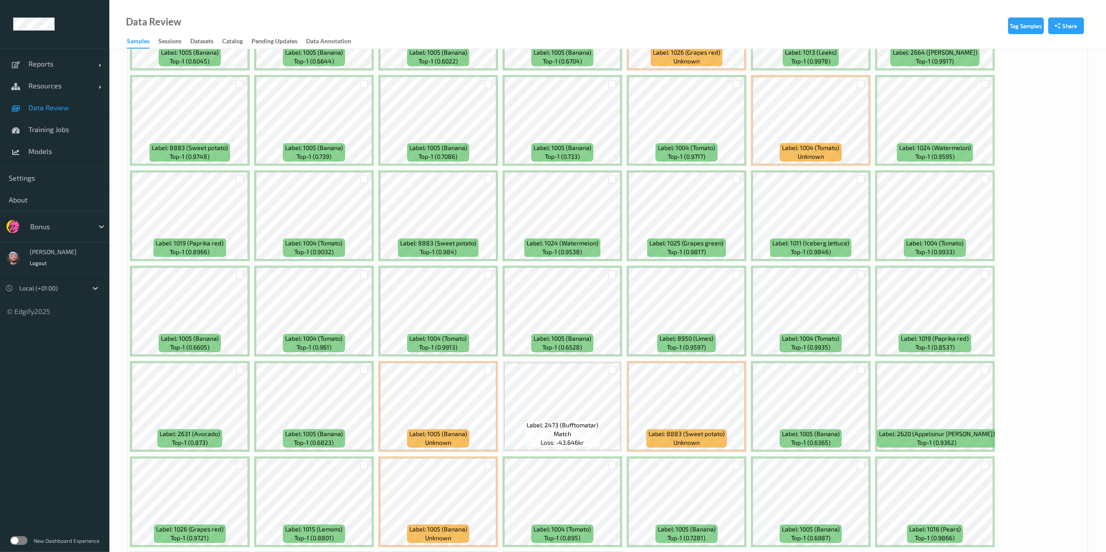
scroll to position [2452, 0]
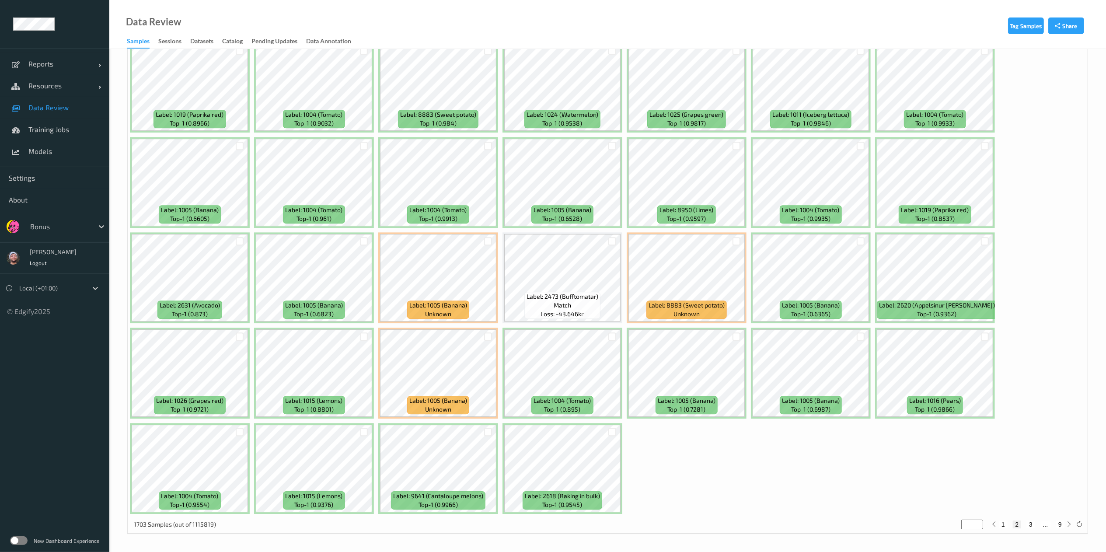
click at [1029, 524] on button "3" at bounding box center [1031, 525] width 9 height 8
type input "*"
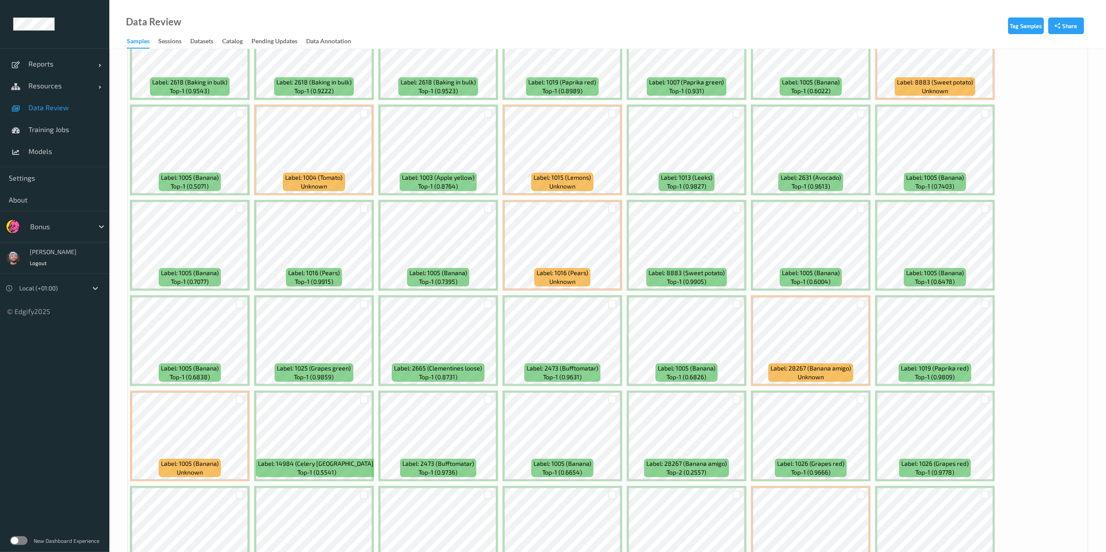
scroll to position [762, 0]
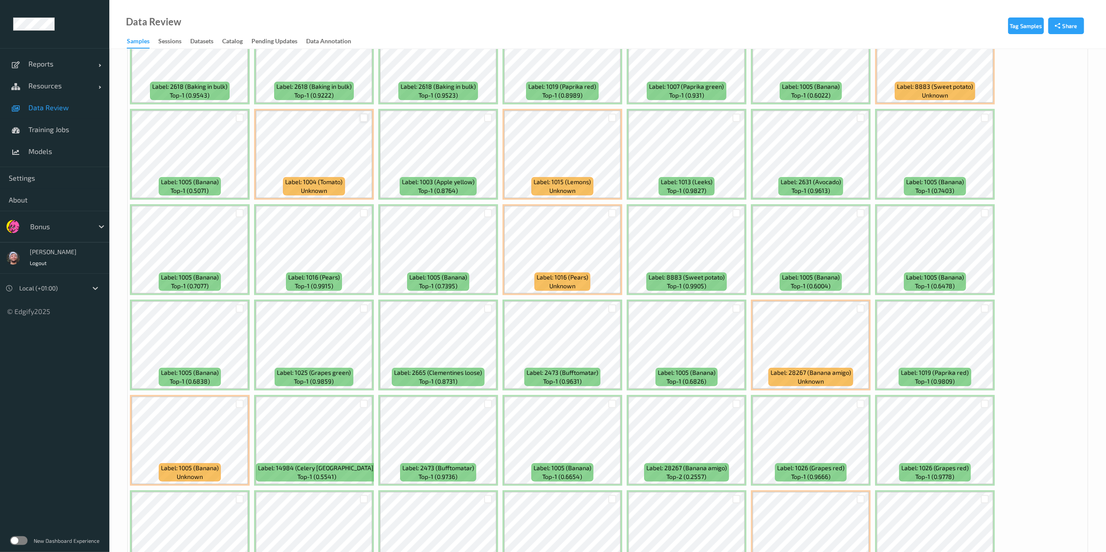
click at [363, 116] on div at bounding box center [364, 118] width 8 height 8
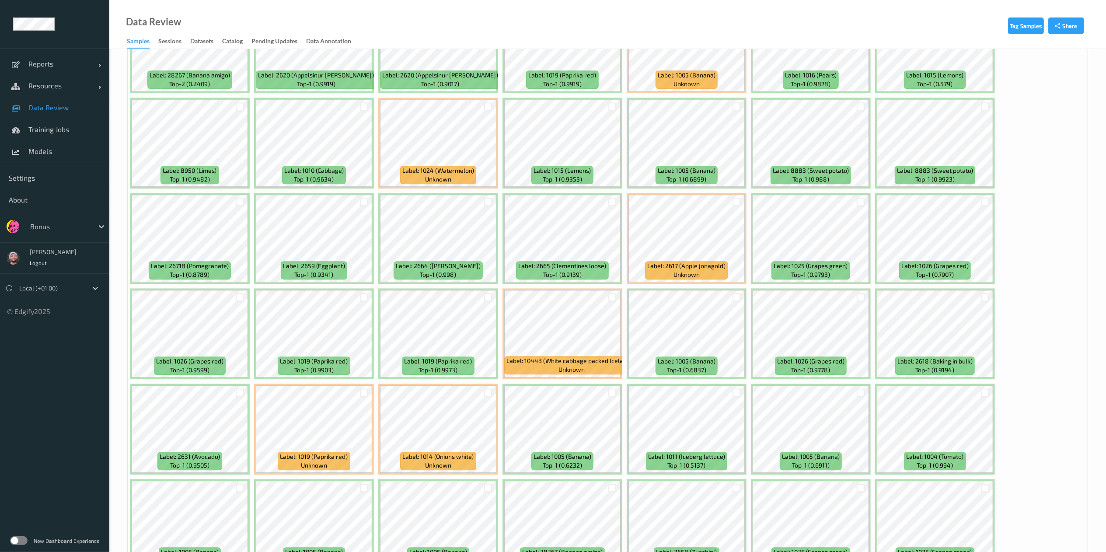
scroll to position [2205, 0]
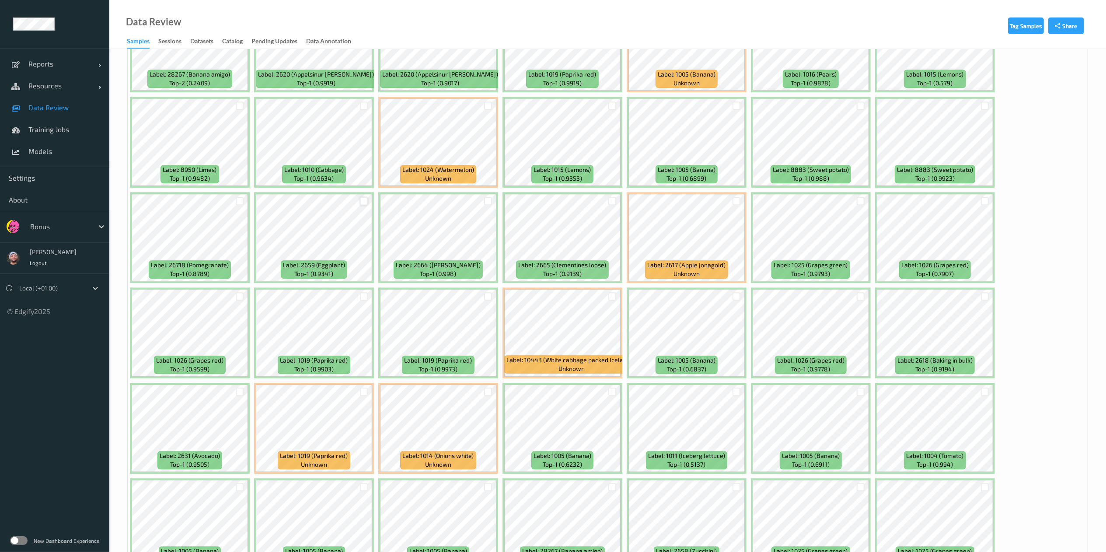
click at [363, 202] on div at bounding box center [364, 201] width 8 height 8
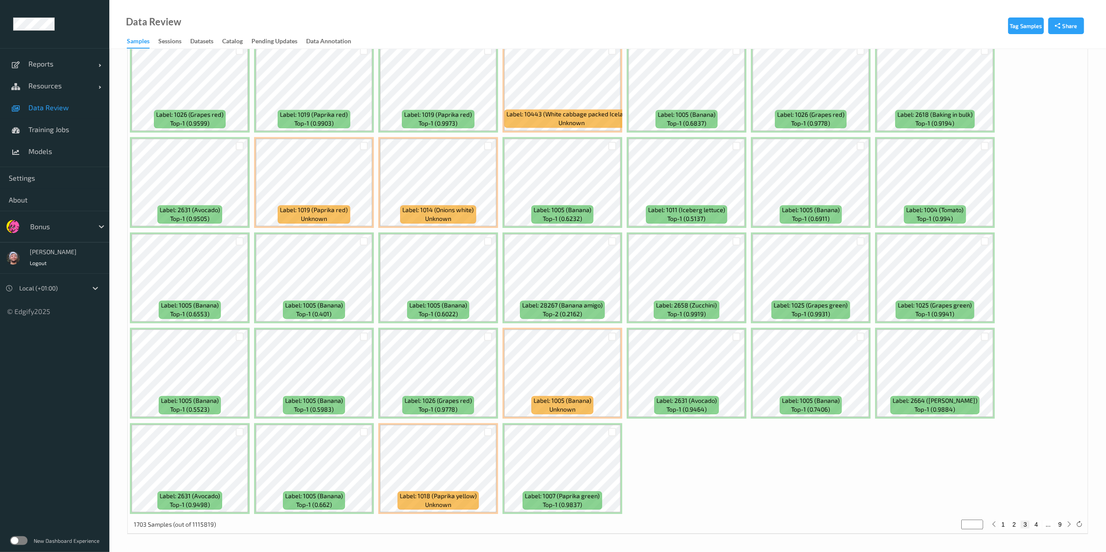
click at [1036, 523] on button "4" at bounding box center [1036, 525] width 9 height 8
type input "*"
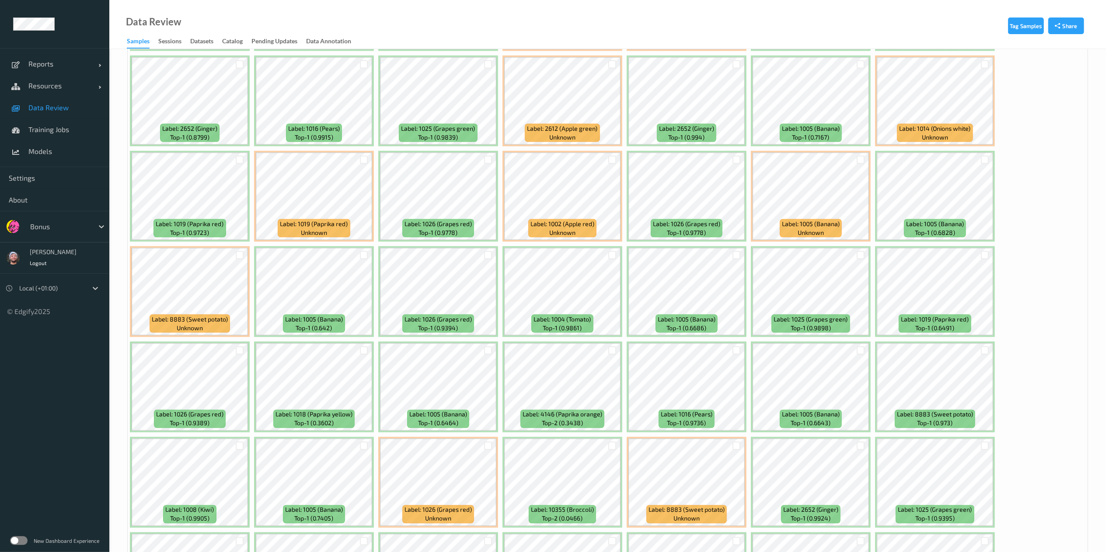
scroll to position [1293, 0]
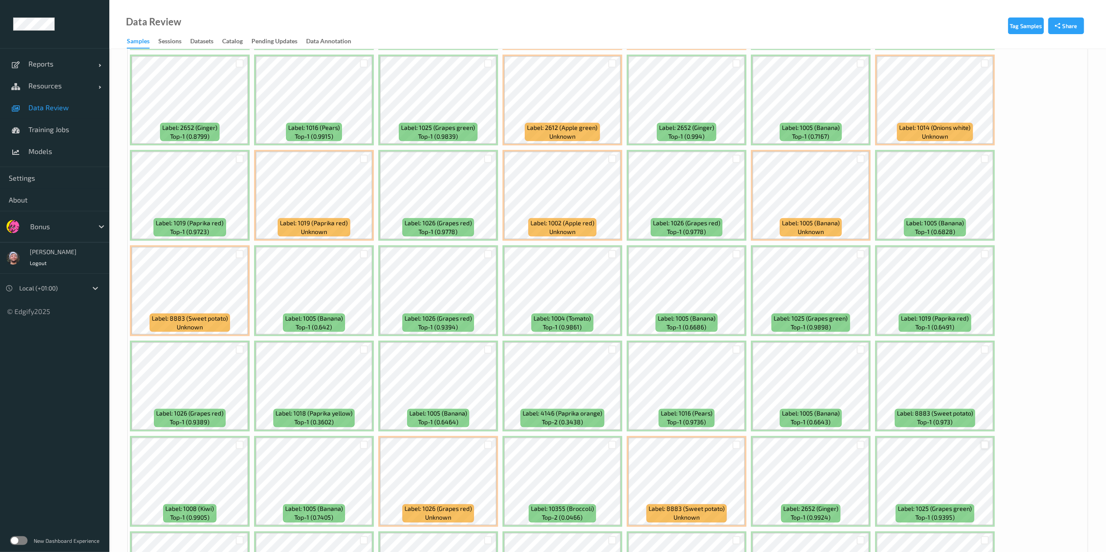
click at [986, 446] on div at bounding box center [985, 445] width 8 height 8
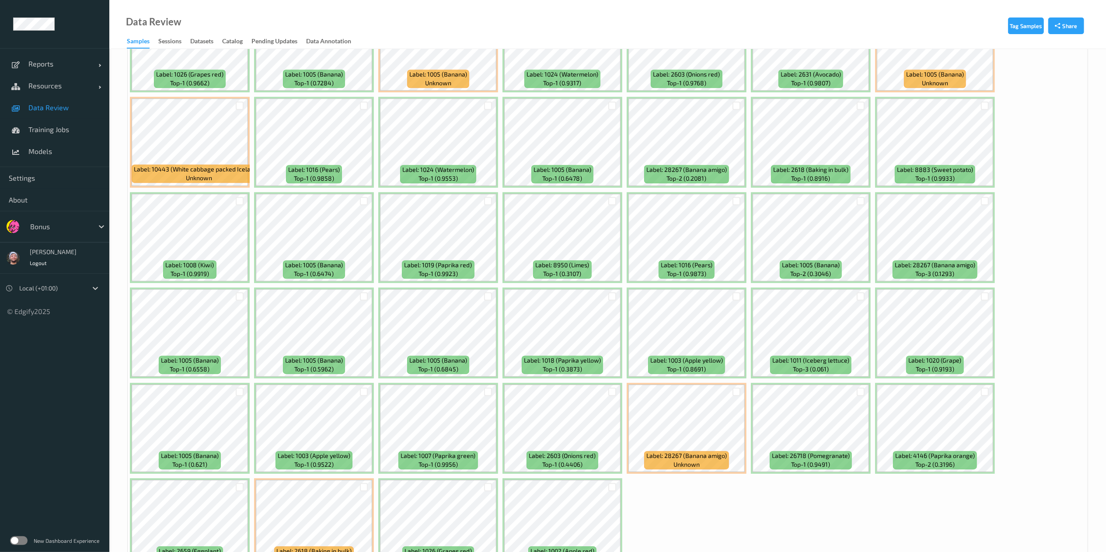
scroll to position [2428, 0]
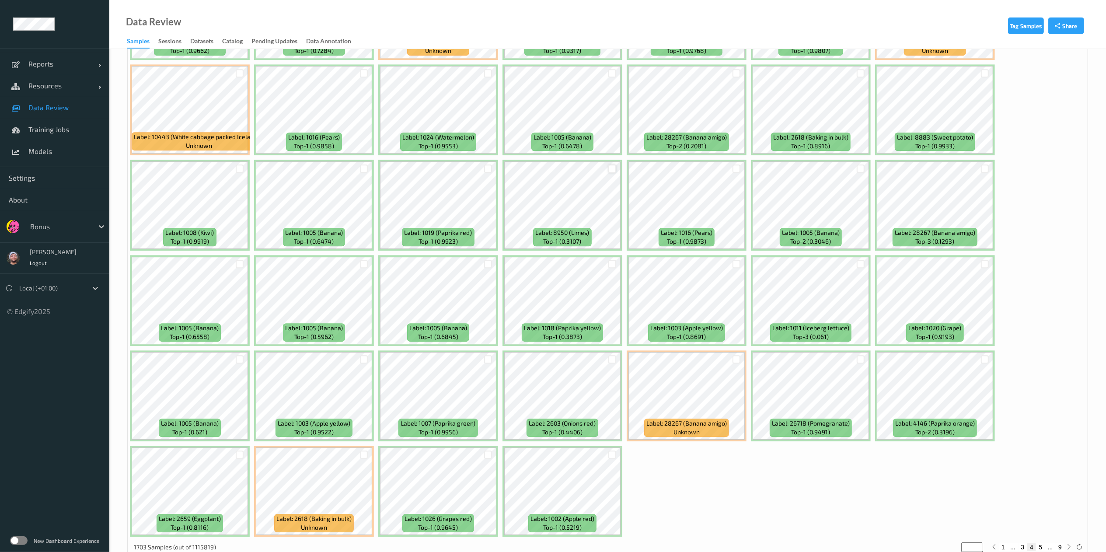
click at [612, 167] on div at bounding box center [613, 168] width 8 height 8
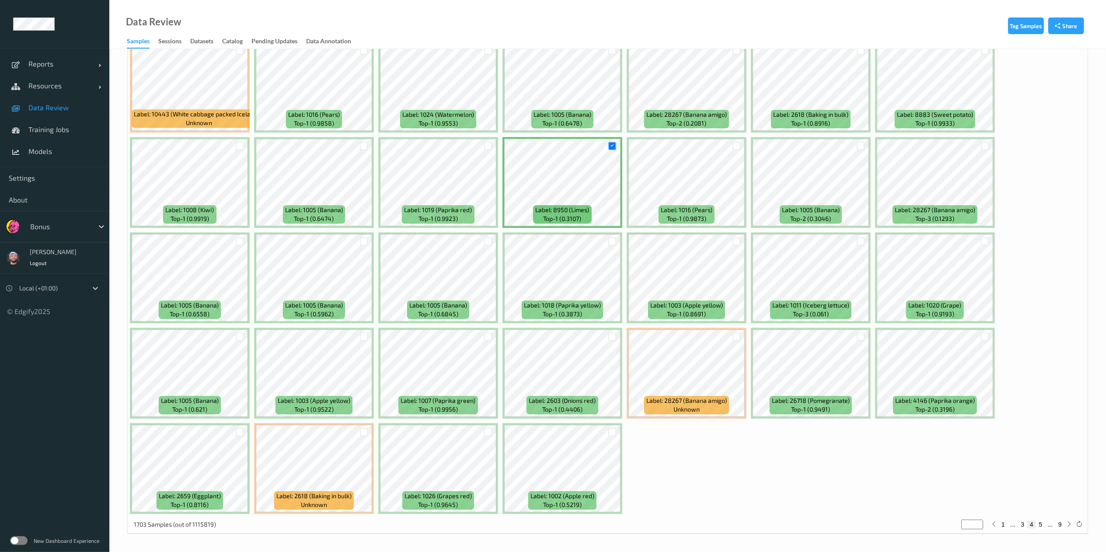
click at [1045, 523] on button "5" at bounding box center [1040, 525] width 9 height 8
type input "*"
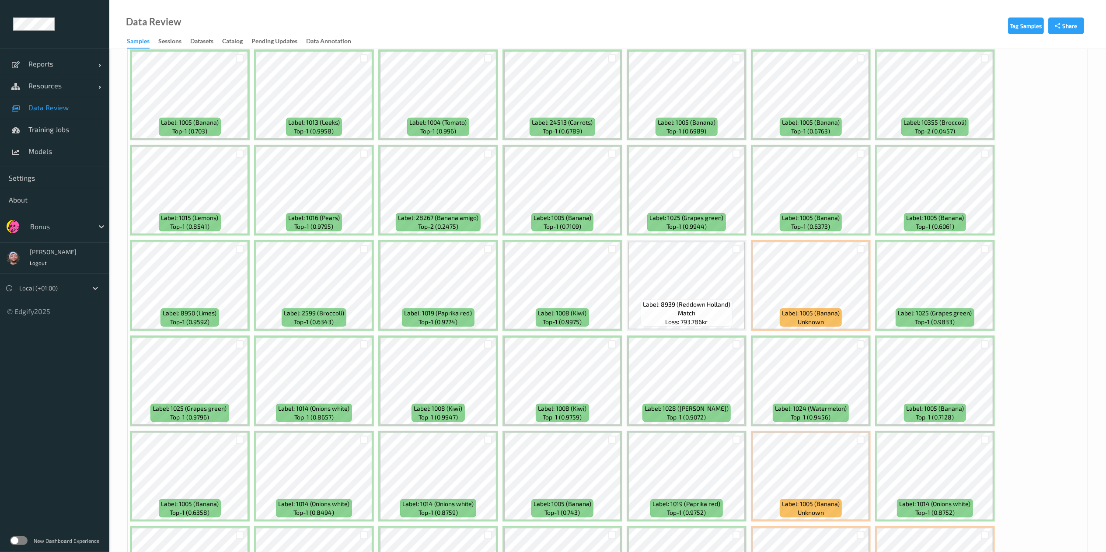
scroll to position [834, 0]
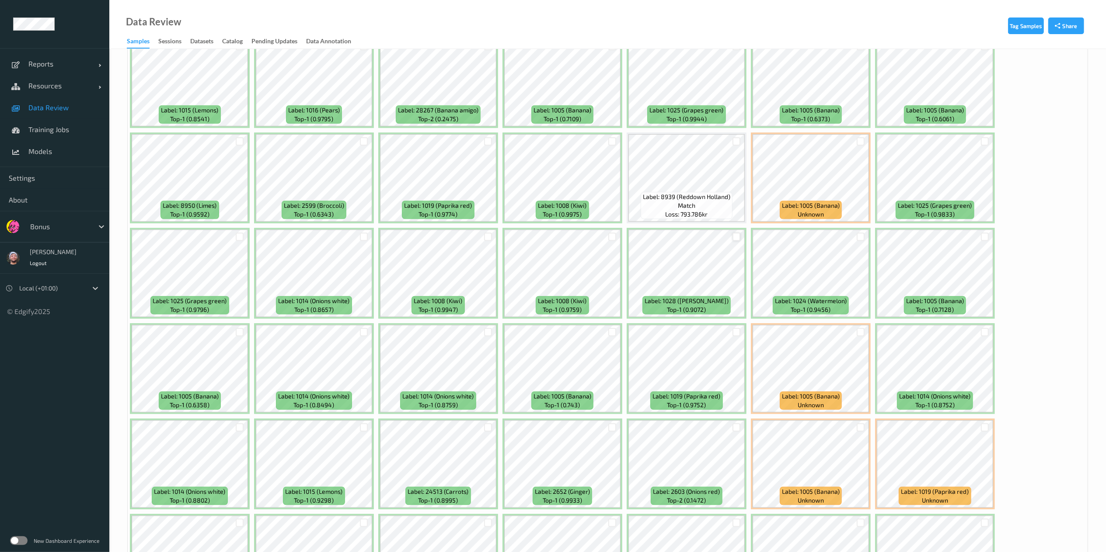
click at [737, 241] on div at bounding box center [737, 237] width 8 height 8
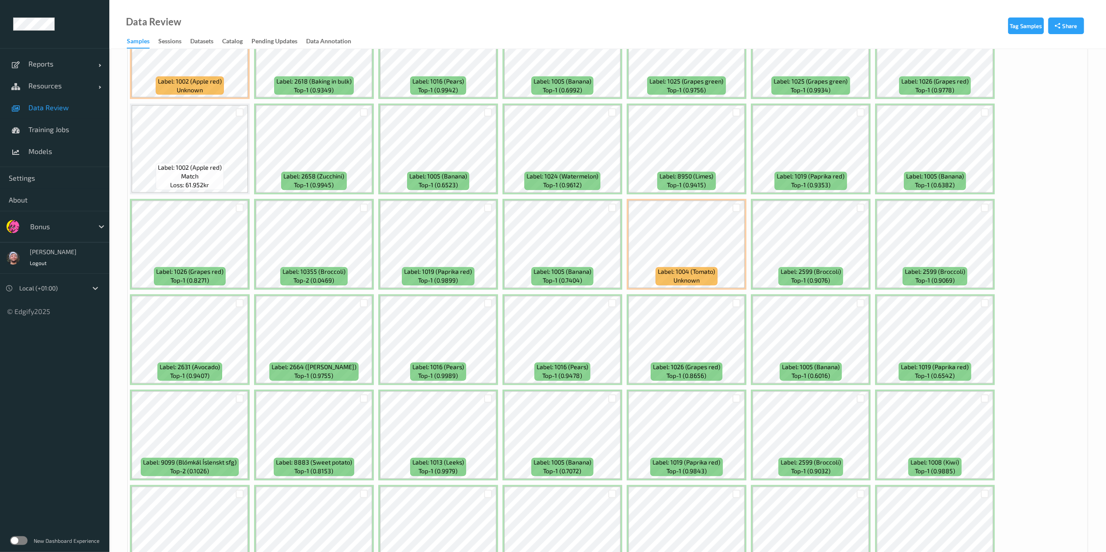
scroll to position [1532, 0]
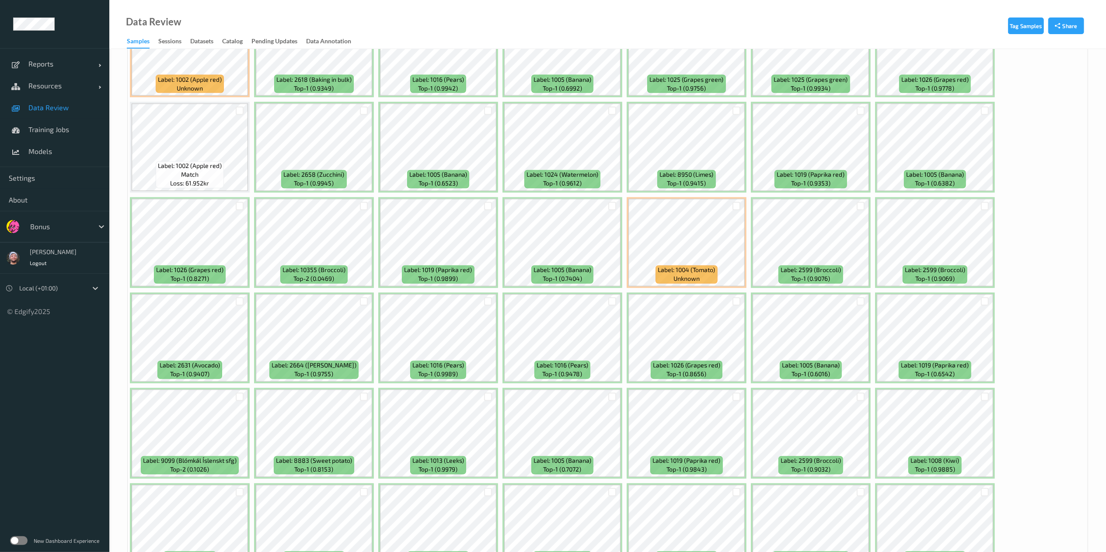
click at [736, 202] on div at bounding box center [736, 206] width 17 height 14
click at [735, 206] on div at bounding box center [737, 206] width 8 height 8
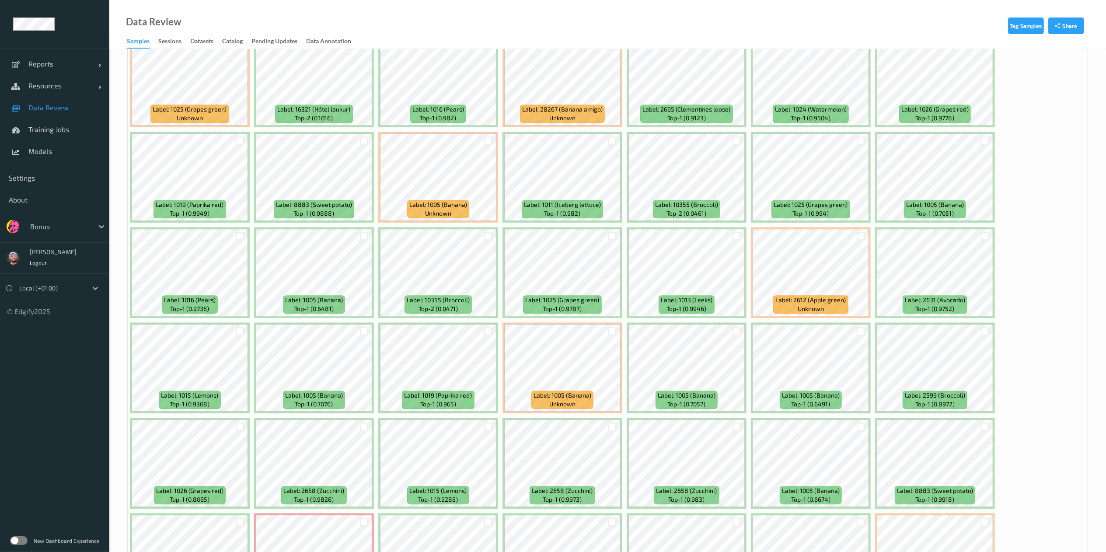
scroll to position [2452, 0]
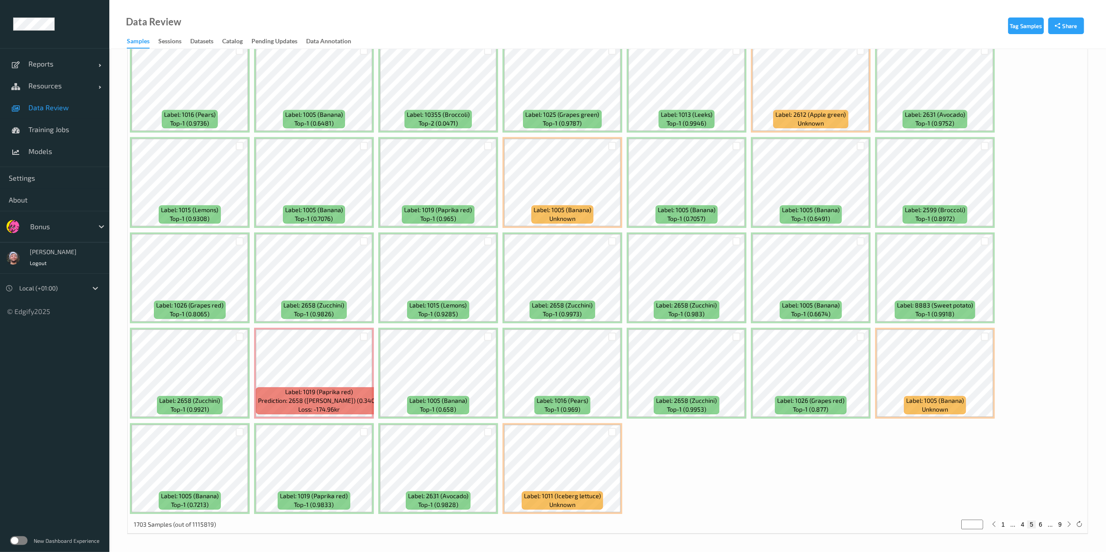
click at [1040, 526] on button "6" at bounding box center [1040, 525] width 9 height 8
type input "*"
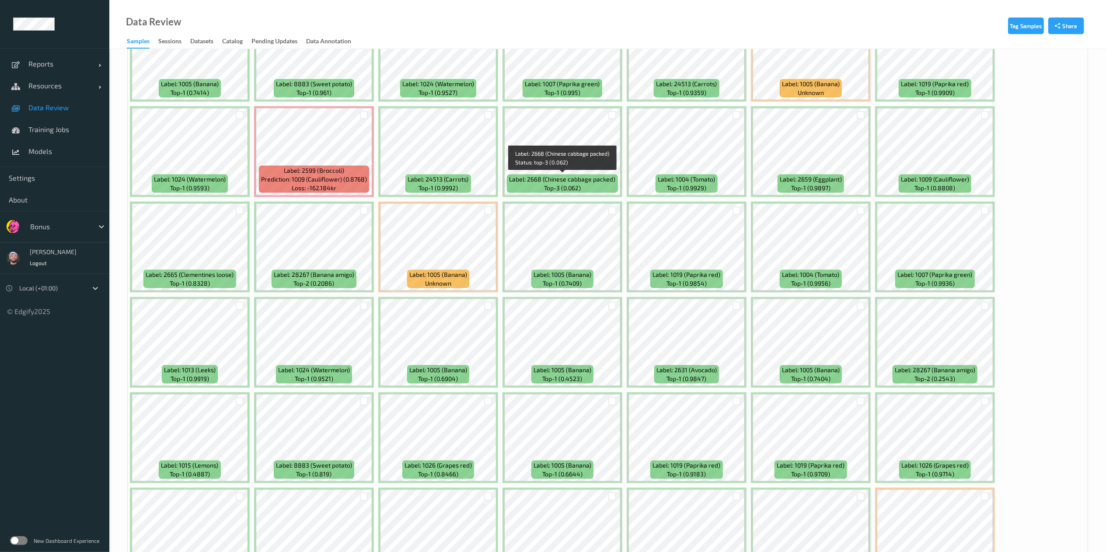
scroll to position [1147, 0]
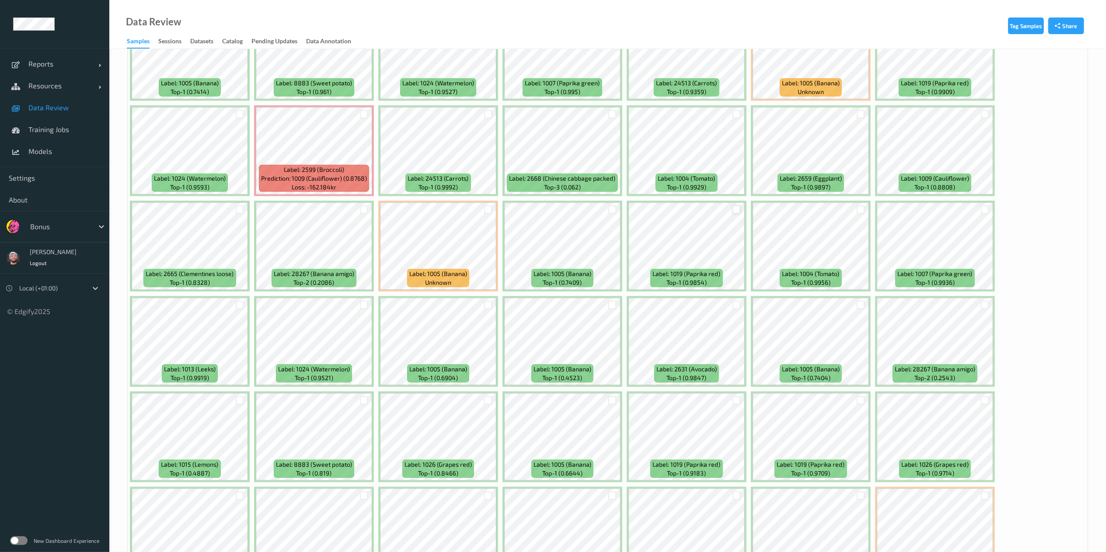
click at [734, 211] on div at bounding box center [737, 210] width 8 height 8
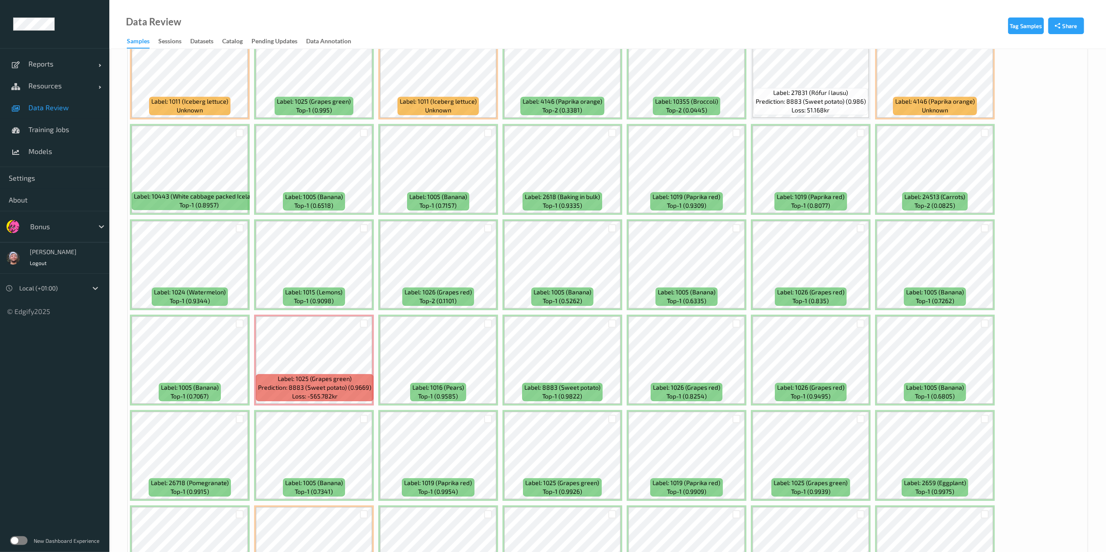
scroll to position [2452, 0]
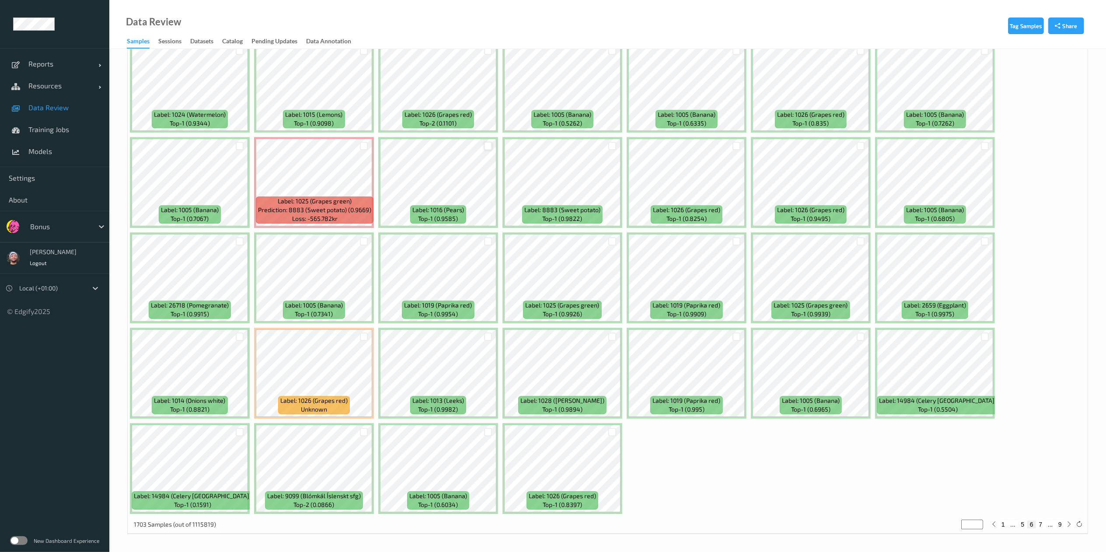
click at [486, 141] on div at bounding box center [488, 146] width 17 height 14
click at [490, 143] on div at bounding box center [488, 146] width 8 height 8
click at [1043, 521] on button "7" at bounding box center [1040, 525] width 9 height 8
type input "*"
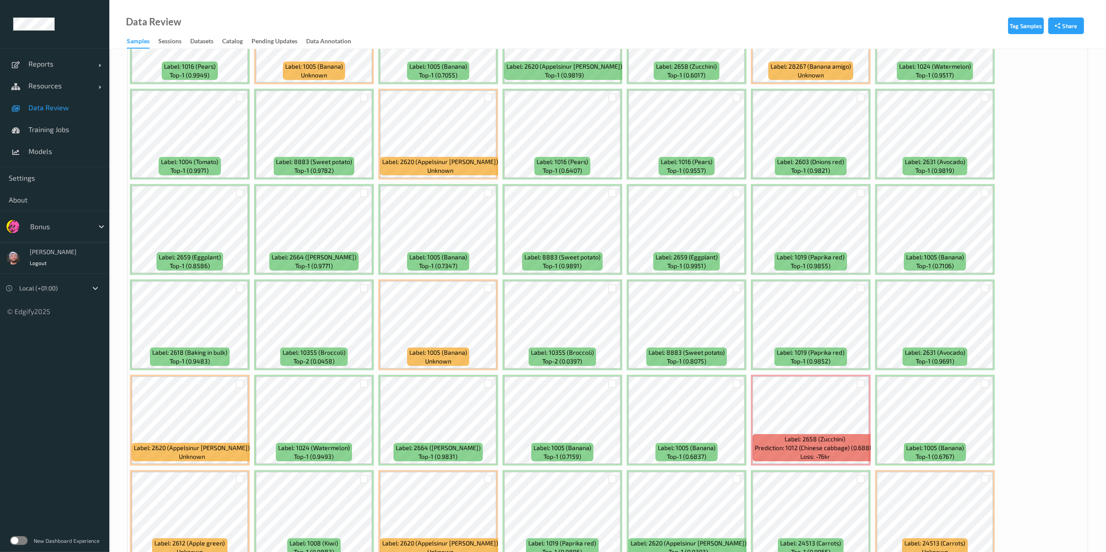
scroll to position [1063, 0]
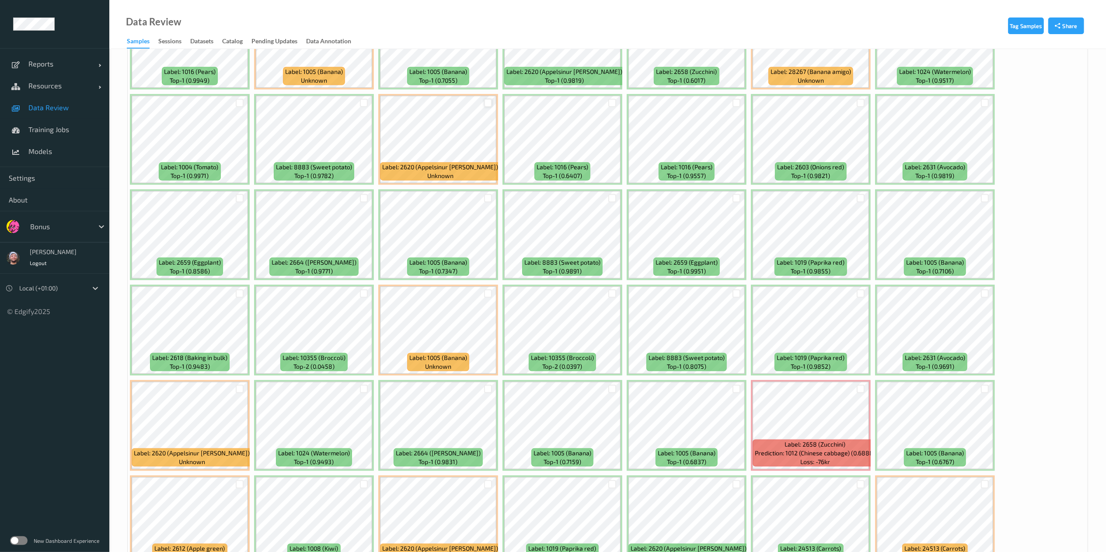
click at [491, 104] on div at bounding box center [488, 103] width 8 height 8
click at [731, 193] on div at bounding box center [736, 198] width 17 height 14
click at [735, 196] on div at bounding box center [737, 198] width 8 height 8
click at [242, 197] on div at bounding box center [240, 198] width 8 height 8
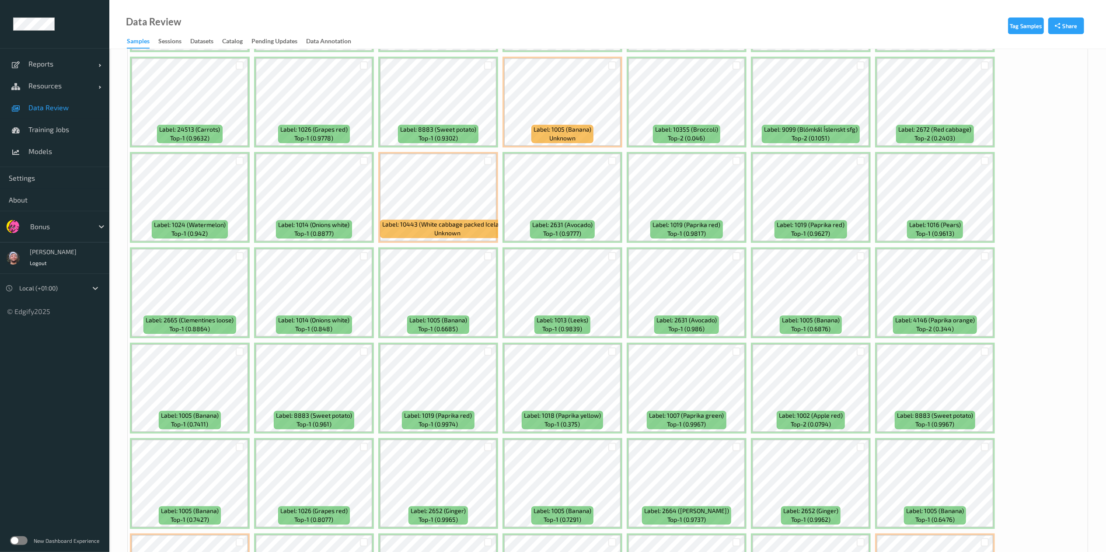
scroll to position [2056, 0]
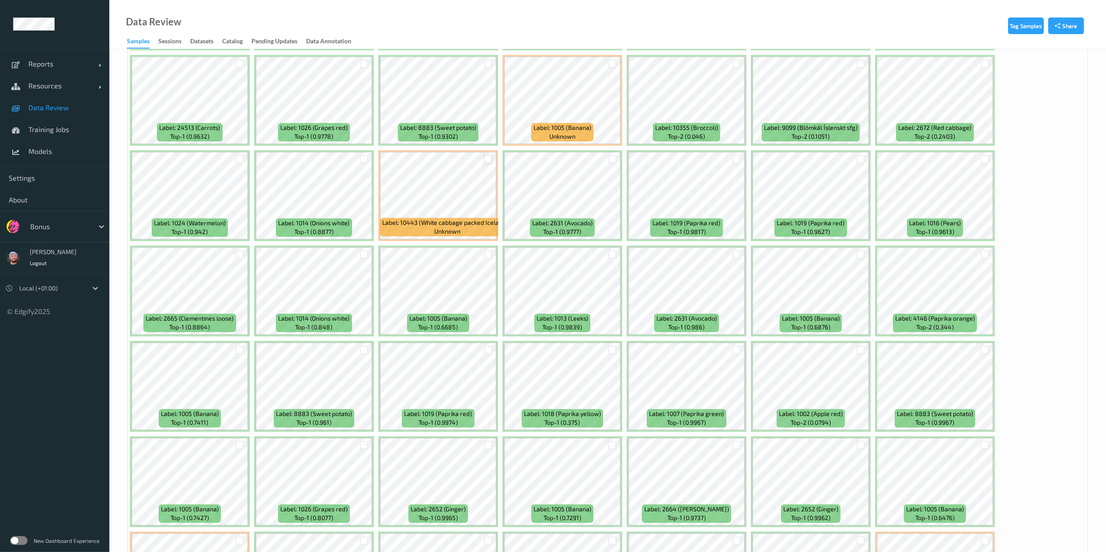
click at [488, 162] on div at bounding box center [488, 159] width 8 height 8
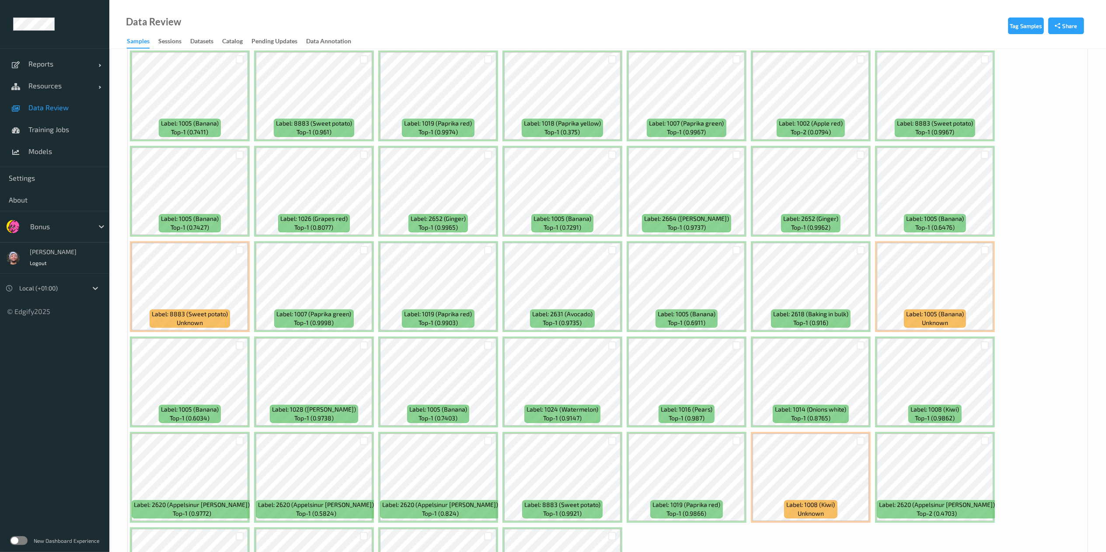
scroll to position [2452, 0]
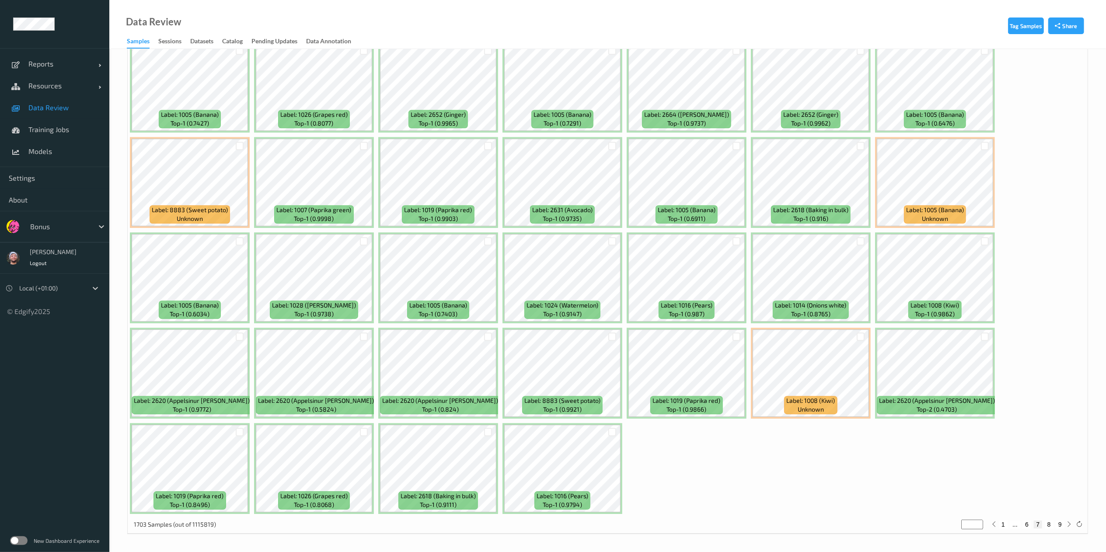
click at [1048, 526] on button "8" at bounding box center [1049, 525] width 9 height 8
type input "*"
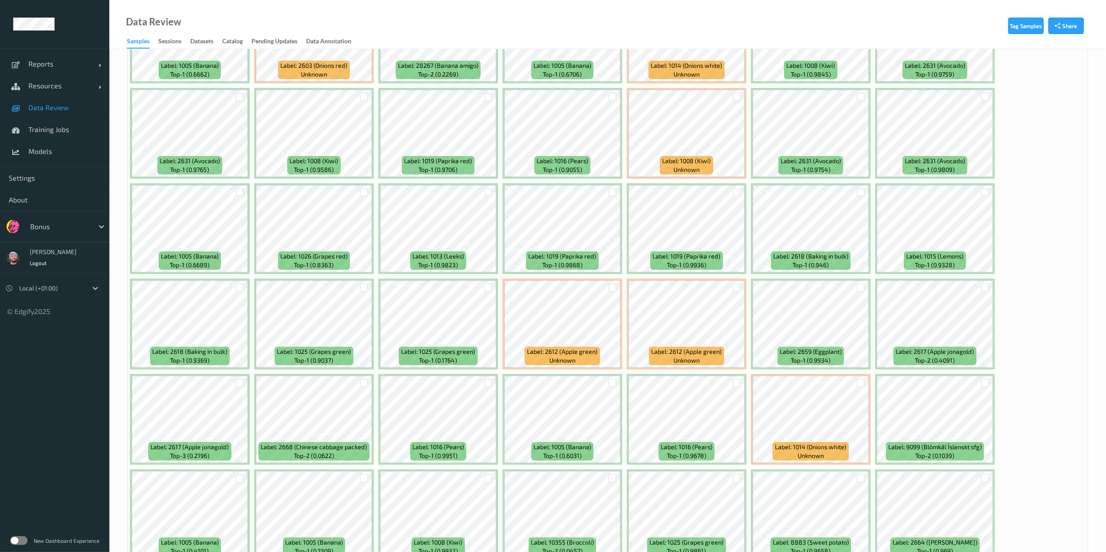
scroll to position [624, 0]
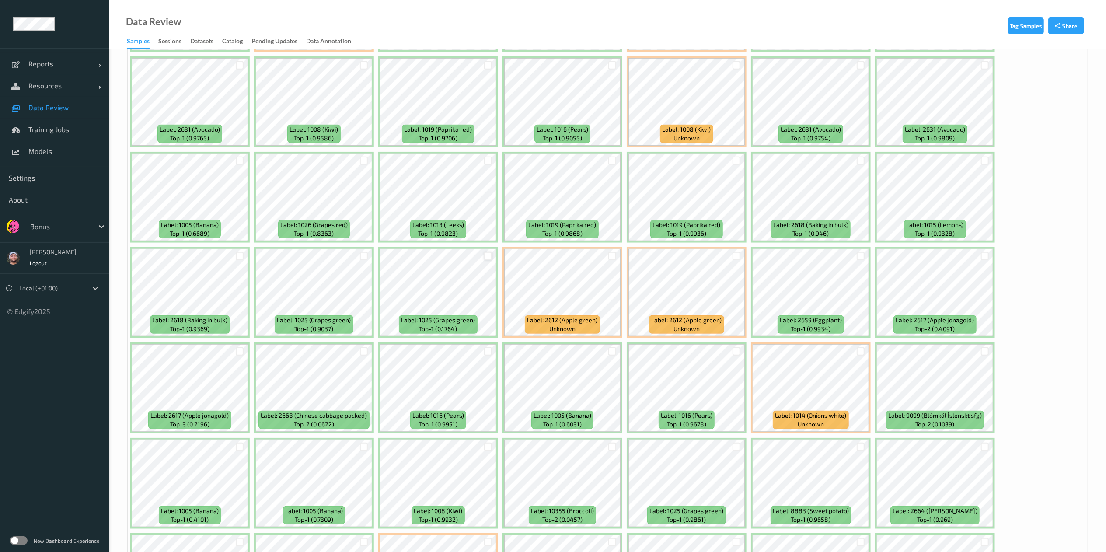
click at [487, 254] on div at bounding box center [488, 256] width 8 height 8
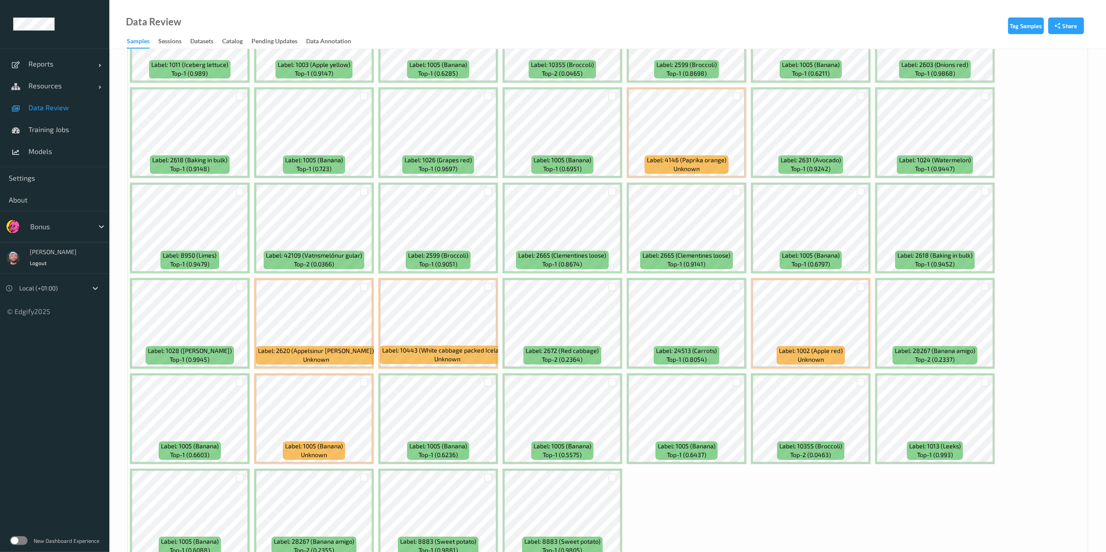
scroll to position [2452, 0]
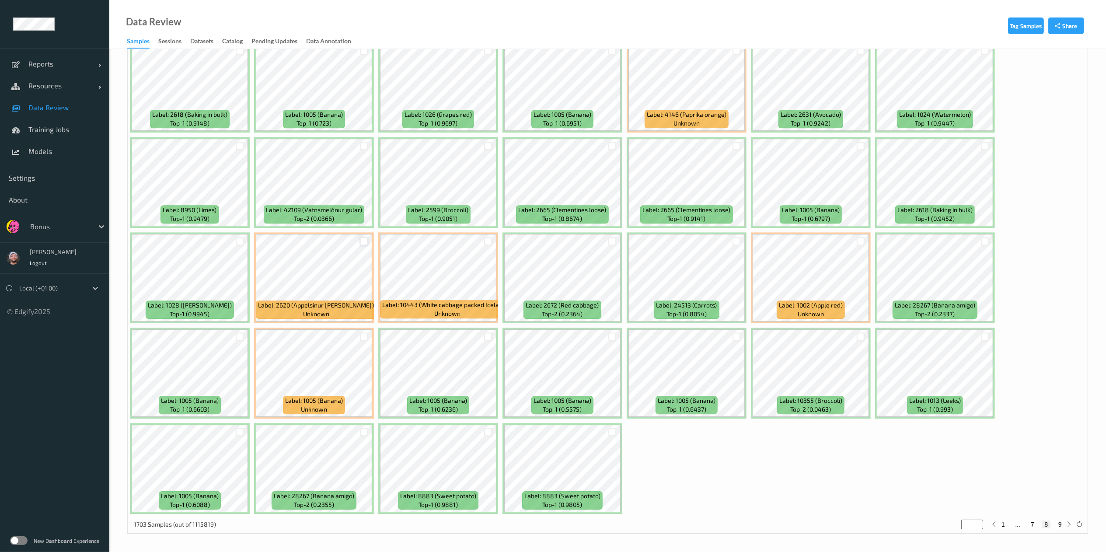
click at [361, 243] on div at bounding box center [364, 241] width 8 height 8
click at [1061, 525] on button "9" at bounding box center [1060, 525] width 9 height 8
type input "*"
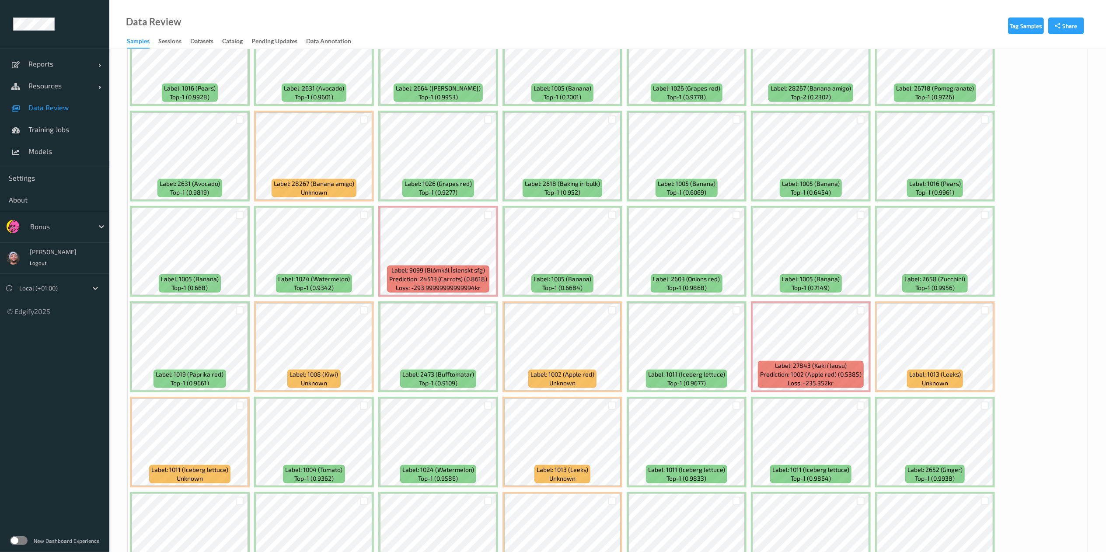
scroll to position [763, 0]
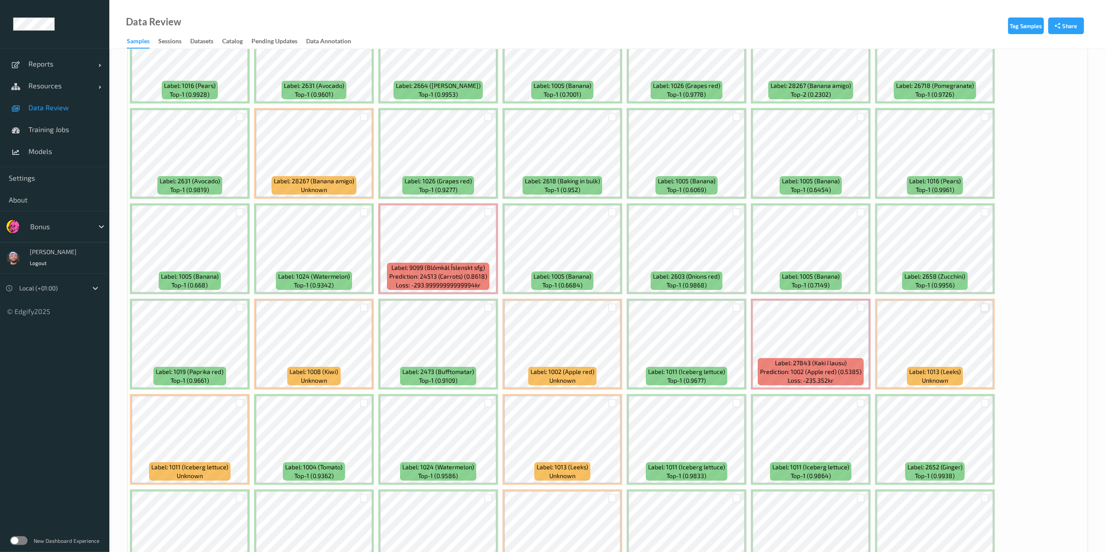
click at [983, 305] on div at bounding box center [985, 308] width 8 height 8
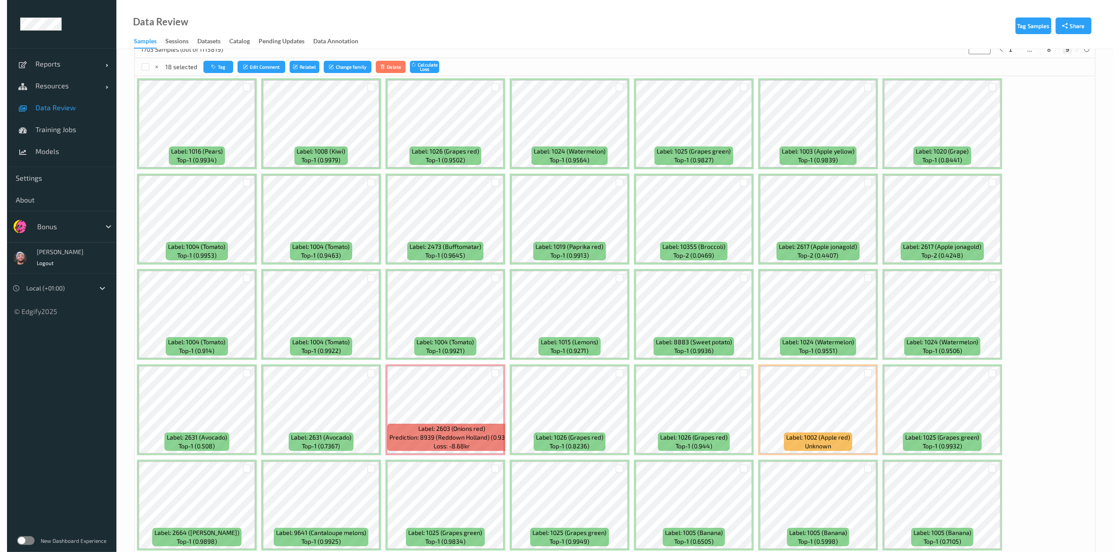
scroll to position [0, 0]
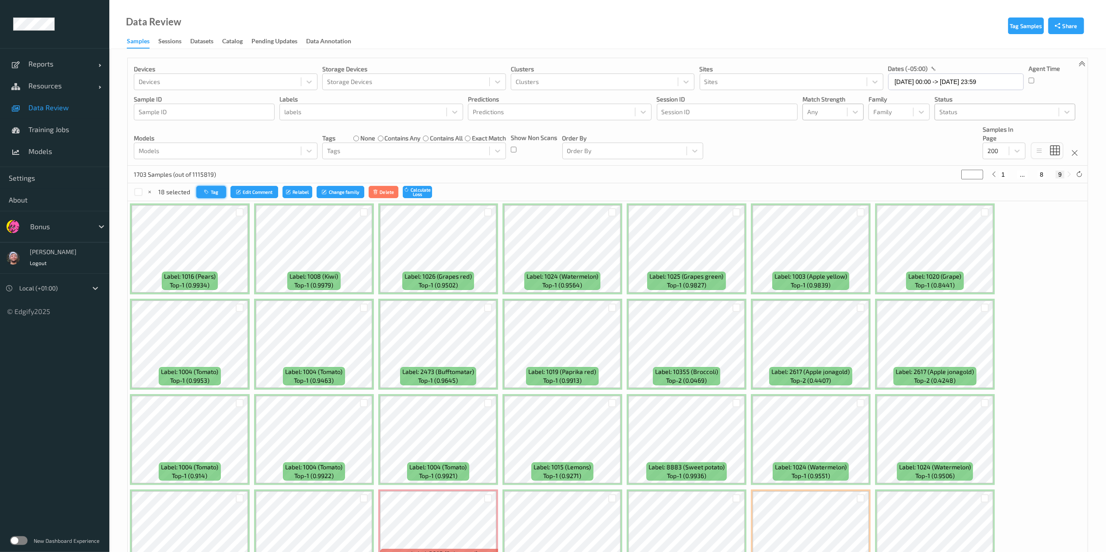
click at [204, 189] on icon "button" at bounding box center [207, 191] width 7 height 5
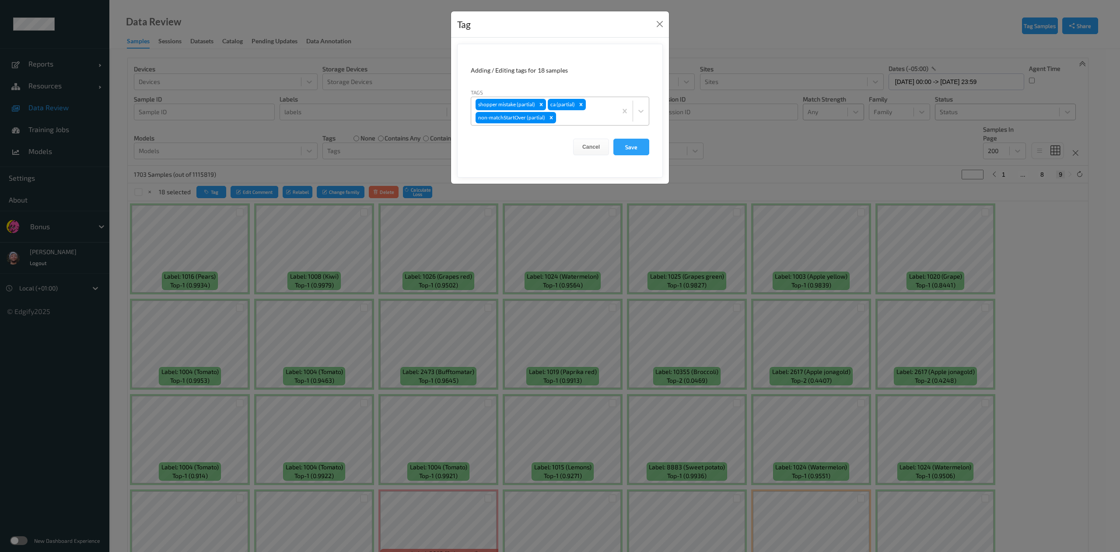
click at [570, 122] on div at bounding box center [585, 117] width 55 height 10
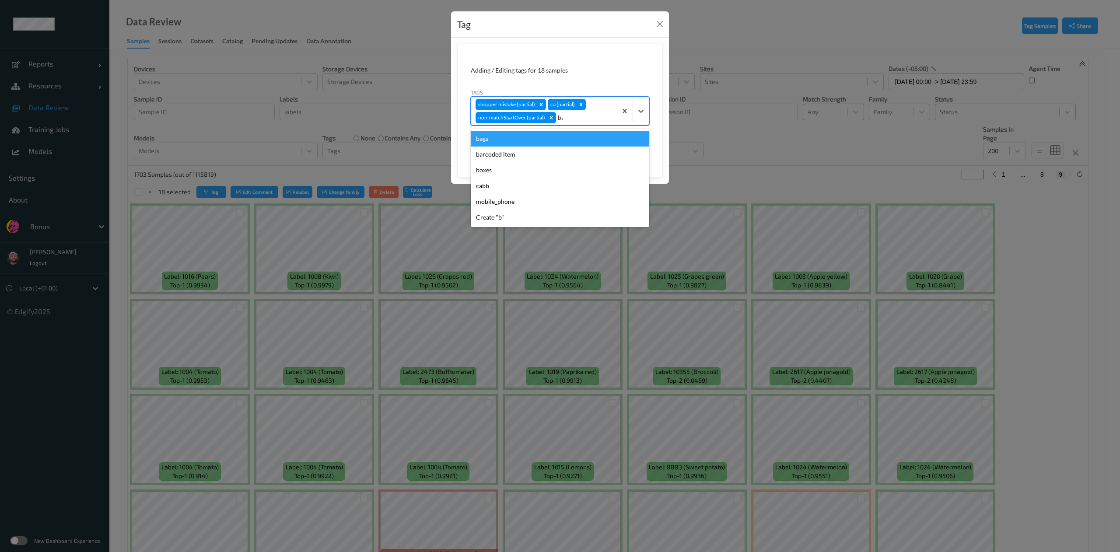
type input "bar"
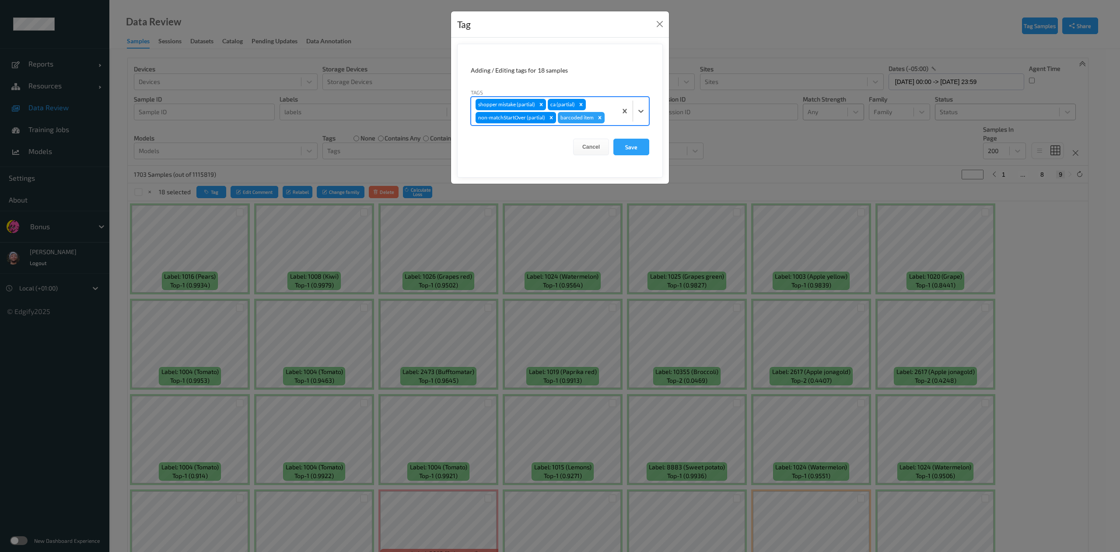
click at [613, 139] on button "Save" at bounding box center [631, 147] width 36 height 17
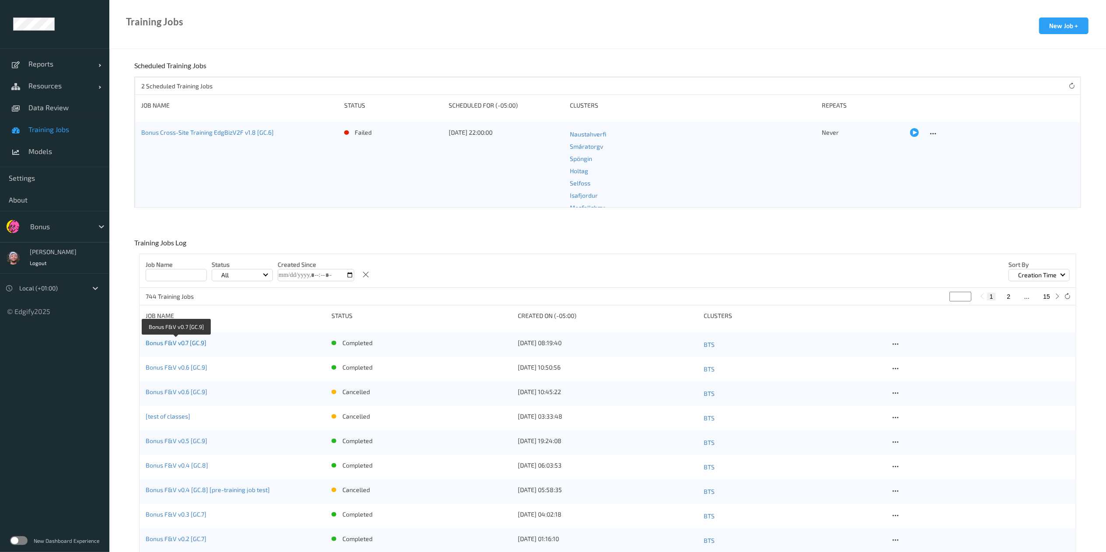
click at [185, 341] on link "Bonus F&V v0.7 [GC.9]" at bounding box center [176, 342] width 61 height 7
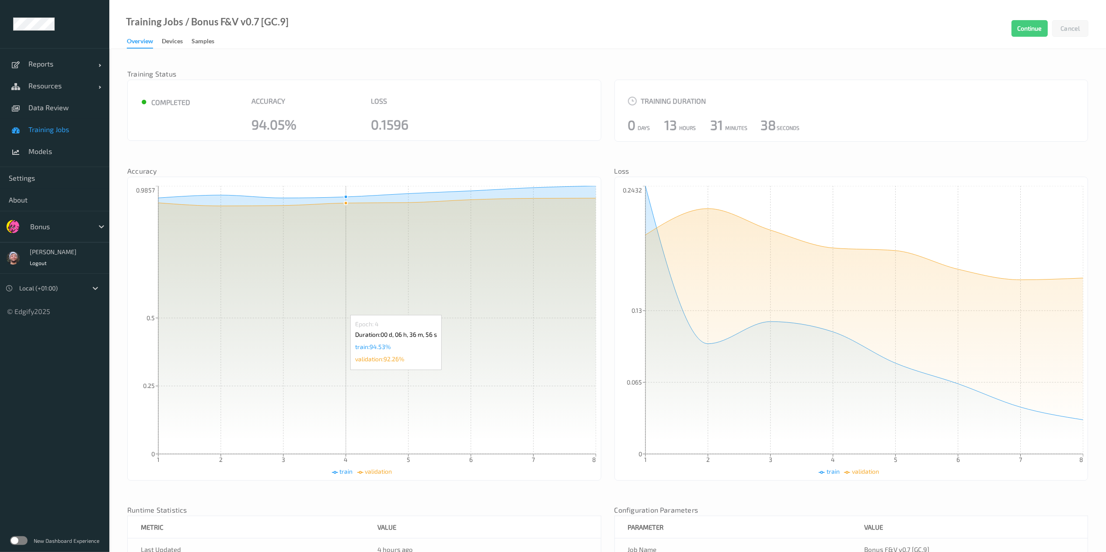
scroll to position [175, 0]
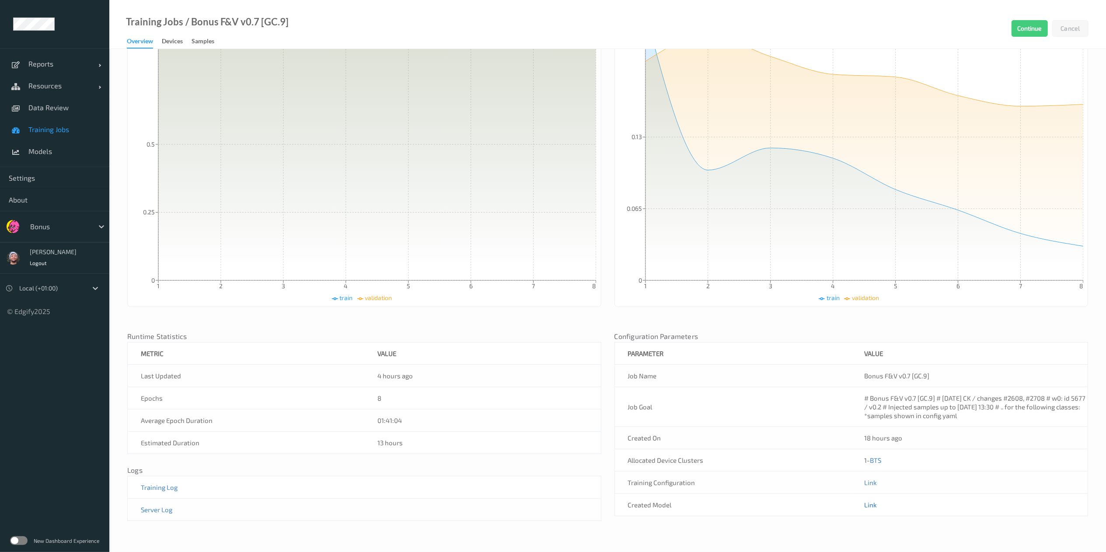
click at [868, 504] on link "Link" at bounding box center [870, 505] width 13 height 8
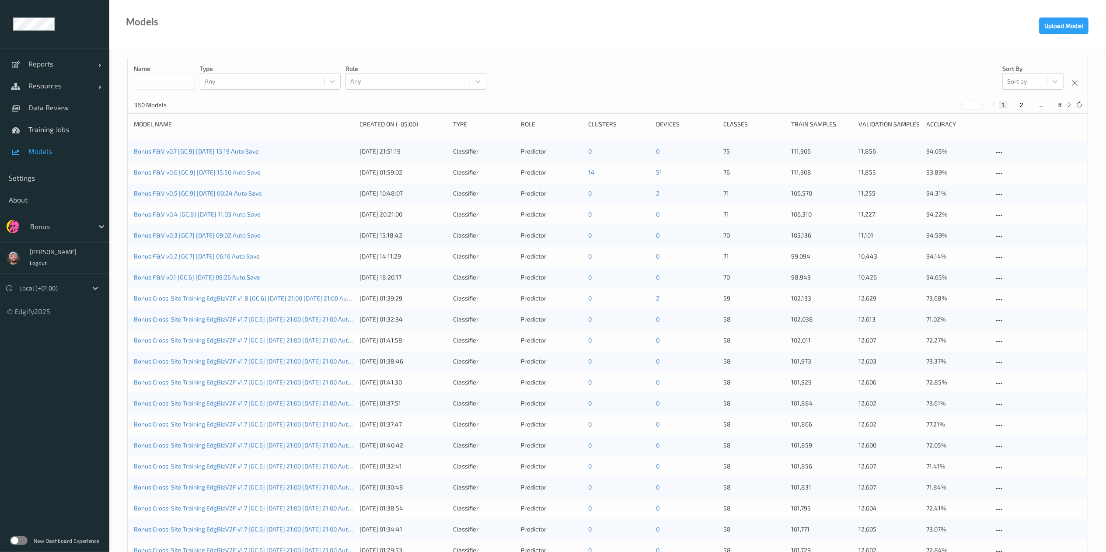
click at [166, 168] on div "Bonus F&V v0.6 [GC.9] [DATE] 15:50 Auto Save [DATE] 01:59:02 Classifier Predict…" at bounding box center [608, 172] width 960 height 21
